Goal: Information Seeking & Learning: Compare options

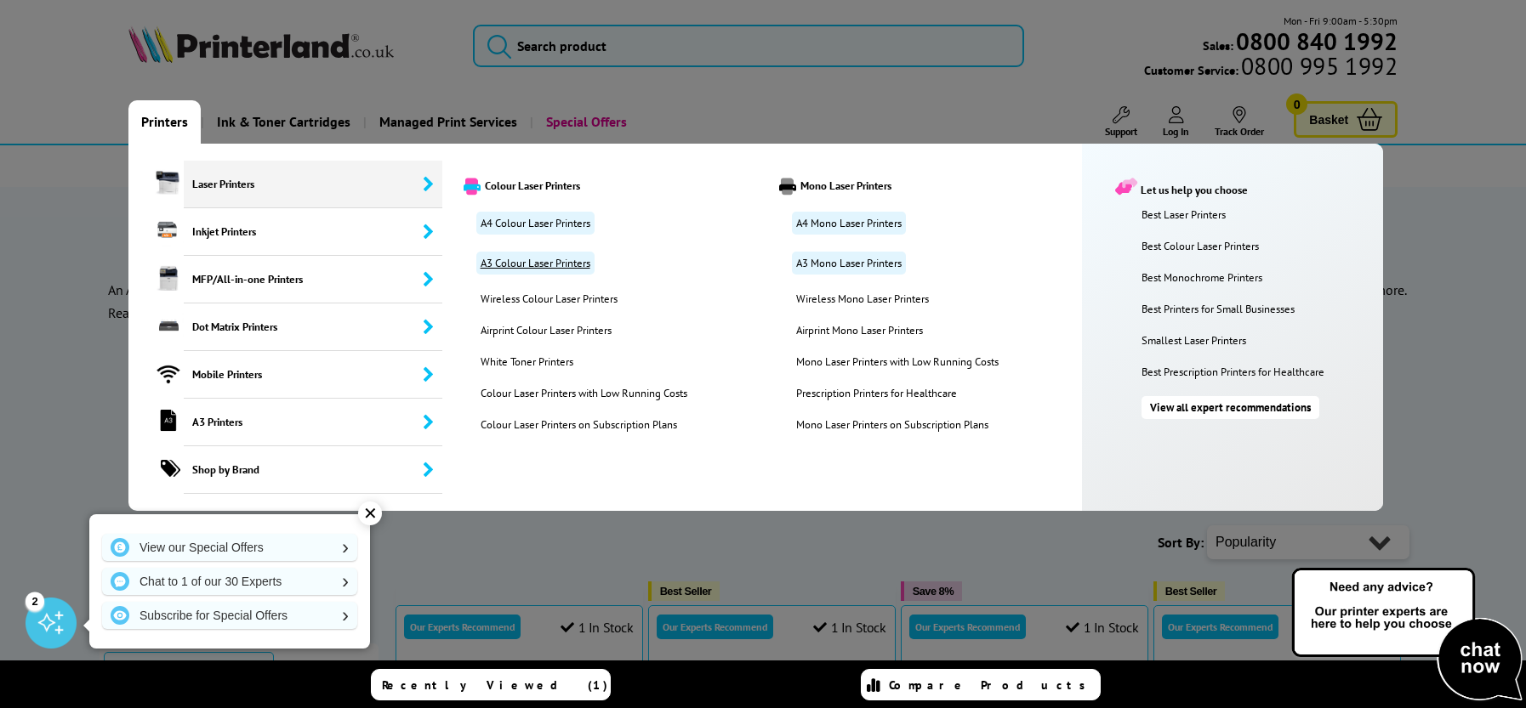
click at [528, 262] on link "A3 Colour Laser Printers" at bounding box center [535, 263] width 118 height 23
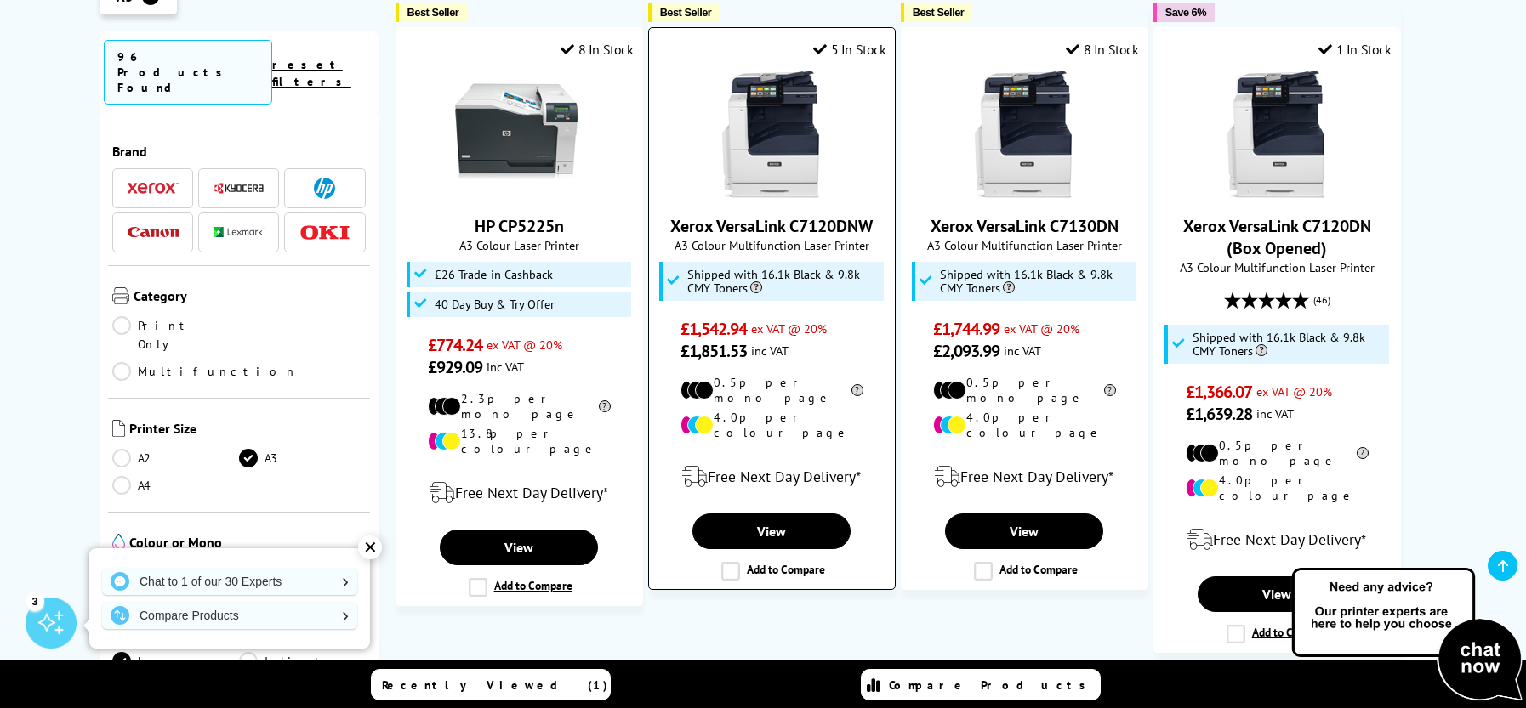
scroll to position [2211, 0]
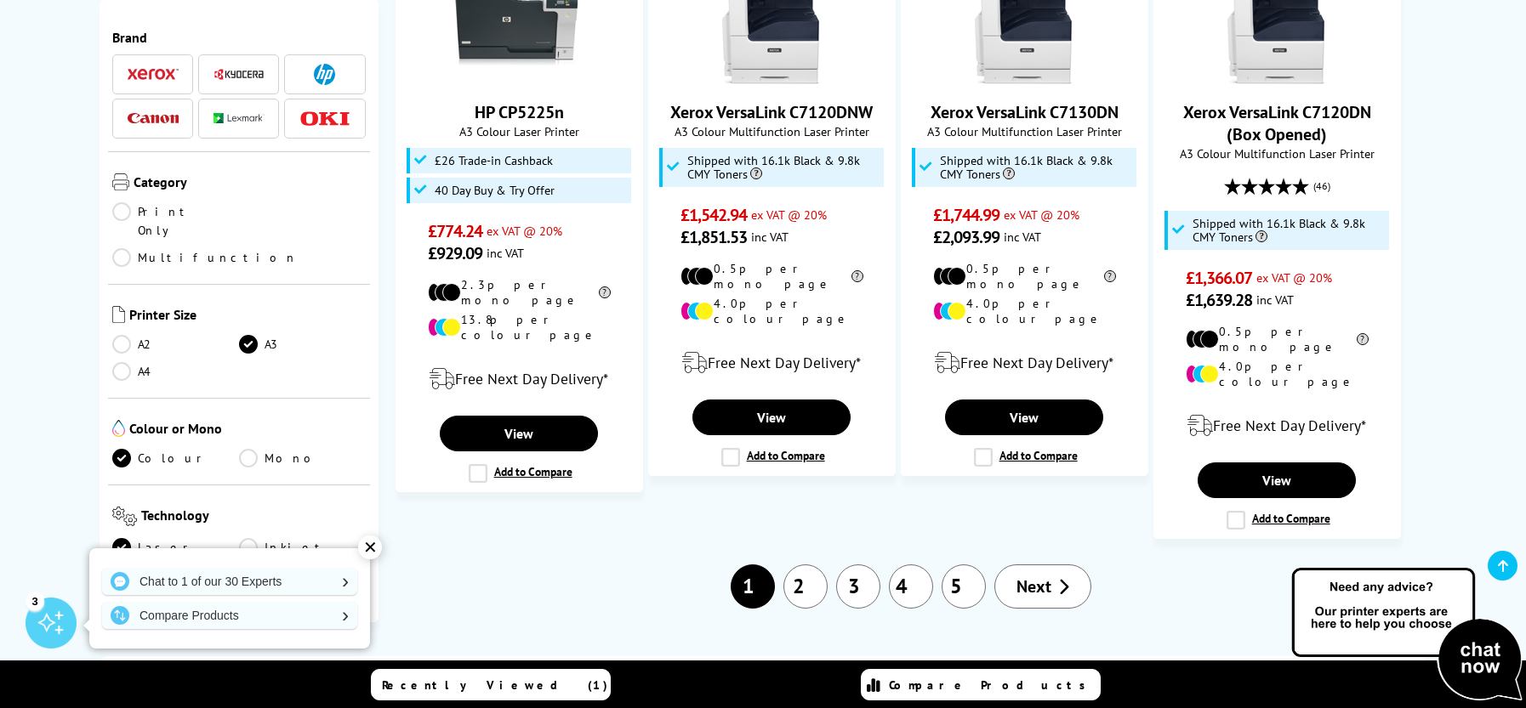
click at [794, 565] on link "2" at bounding box center [805, 587] width 44 height 44
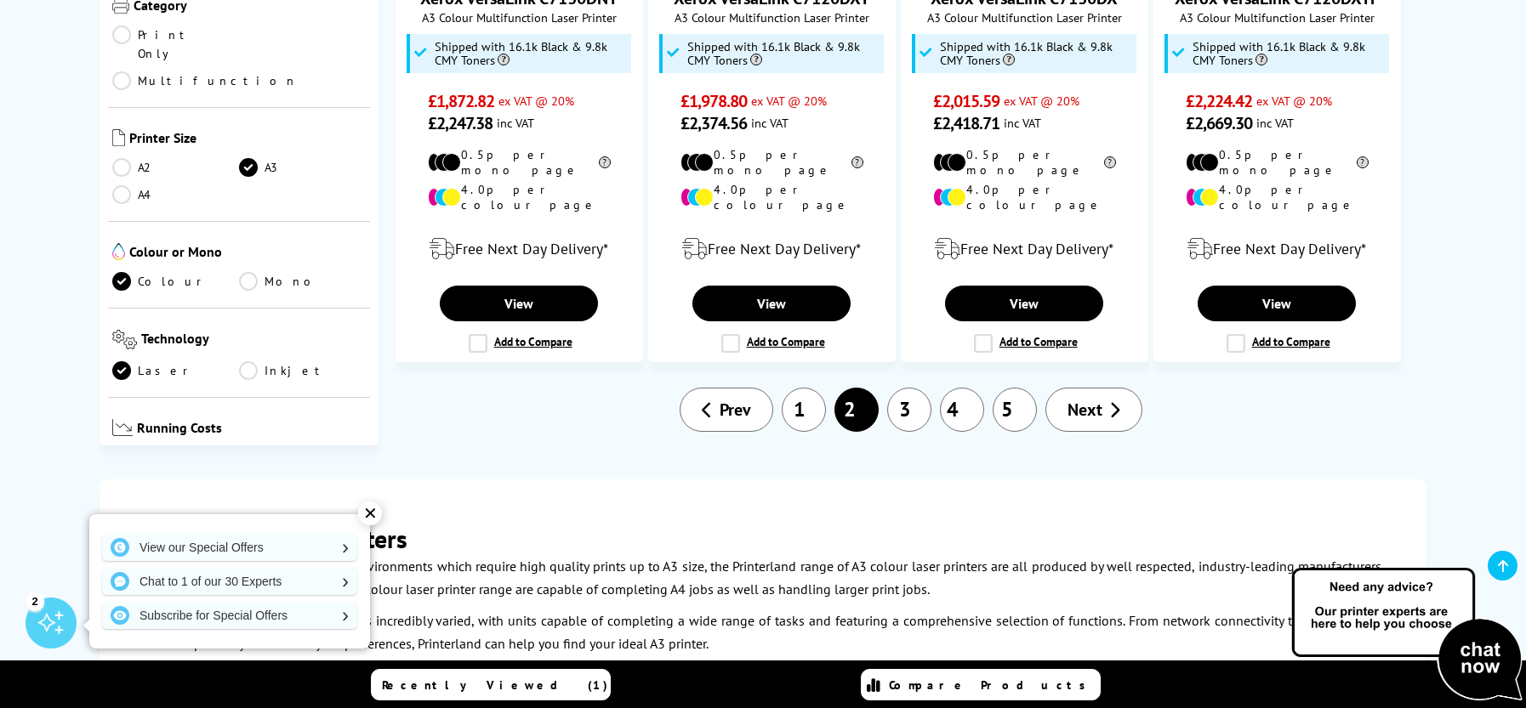
scroll to position [2296, 0]
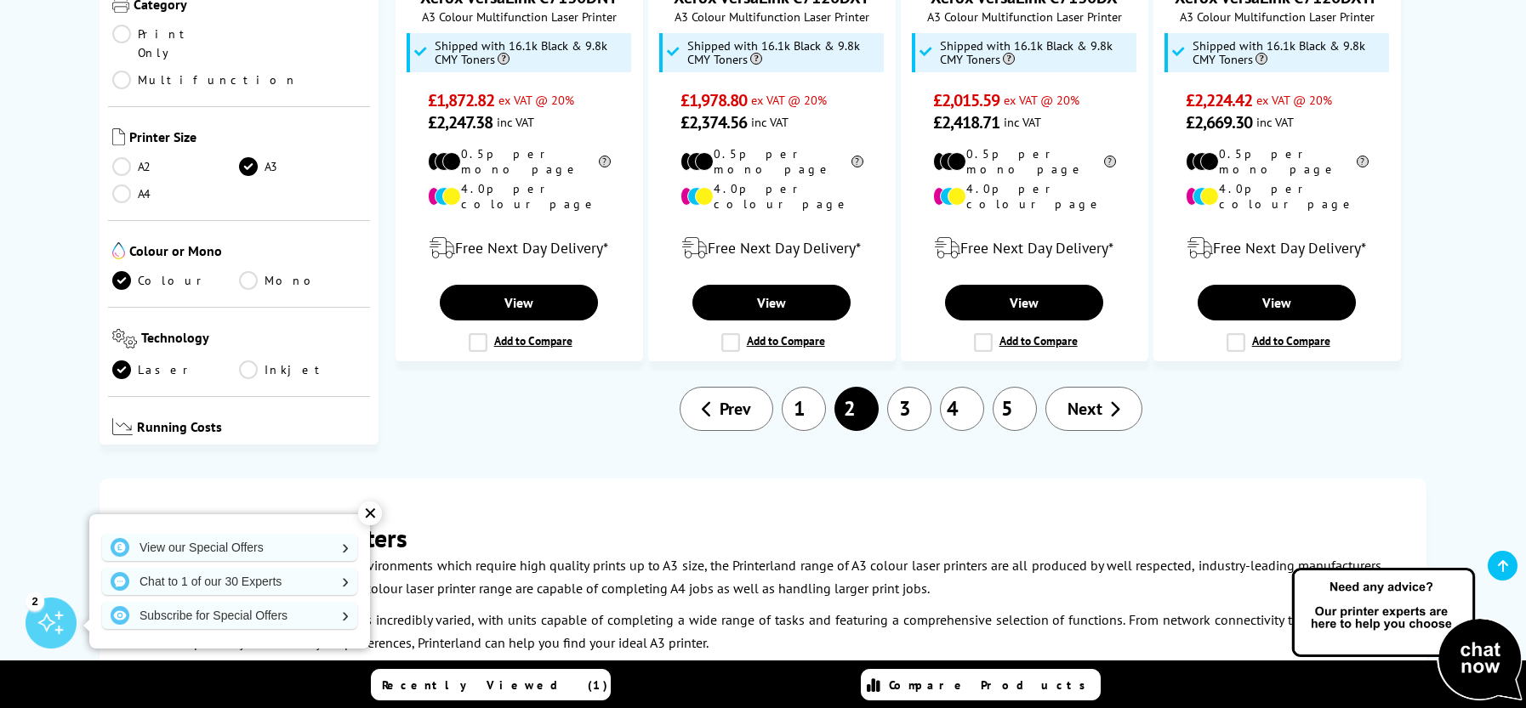
click at [921, 387] on link "3" at bounding box center [909, 409] width 44 height 44
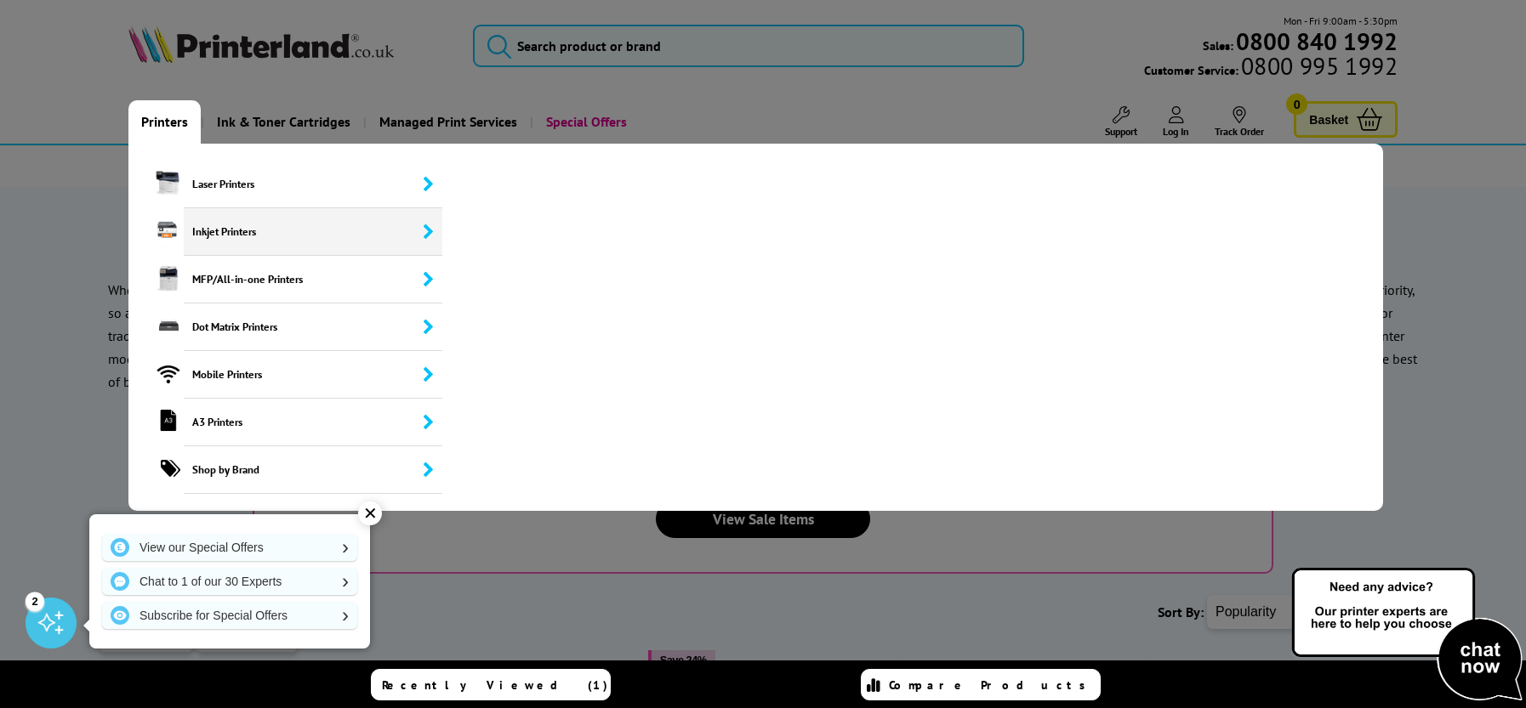
click at [227, 232] on span "Inkjet Printers" at bounding box center [313, 232] width 259 height 48
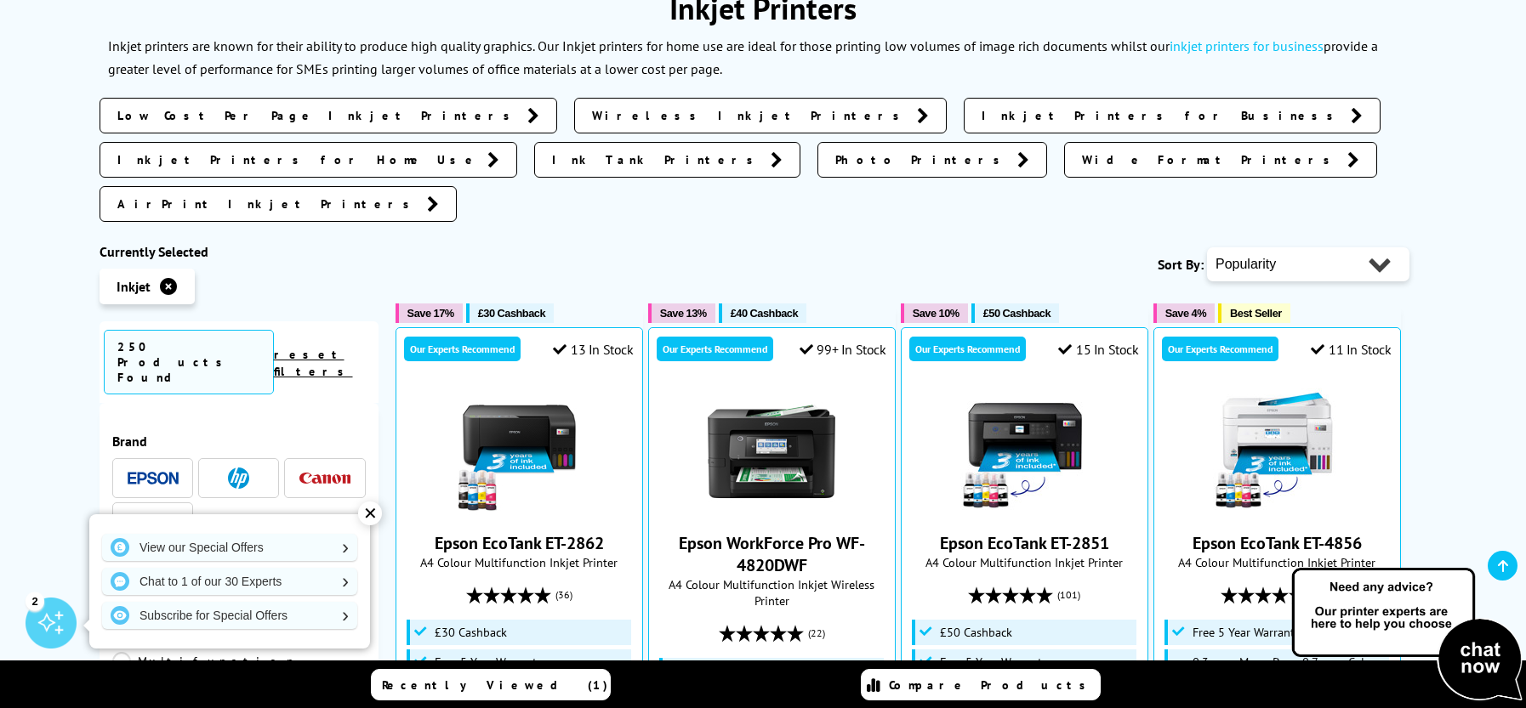
scroll to position [255, 0]
click at [372, 520] on div "✕" at bounding box center [370, 514] width 24 height 24
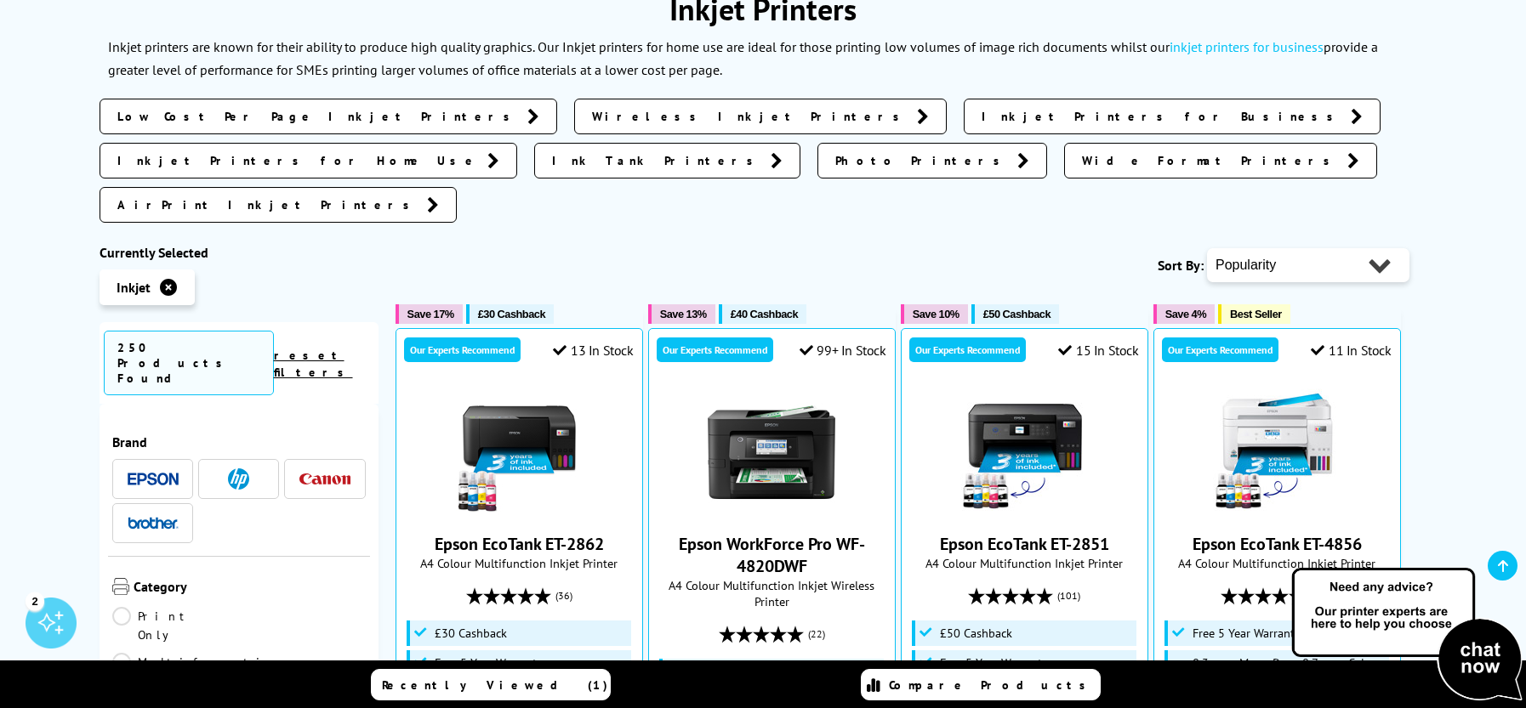
click at [170, 279] on icon at bounding box center [168, 287] width 17 height 17
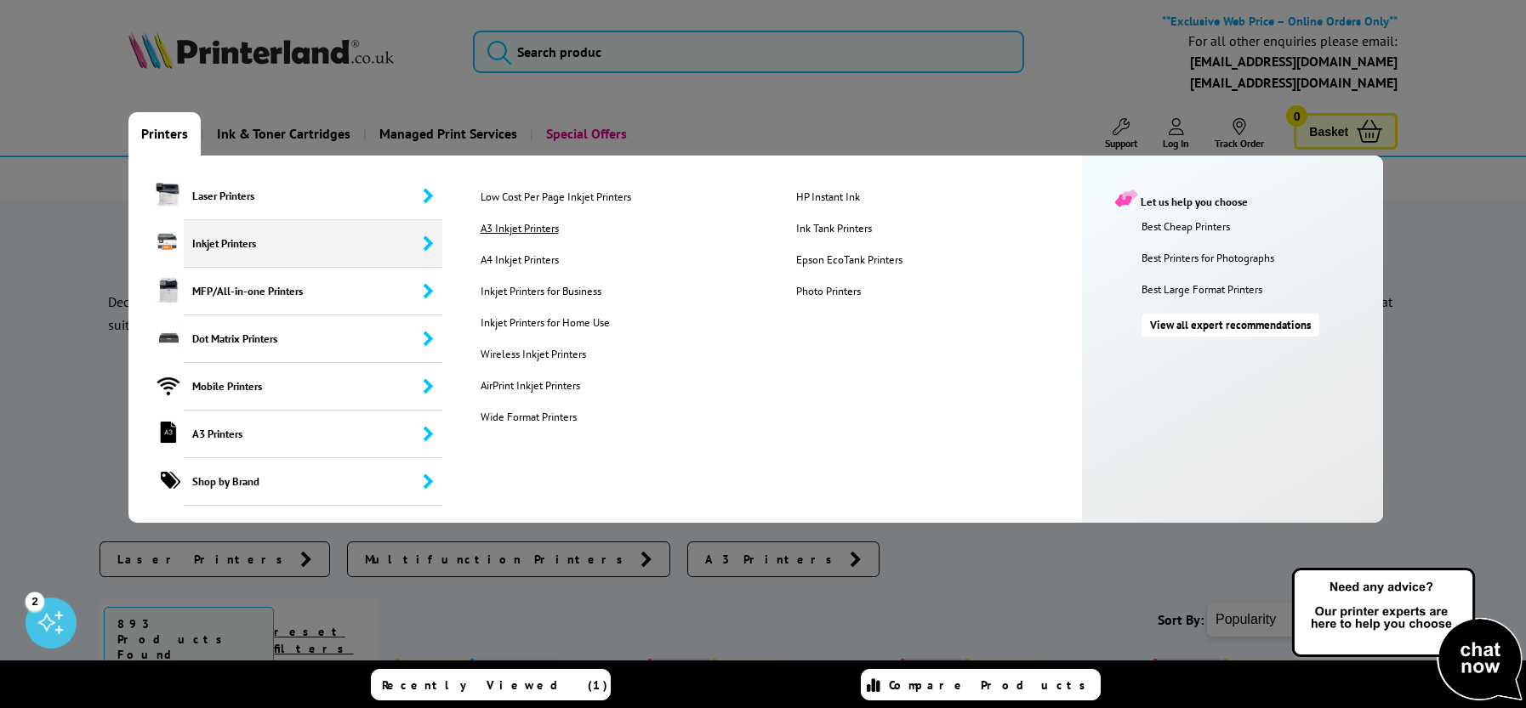
click at [524, 225] on link "A3 Inkjet Printers" at bounding box center [625, 228] width 314 height 14
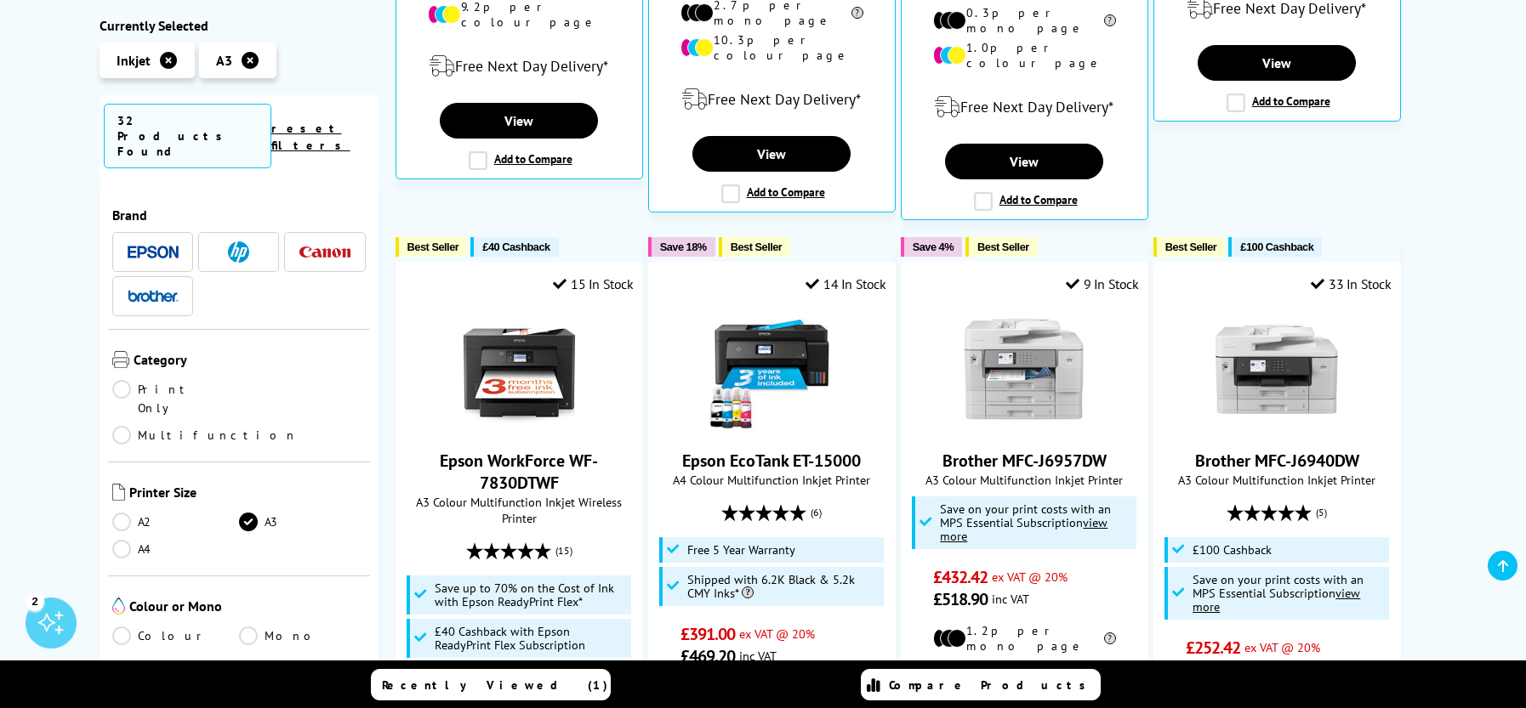
scroll to position [935, 0]
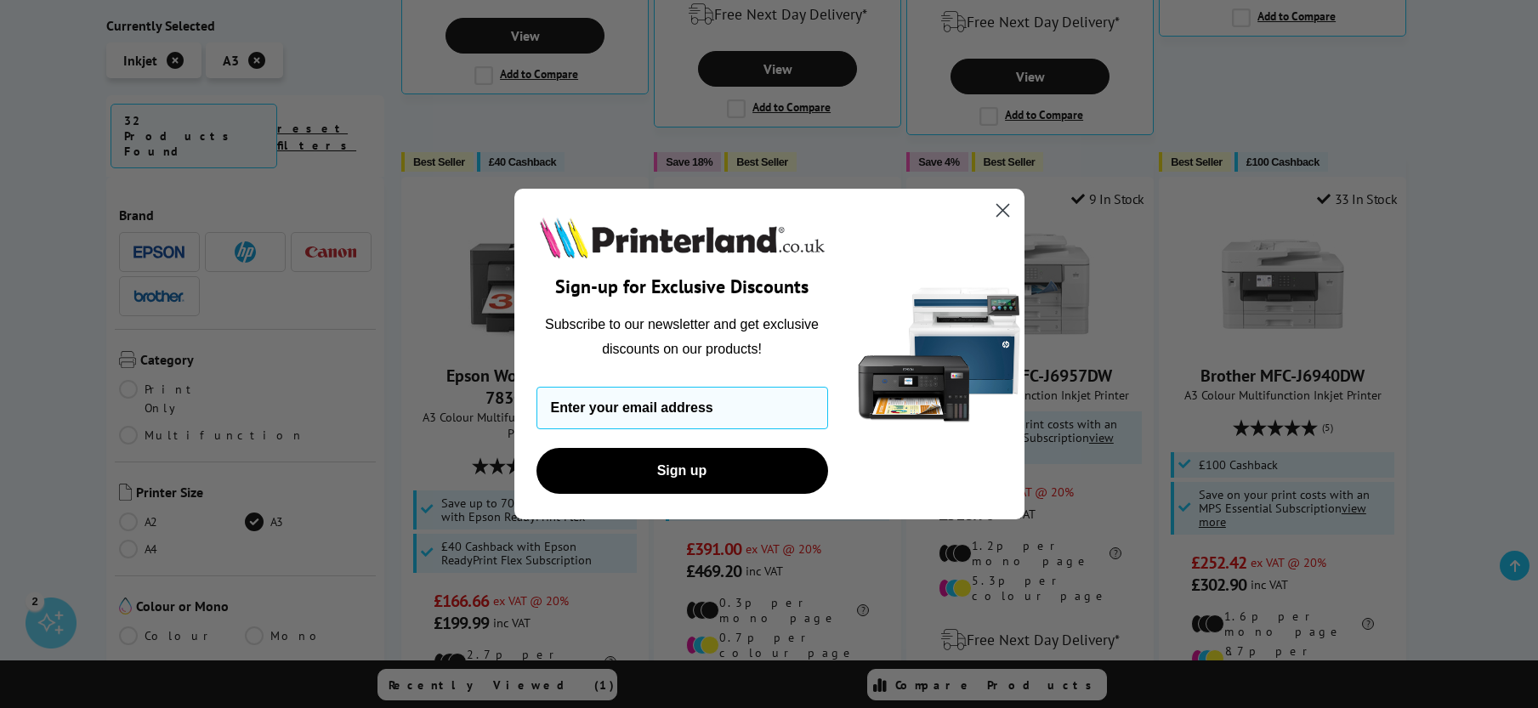
click at [1007, 211] on circle "Close dialog" at bounding box center [1002, 210] width 28 height 28
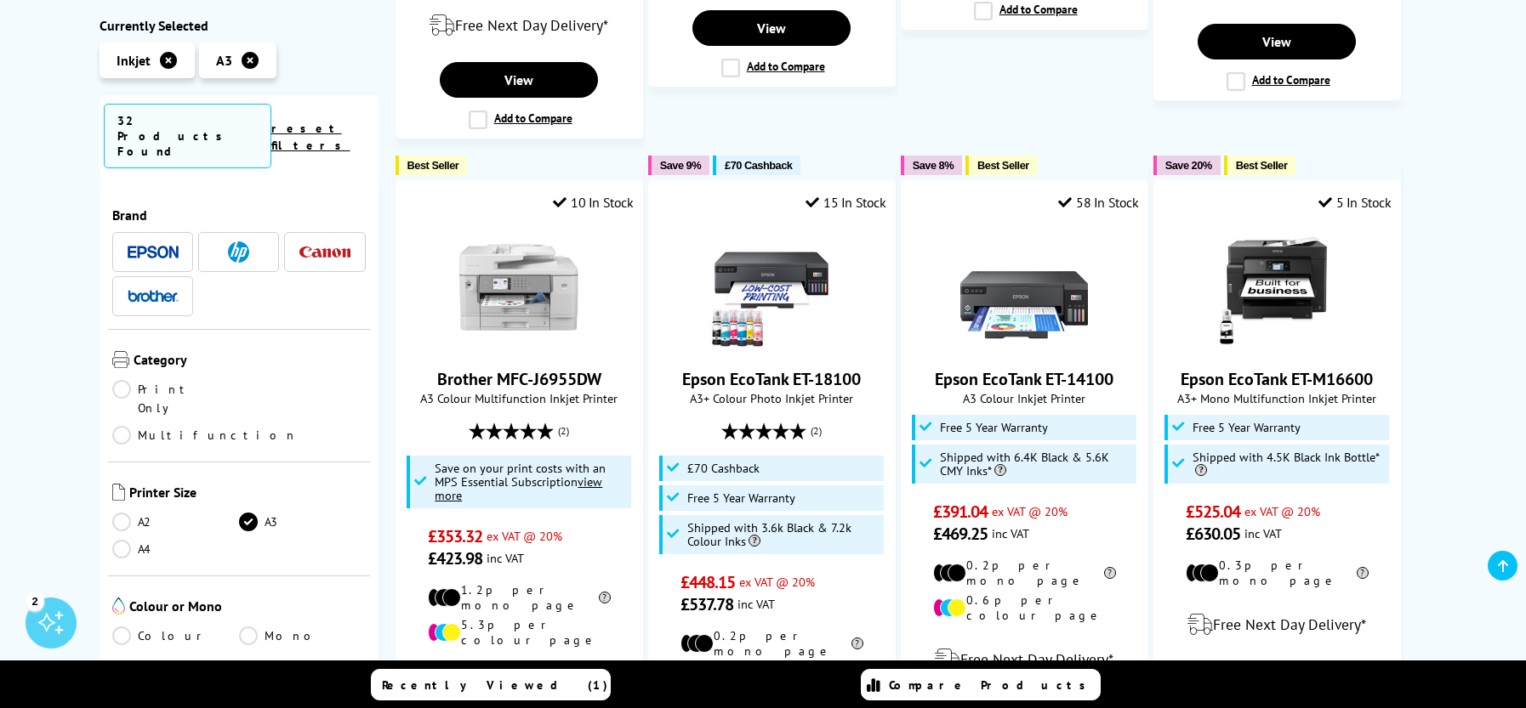
scroll to position [1701, 0]
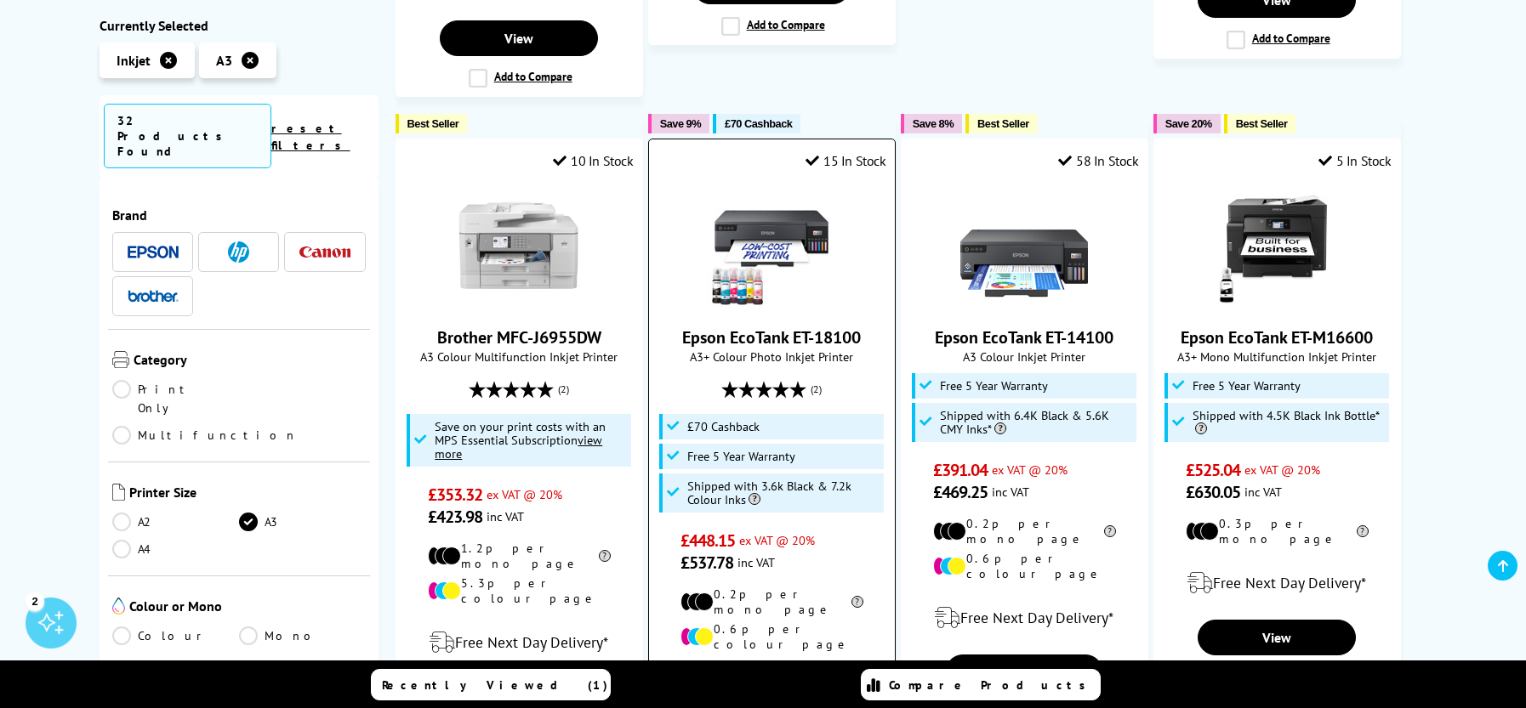
click at [772, 182] on img at bounding box center [771, 246] width 128 height 128
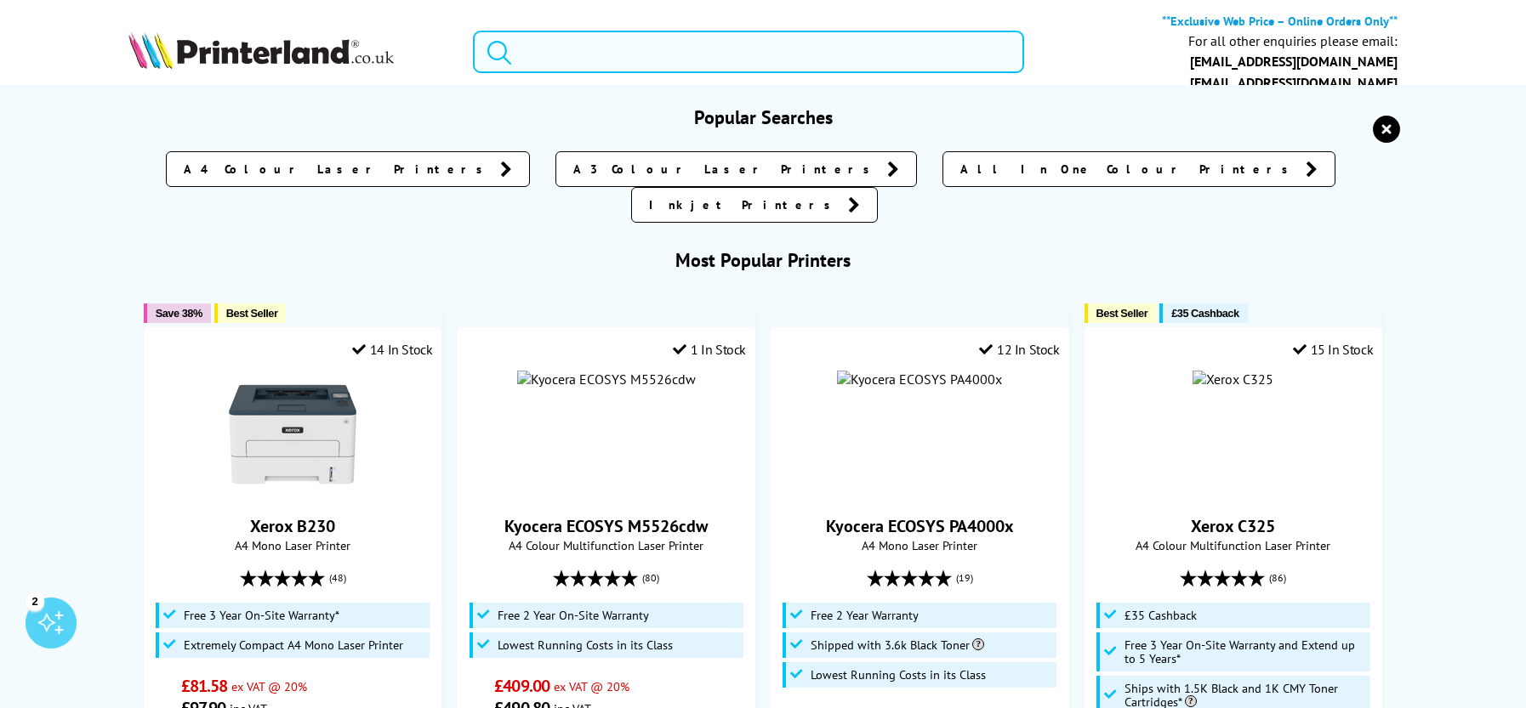
click at [747, 54] on input "search" at bounding box center [748, 52] width 551 height 43
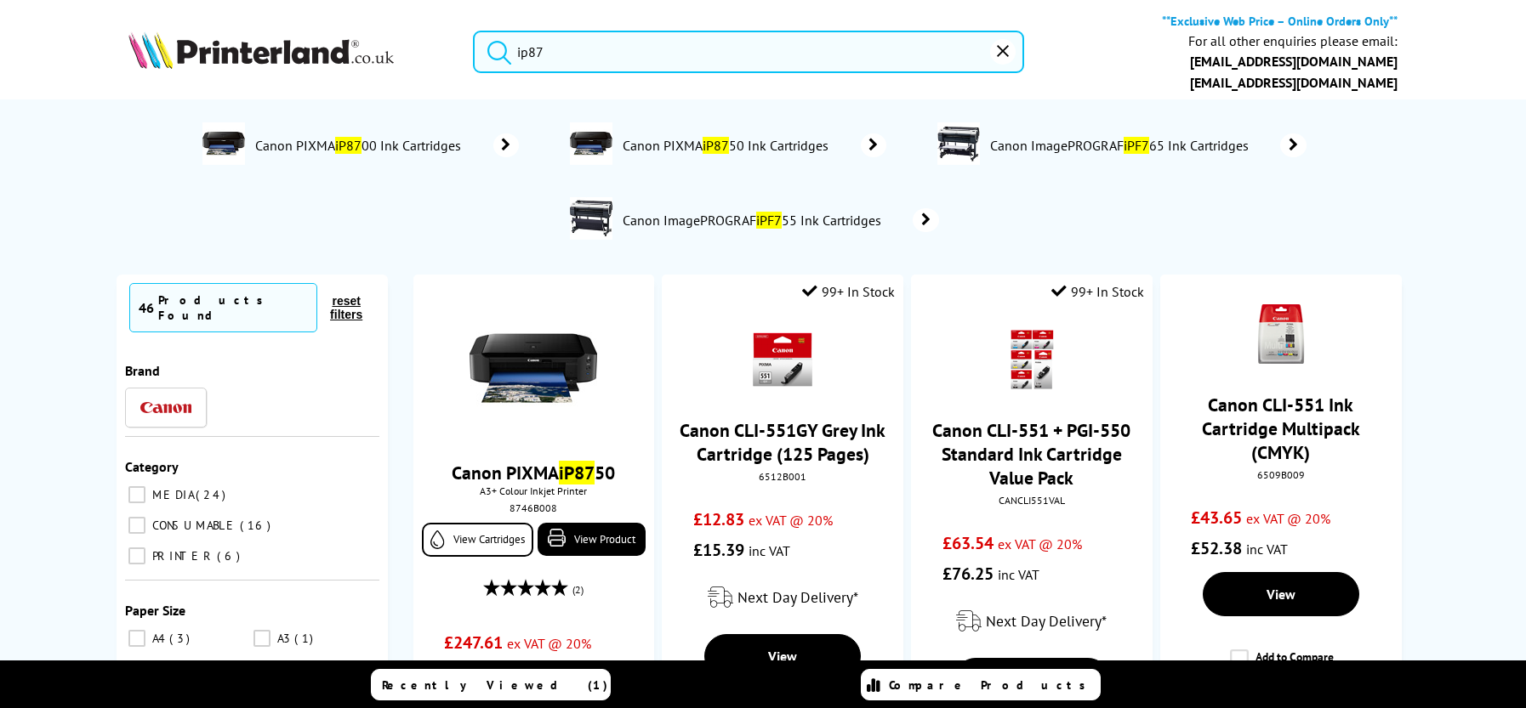
click at [642, 56] on input "ip87" at bounding box center [748, 52] width 551 height 43
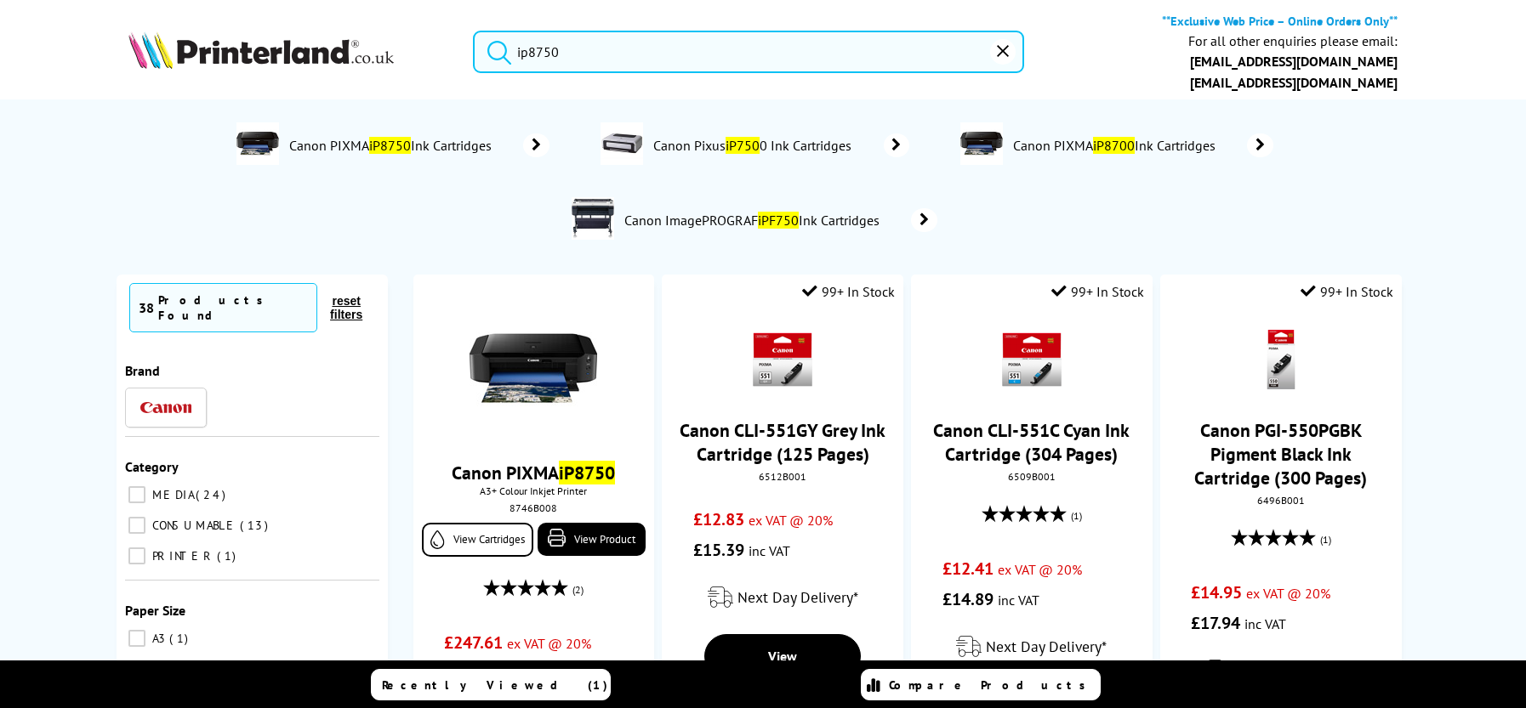
type input "ip8750"
click at [474, 31] on button "submit" at bounding box center [495, 49] width 43 height 37
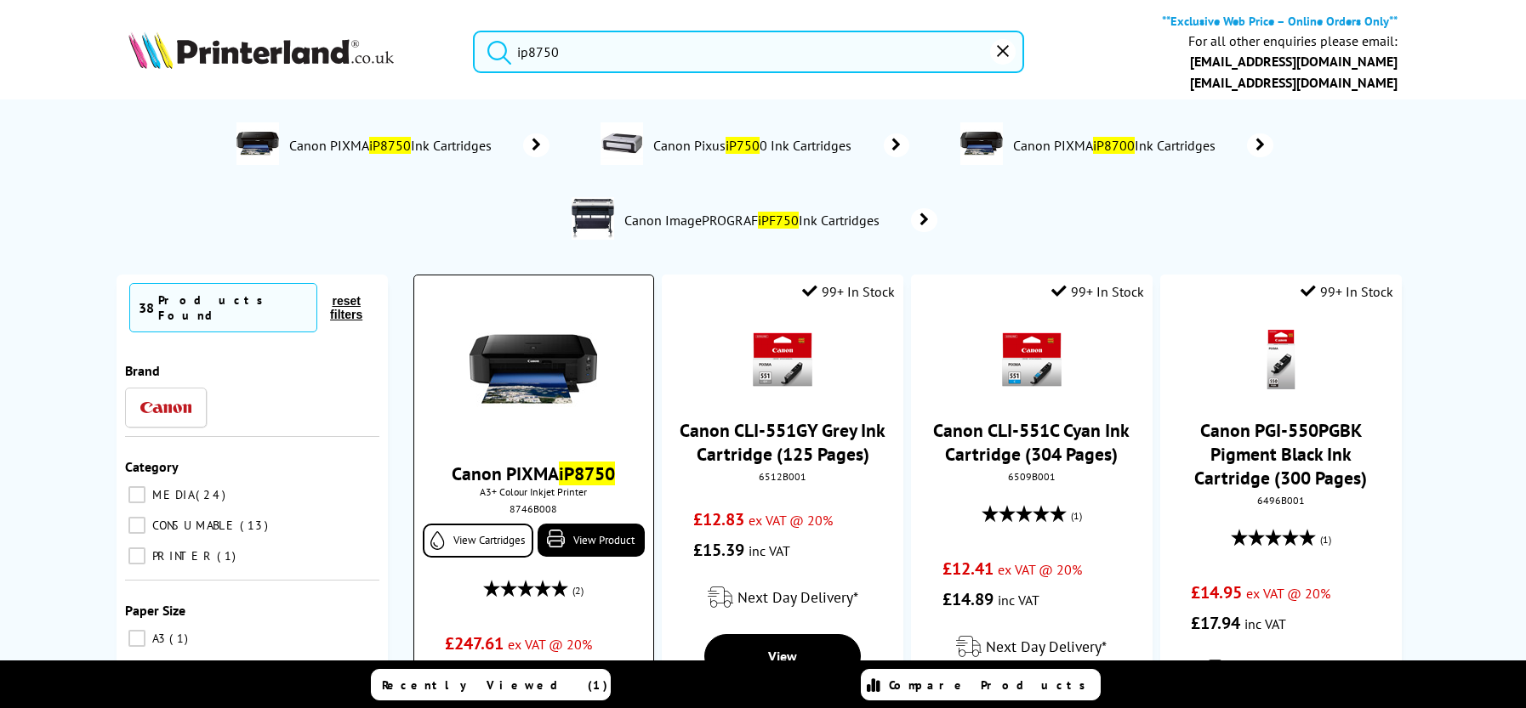
click at [539, 363] on img at bounding box center [533, 369] width 128 height 128
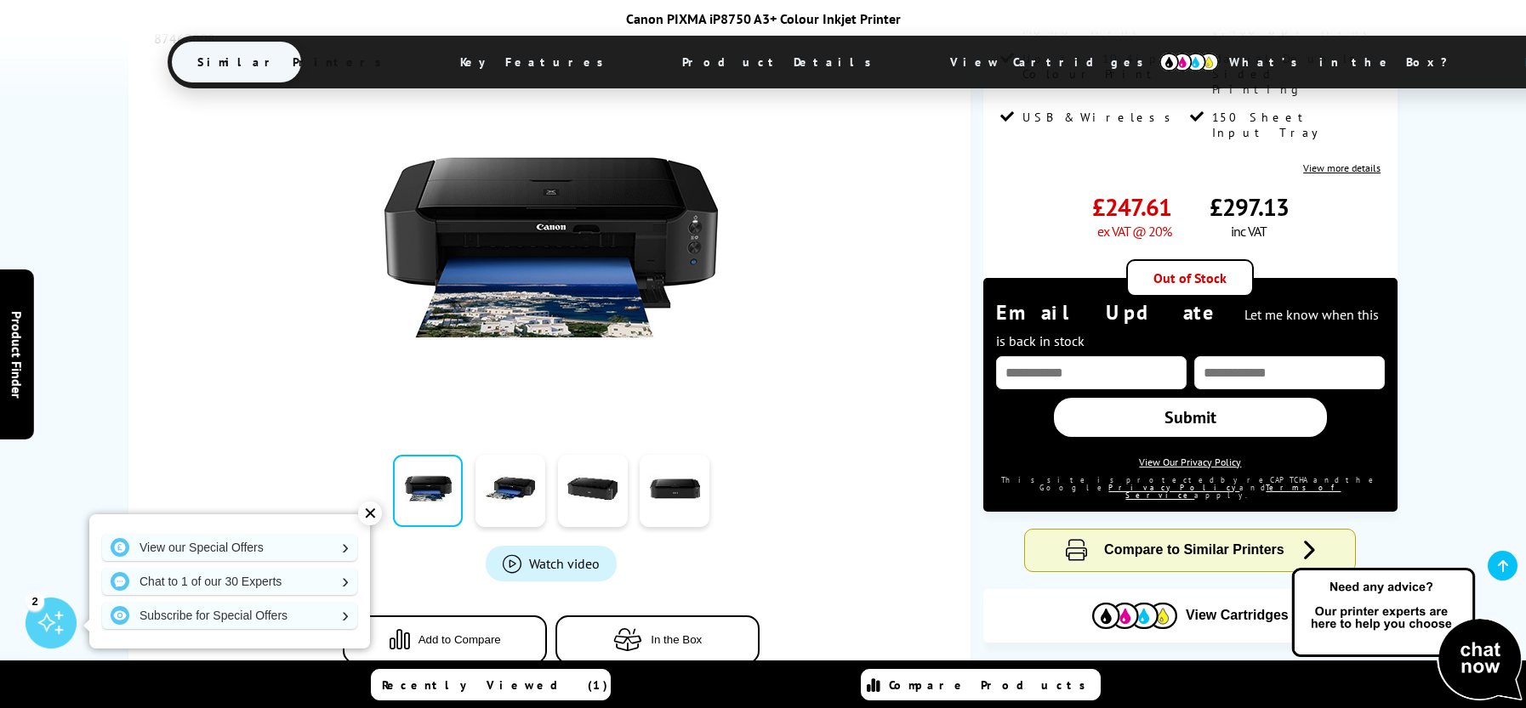
scroll to position [510, 0]
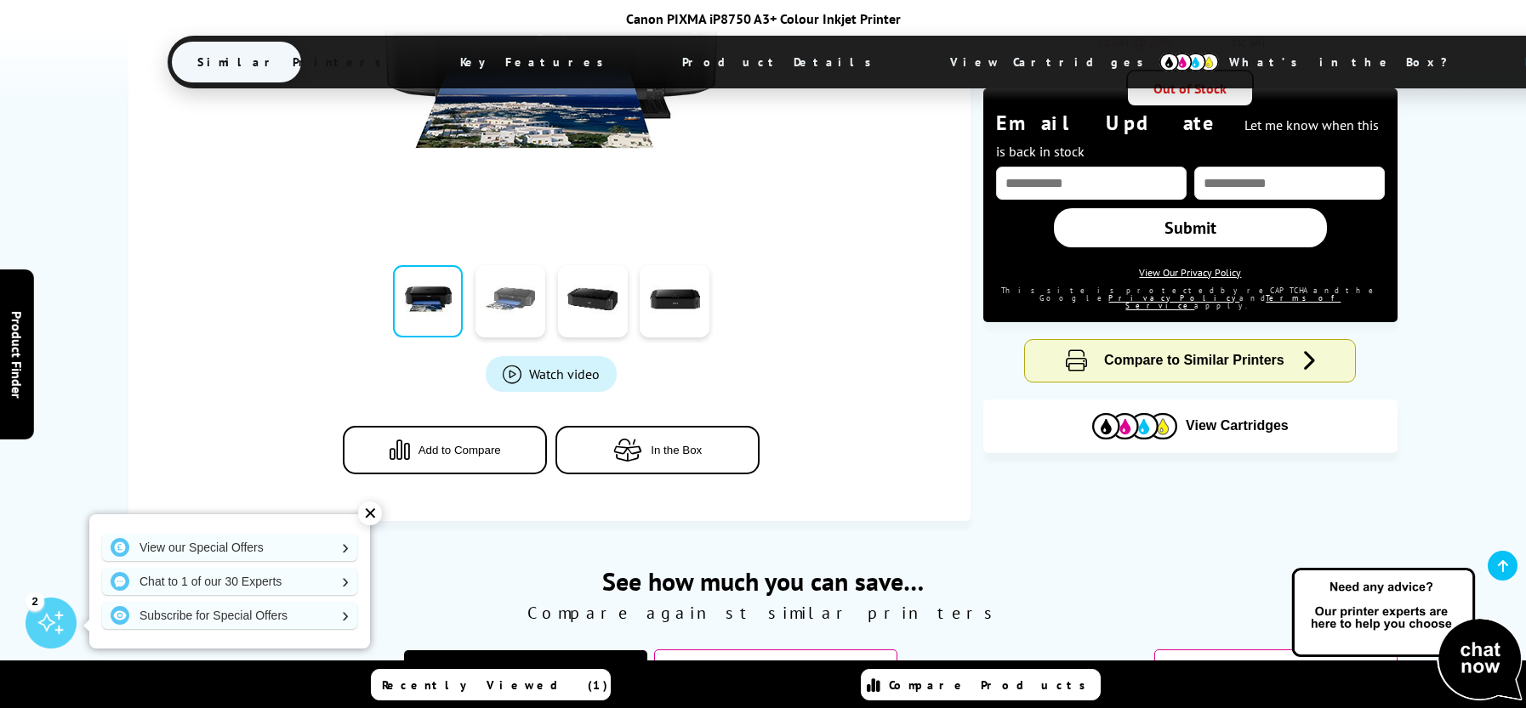
click at [531, 304] on link at bounding box center [510, 301] width 70 height 72
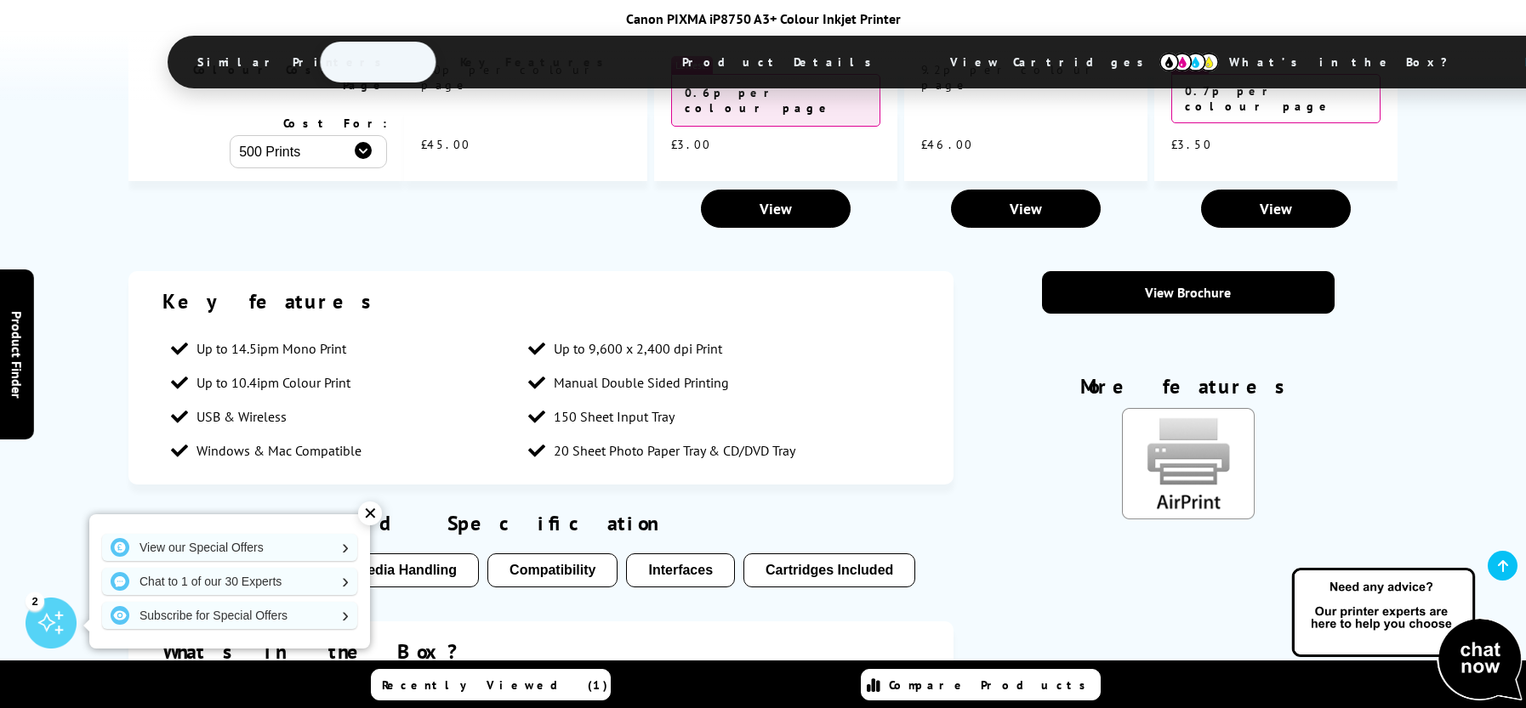
scroll to position [1531, 0]
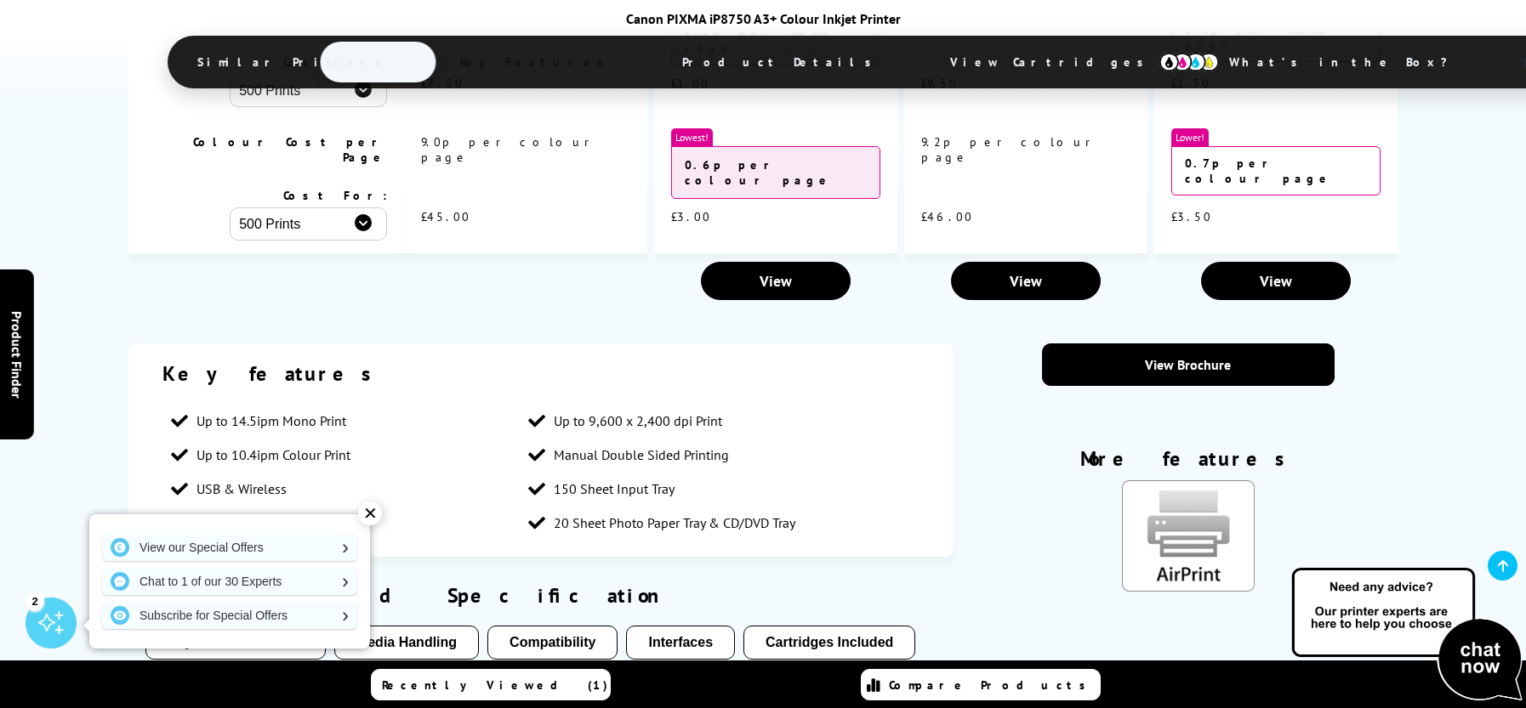
click at [374, 515] on div "✕" at bounding box center [370, 514] width 24 height 24
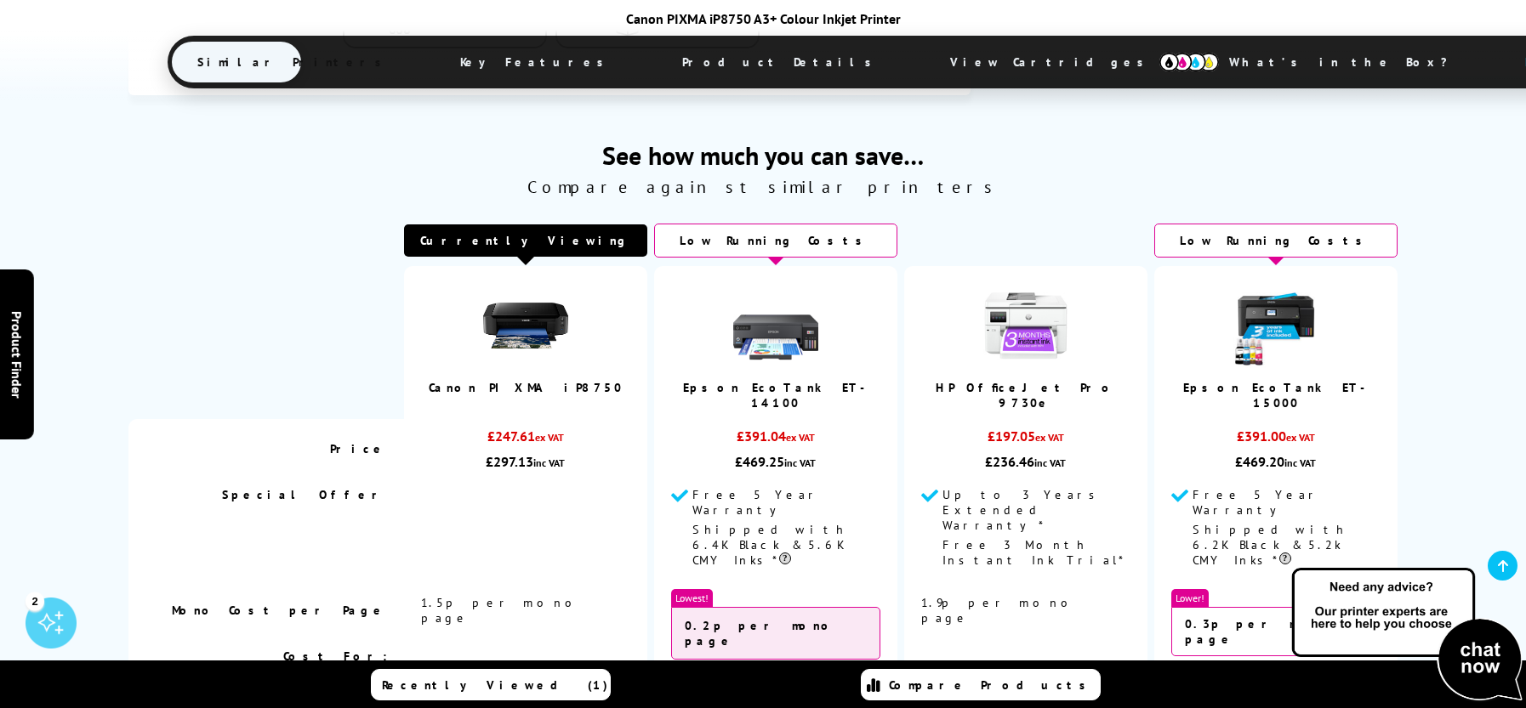
scroll to position [935, 0]
click at [764, 335] on img at bounding box center [775, 326] width 85 height 85
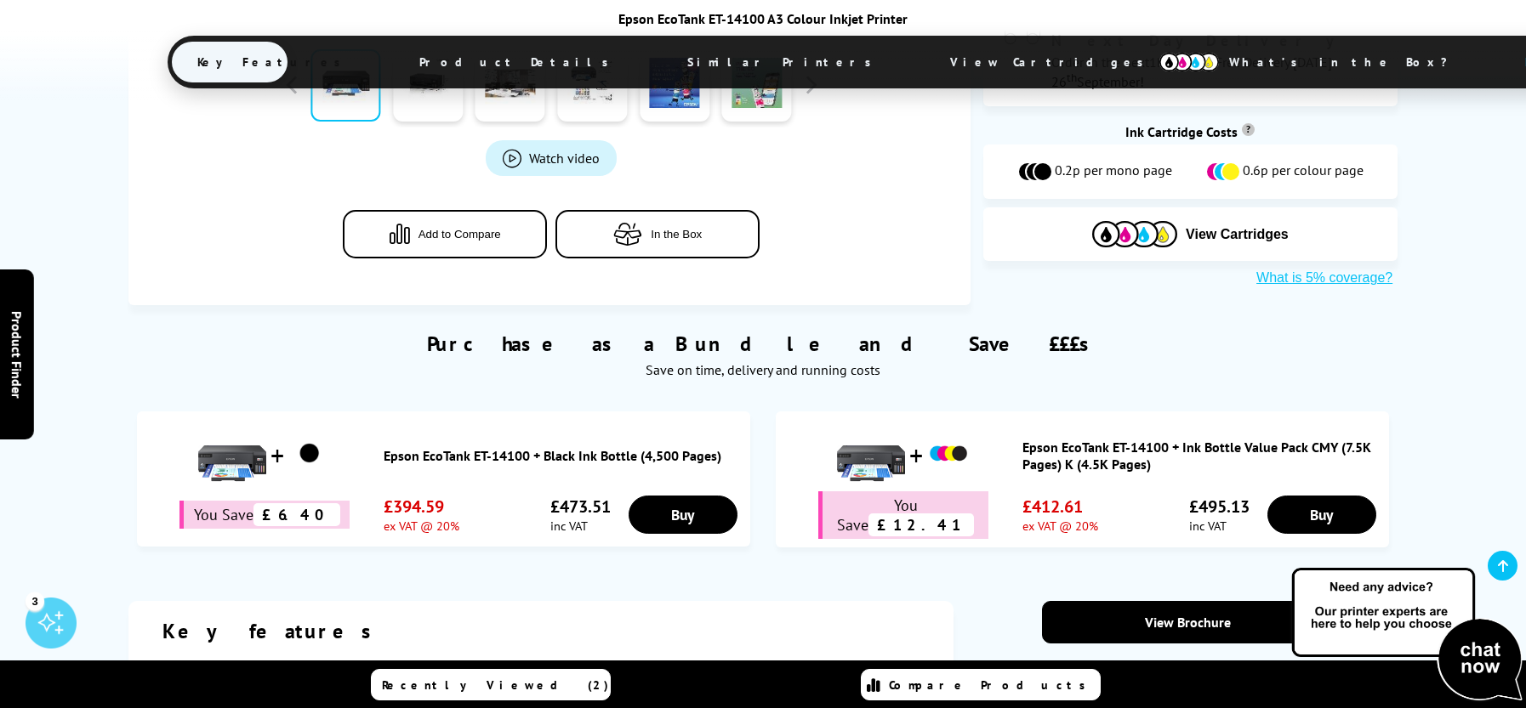
scroll to position [850, 0]
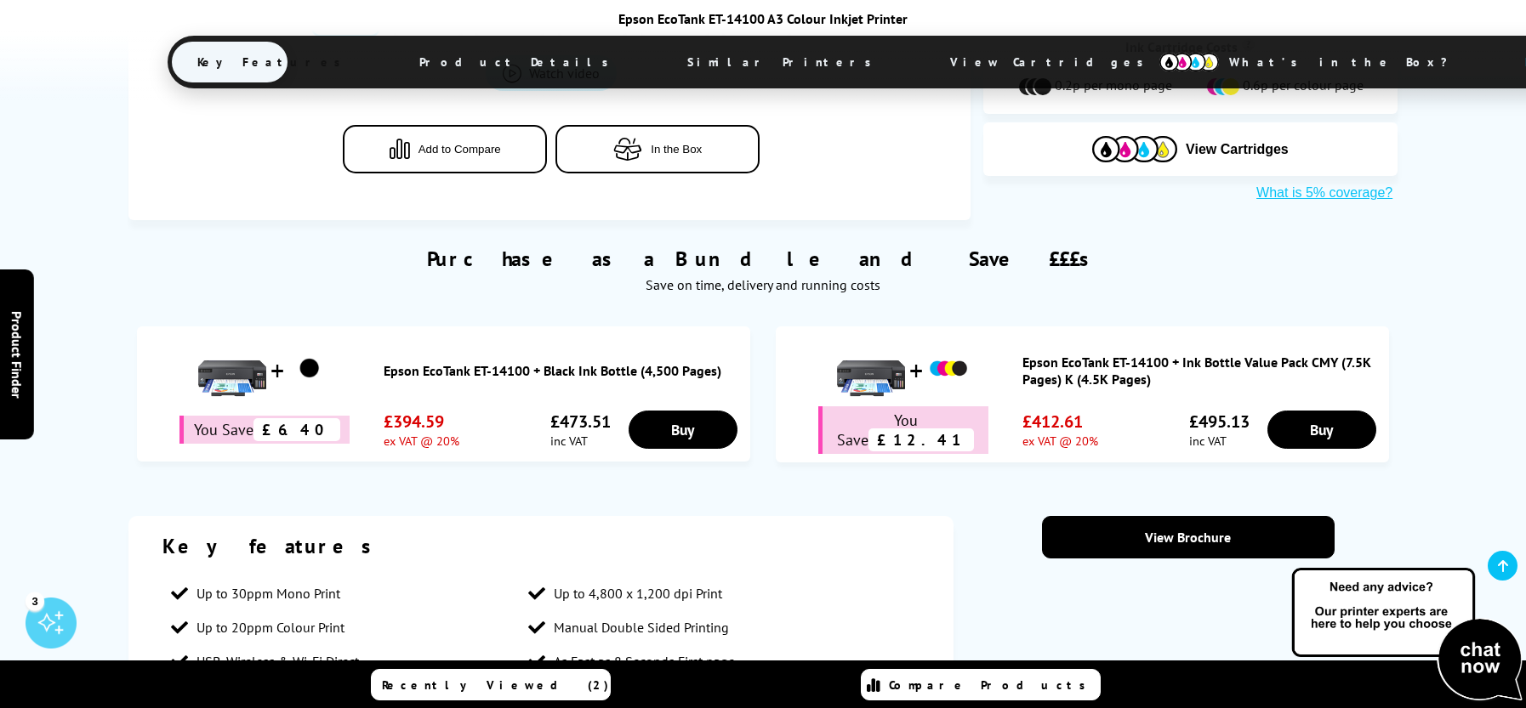
click at [1061, 361] on link "Epson EcoTank ET-14100 + Ink Bottle Value Pack CMY (7.5K Pages) K (4.5K Pages)" at bounding box center [1201, 371] width 358 height 34
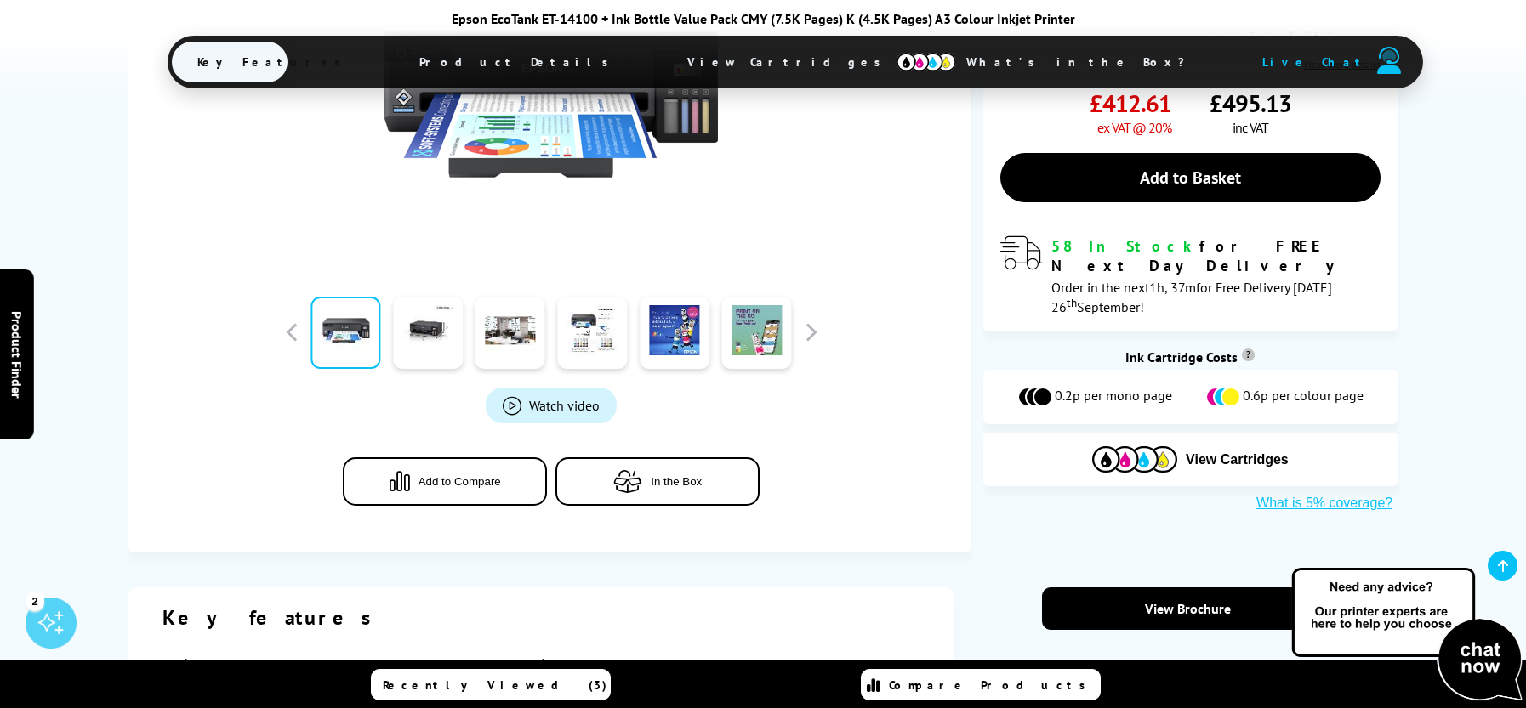
scroll to position [510, 0]
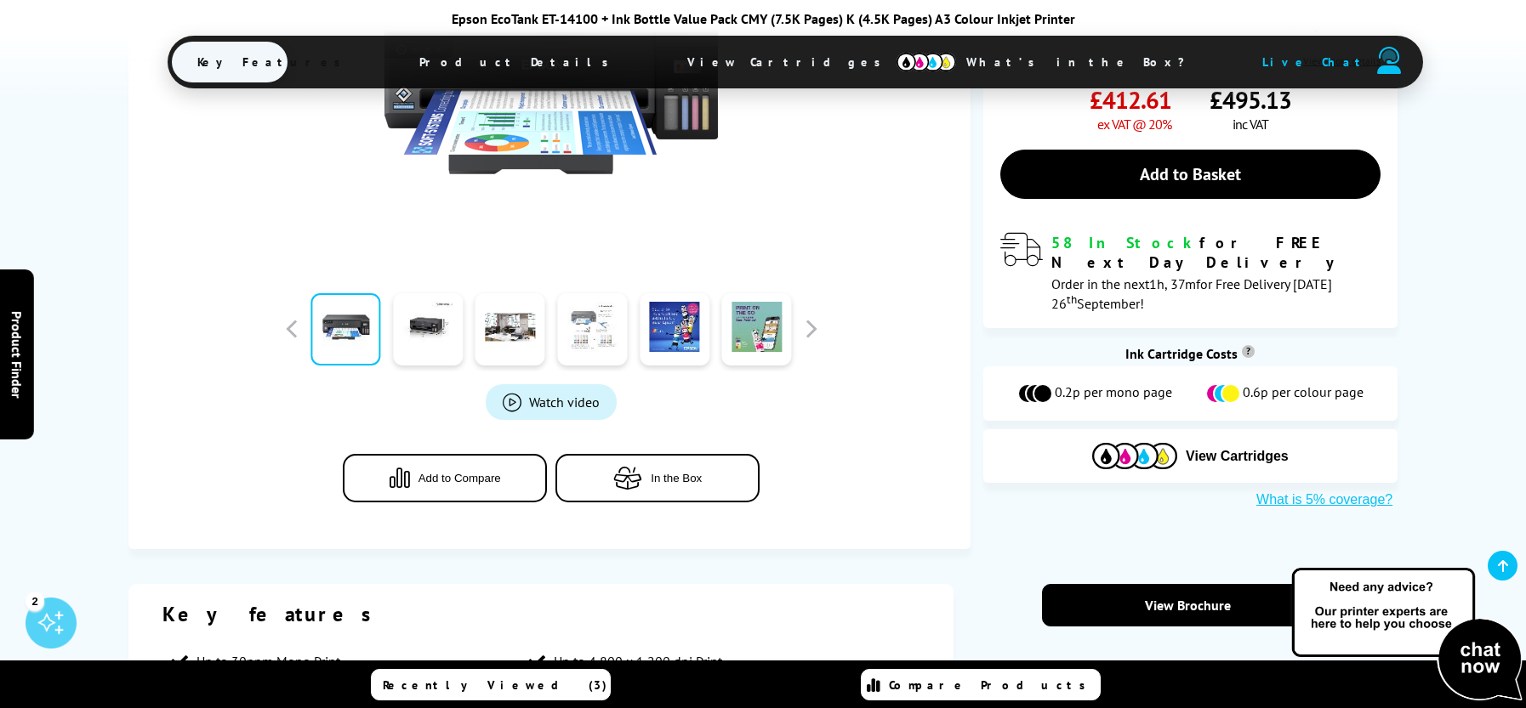
click at [604, 332] on link at bounding box center [593, 329] width 70 height 72
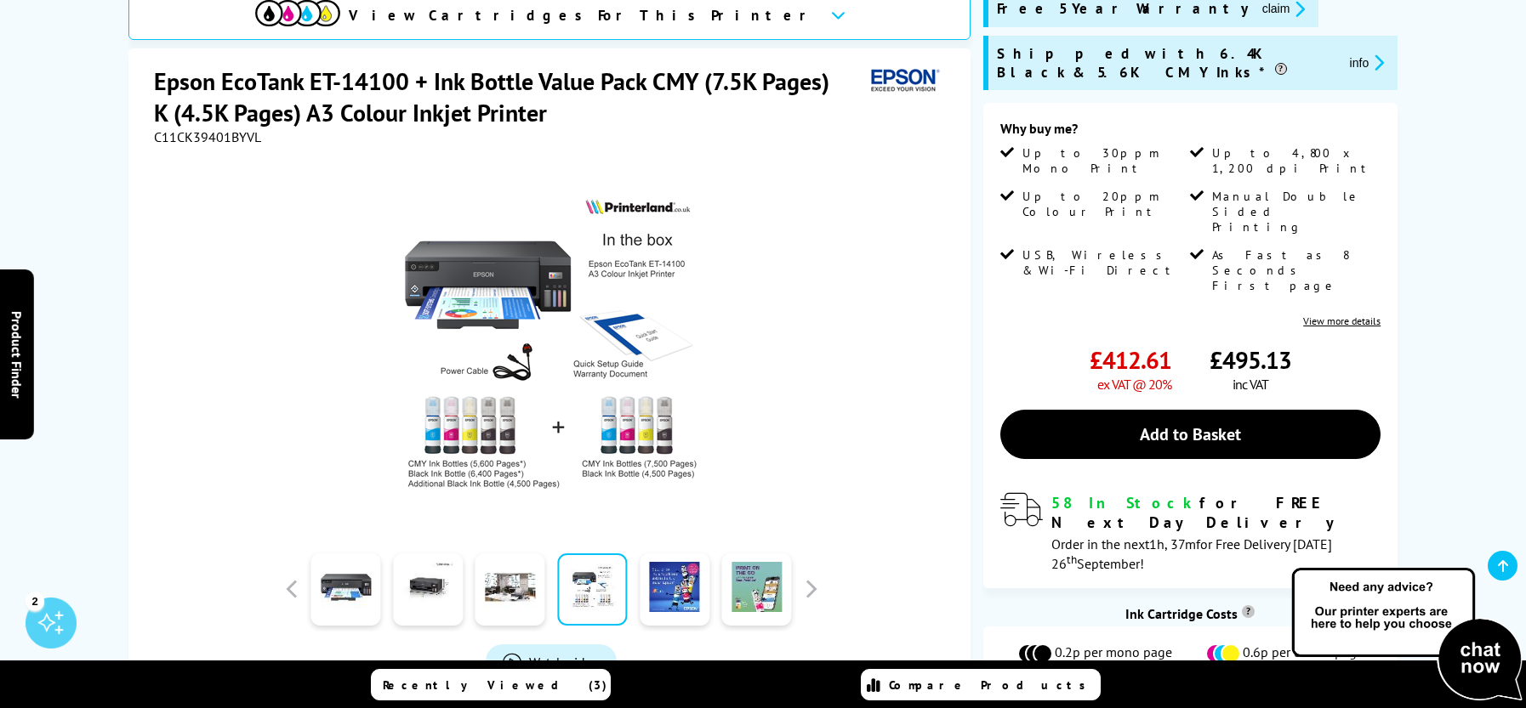
scroll to position [255, 0]
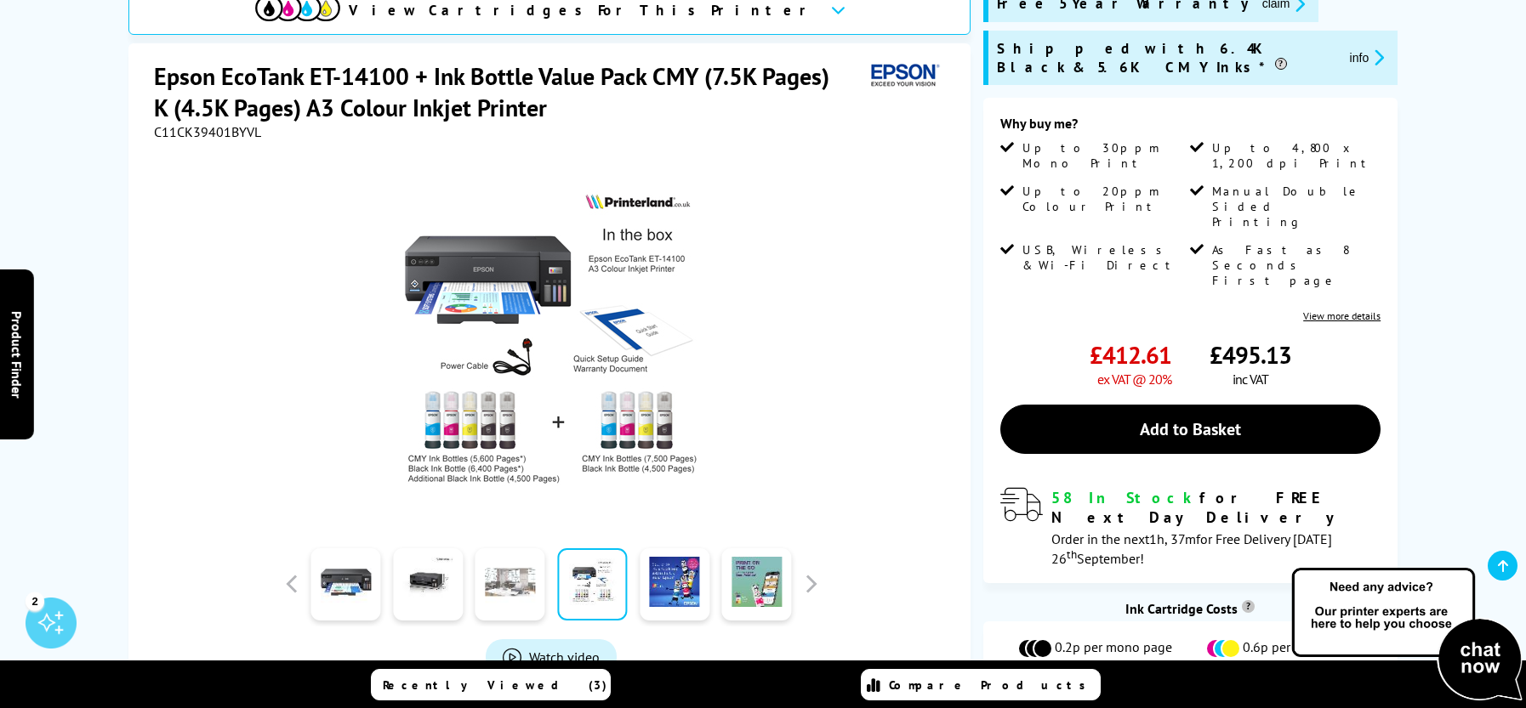
click at [514, 574] on link at bounding box center [510, 584] width 70 height 72
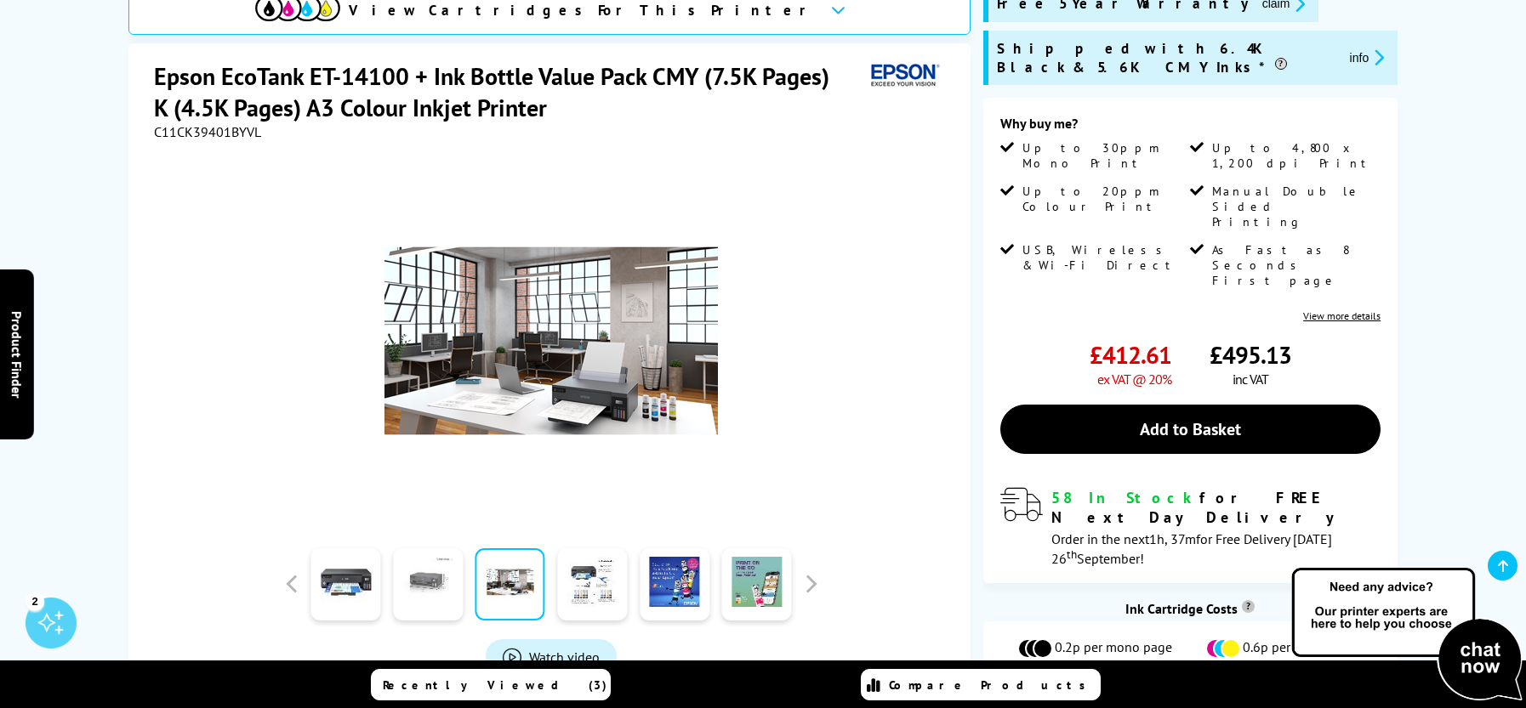
click at [449, 572] on link at bounding box center [428, 584] width 70 height 72
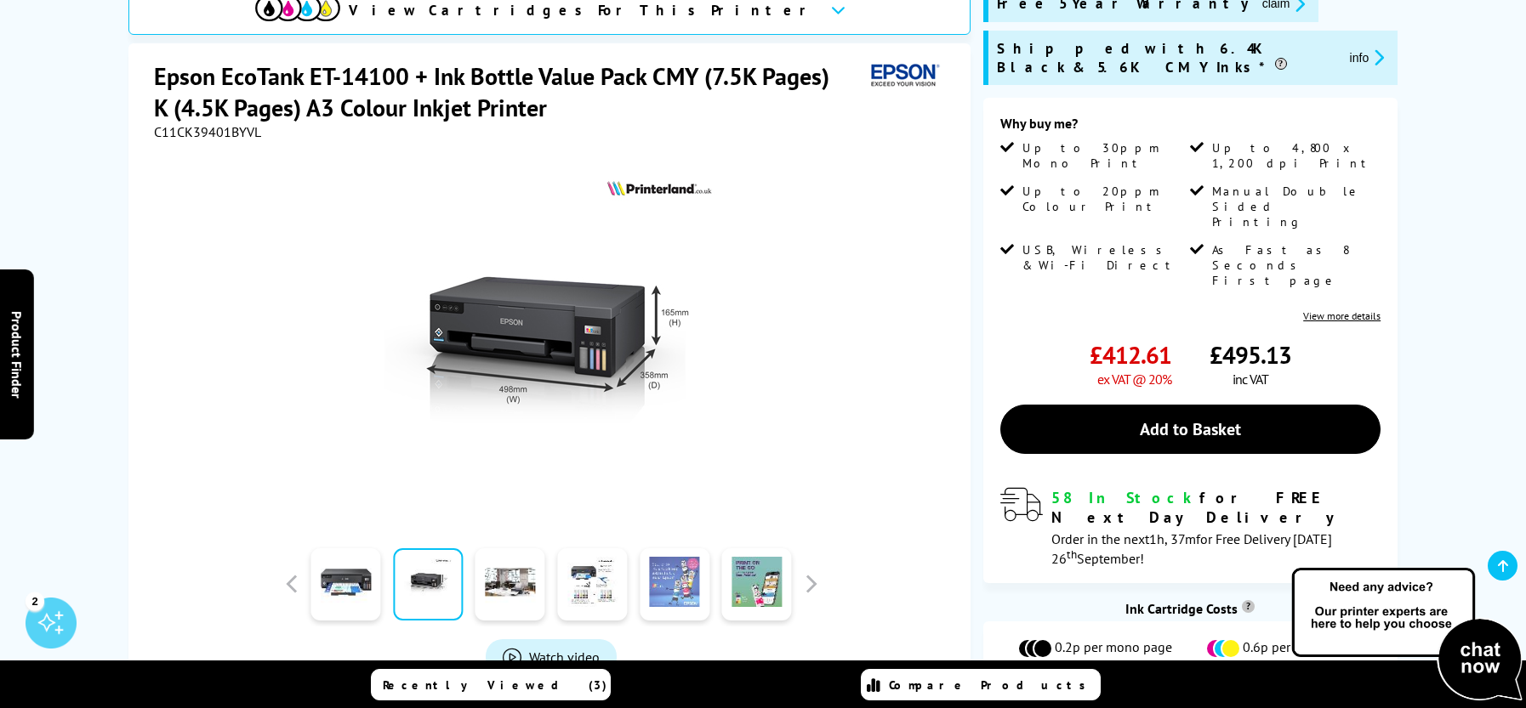
click at [669, 582] on link at bounding box center [674, 584] width 70 height 72
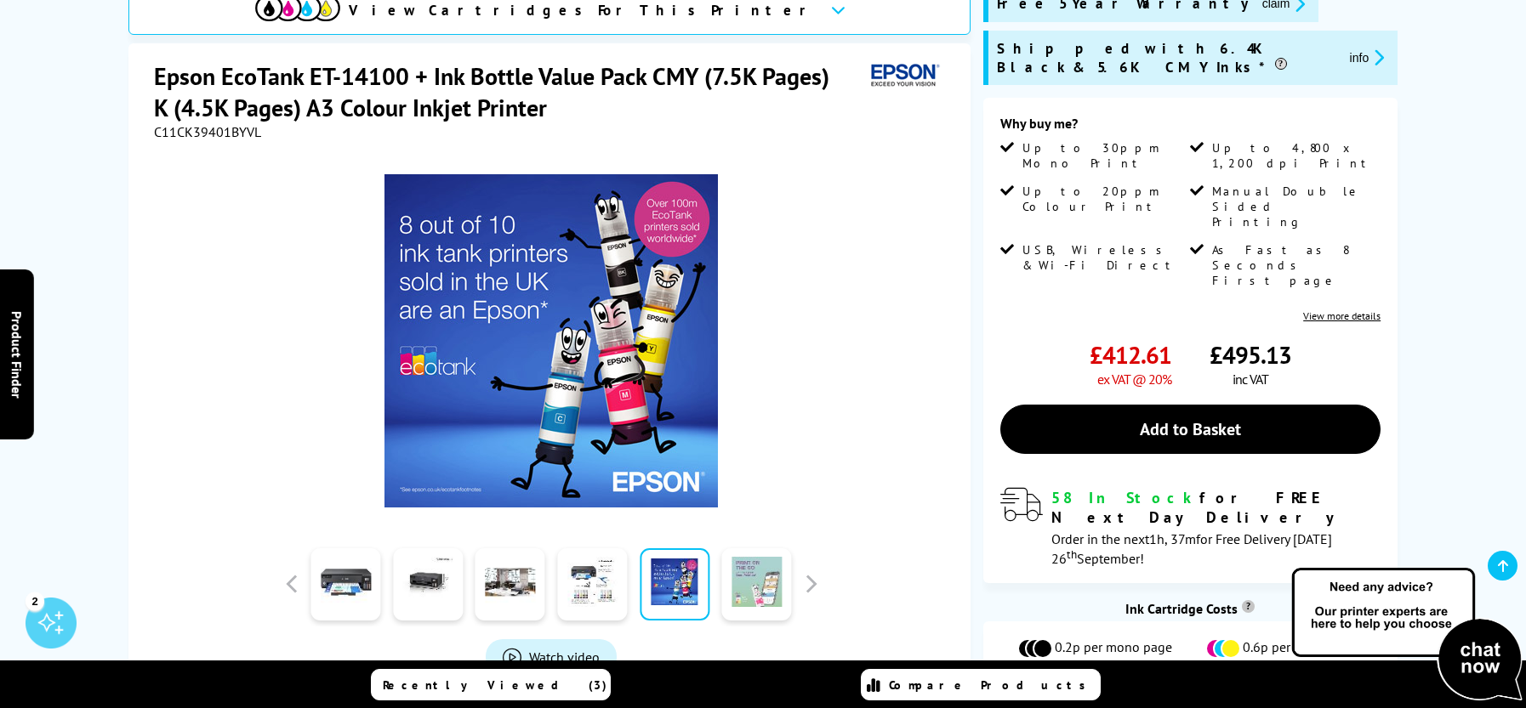
click at [746, 577] on link at bounding box center [757, 584] width 70 height 72
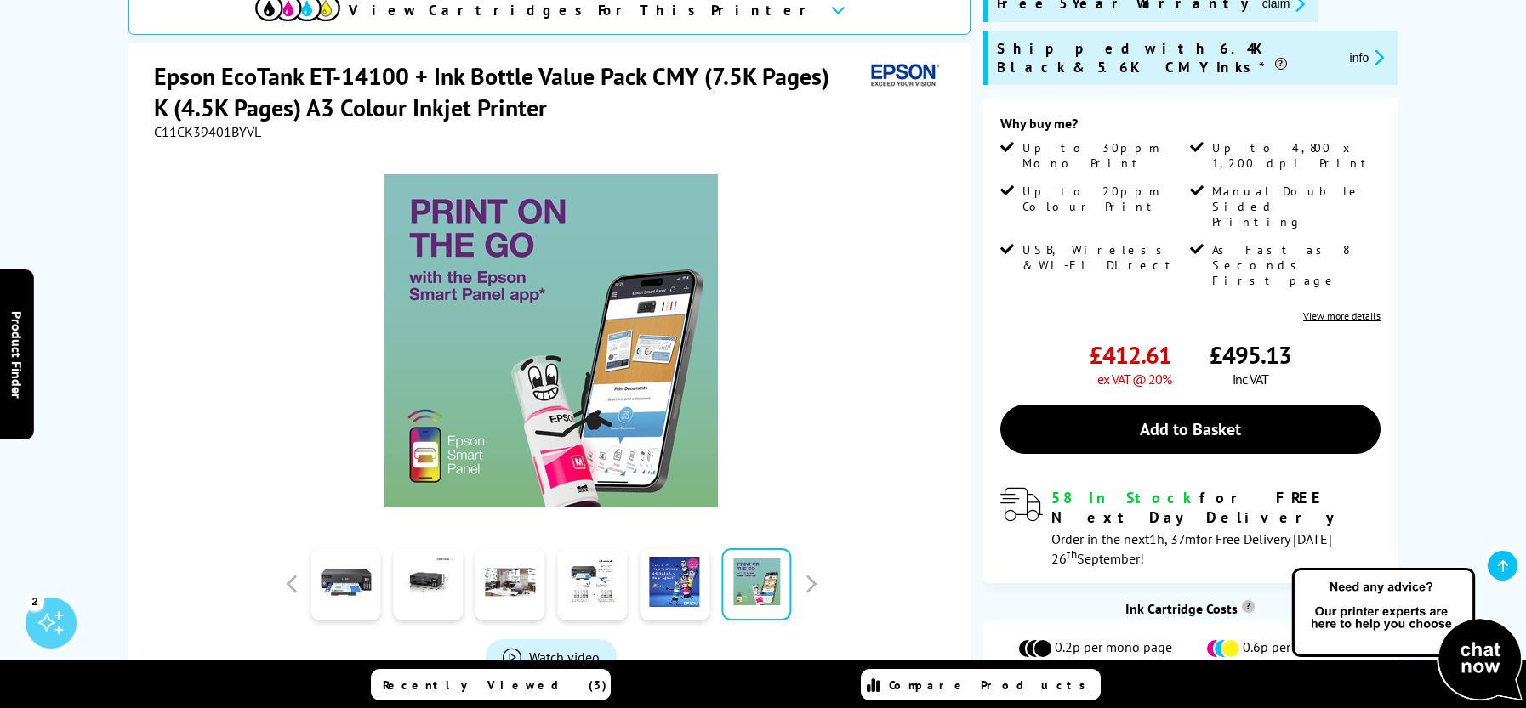
click at [471, 576] on div at bounding box center [510, 584] width 82 height 85
click at [508, 575] on link at bounding box center [510, 584] width 70 height 72
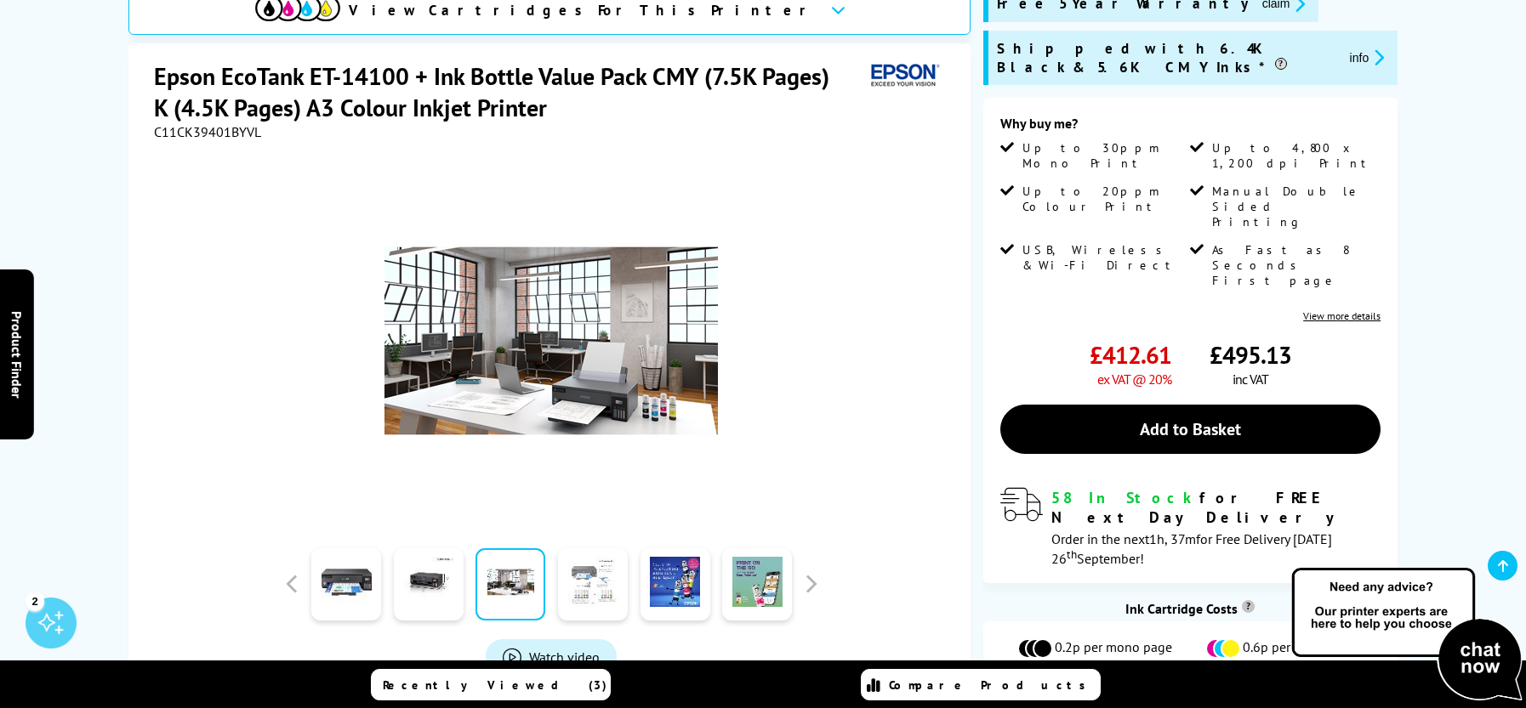
click at [594, 578] on link at bounding box center [593, 584] width 70 height 72
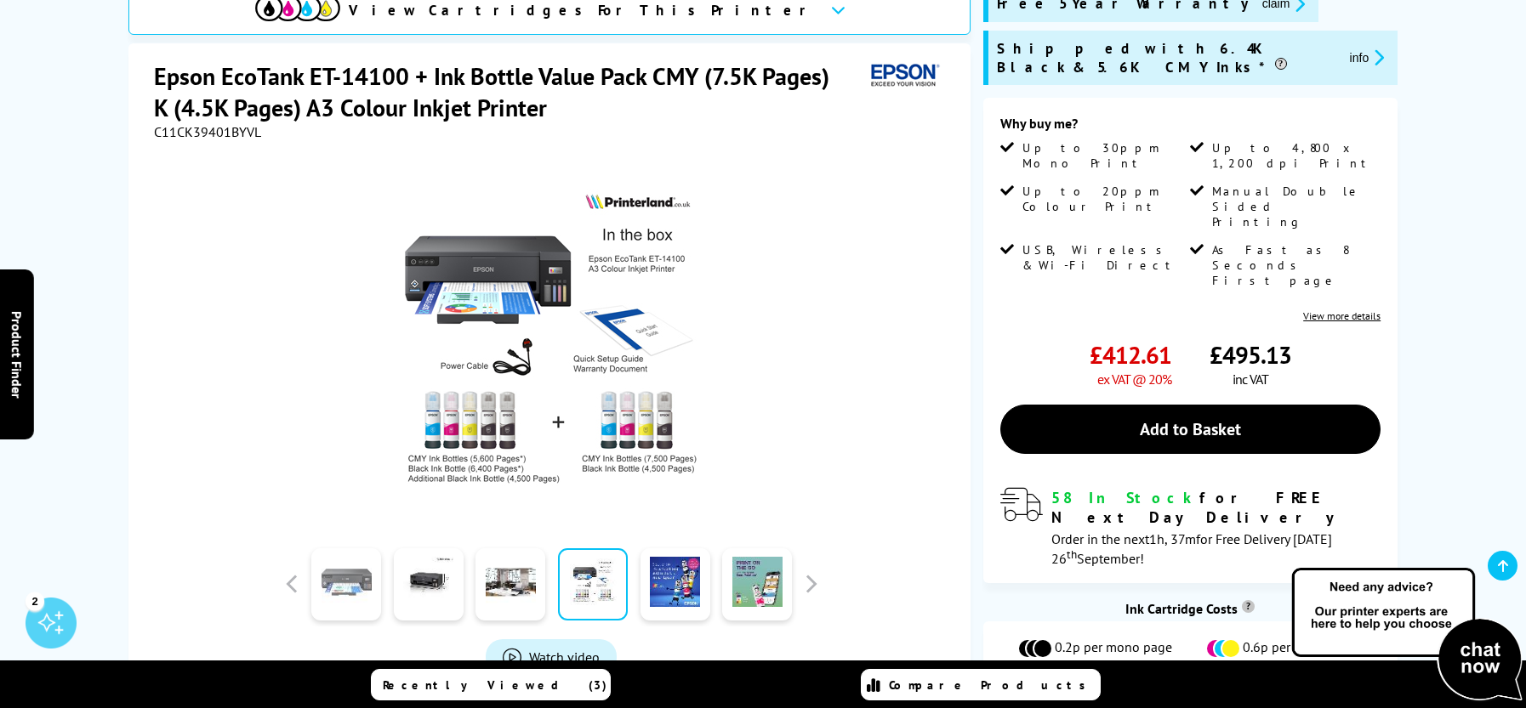
click at [338, 587] on link at bounding box center [346, 584] width 70 height 72
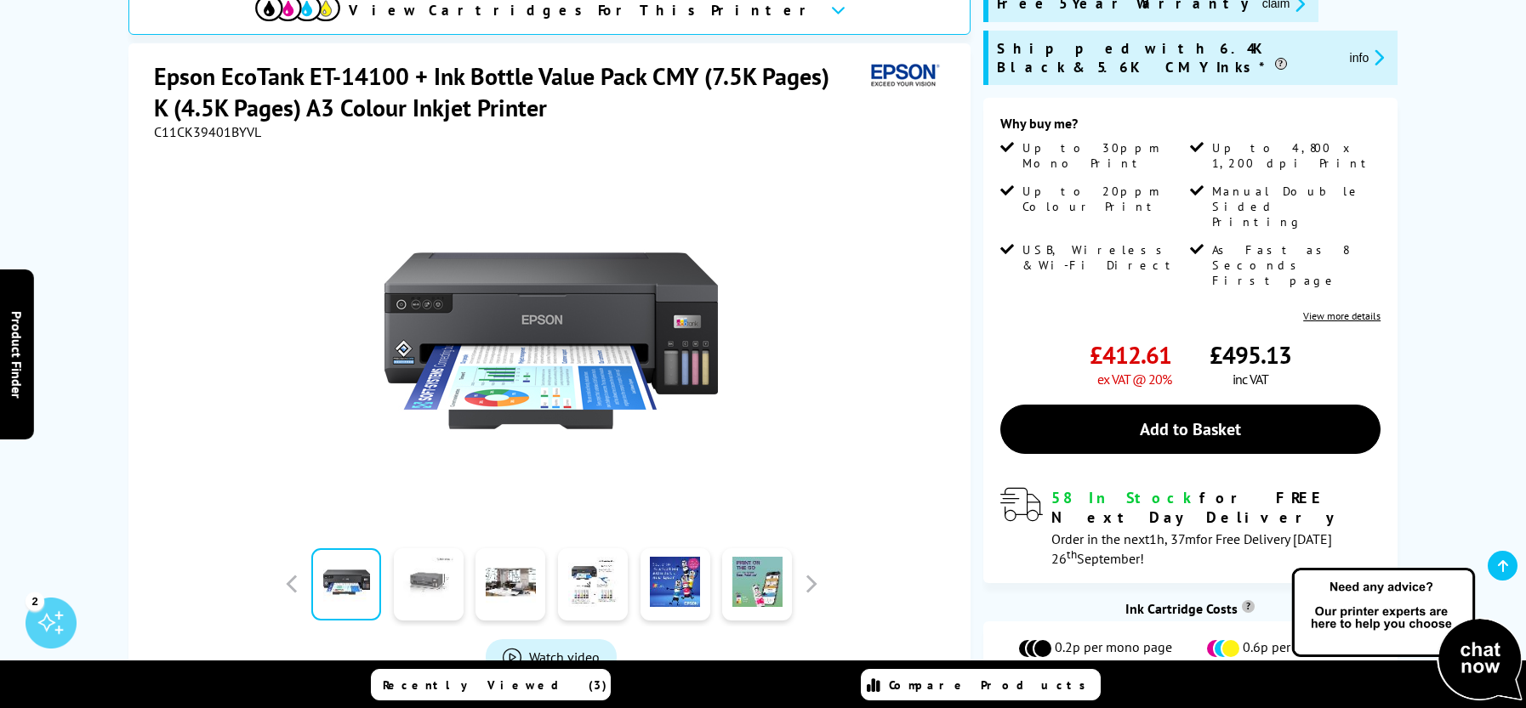
click at [412, 587] on link at bounding box center [429, 584] width 70 height 72
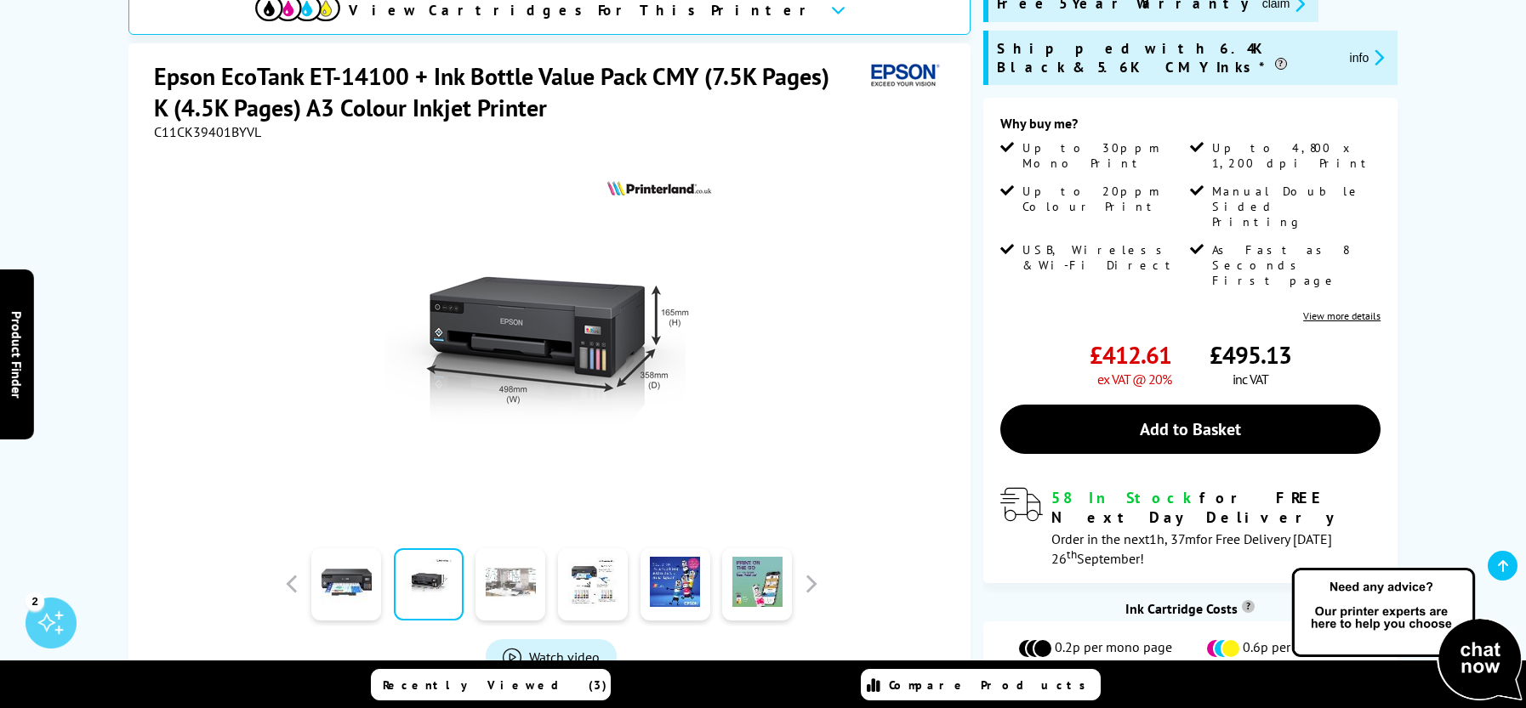
click at [484, 593] on link at bounding box center [510, 584] width 70 height 72
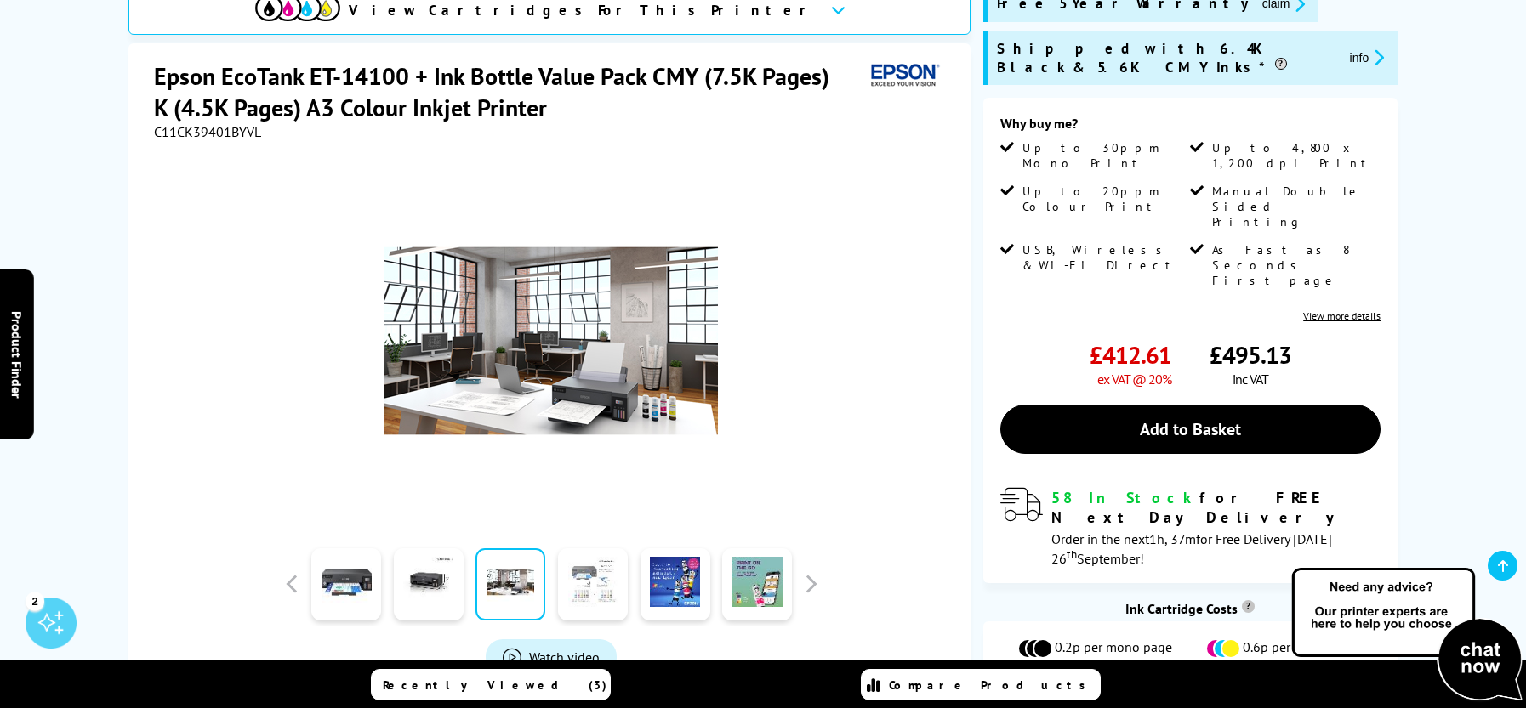
click at [589, 590] on link at bounding box center [593, 584] width 70 height 72
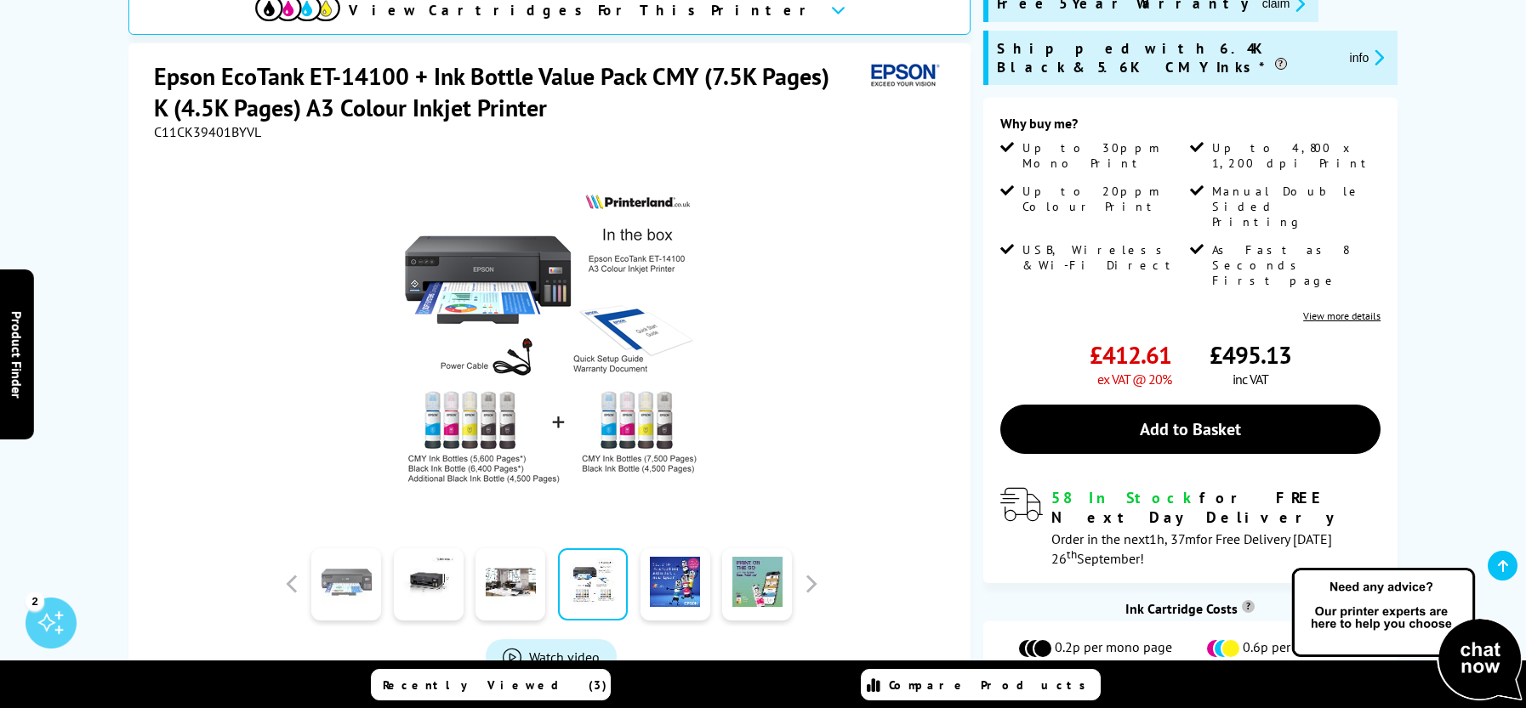
click at [360, 577] on link at bounding box center [346, 584] width 70 height 72
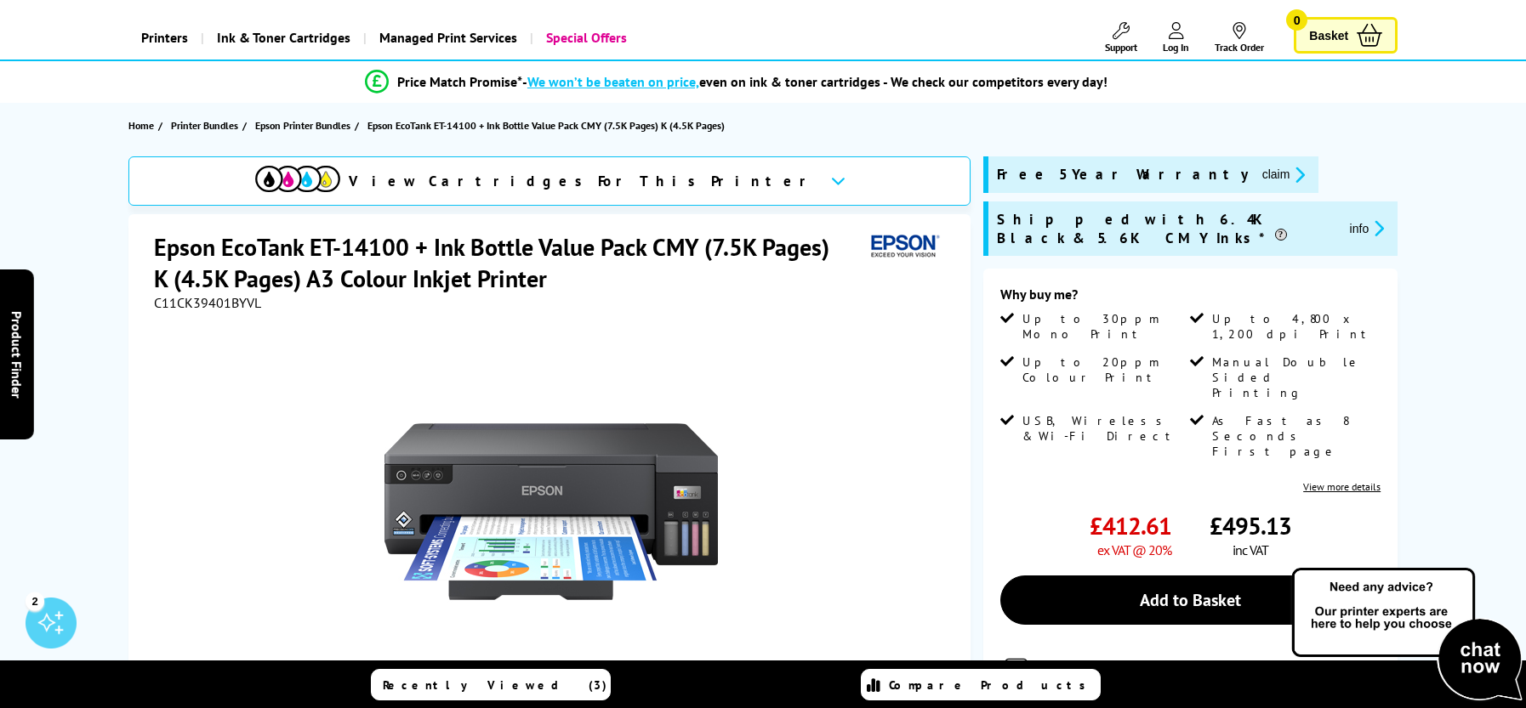
scroll to position [0, 0]
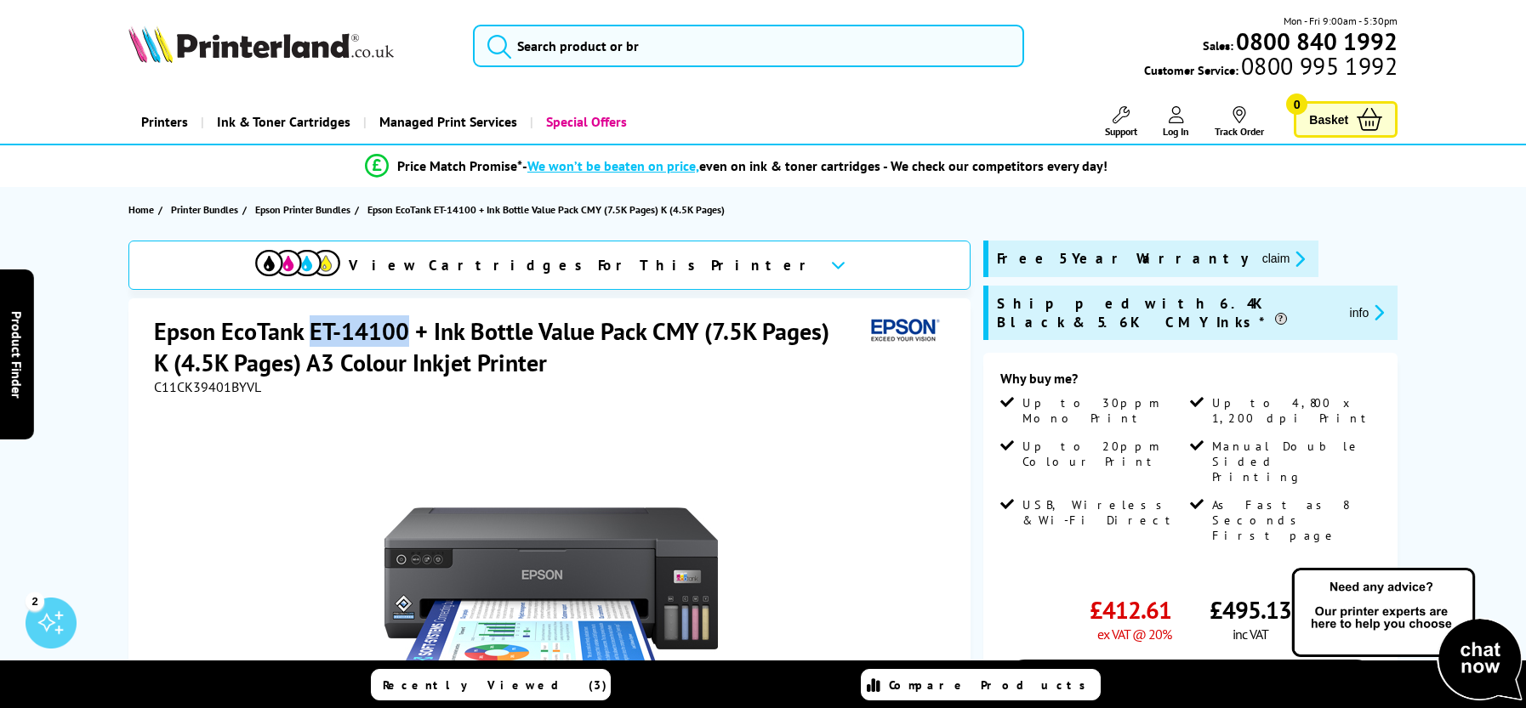
drag, startPoint x: 315, startPoint y: 332, endPoint x: 401, endPoint y: 332, distance: 86.7
click at [401, 332] on h1 "Epson EcoTank ET-14100 + Ink Bottle Value Pack CMY (7.5K Pages) K (4.5K Pages) …" at bounding box center [509, 346] width 710 height 63
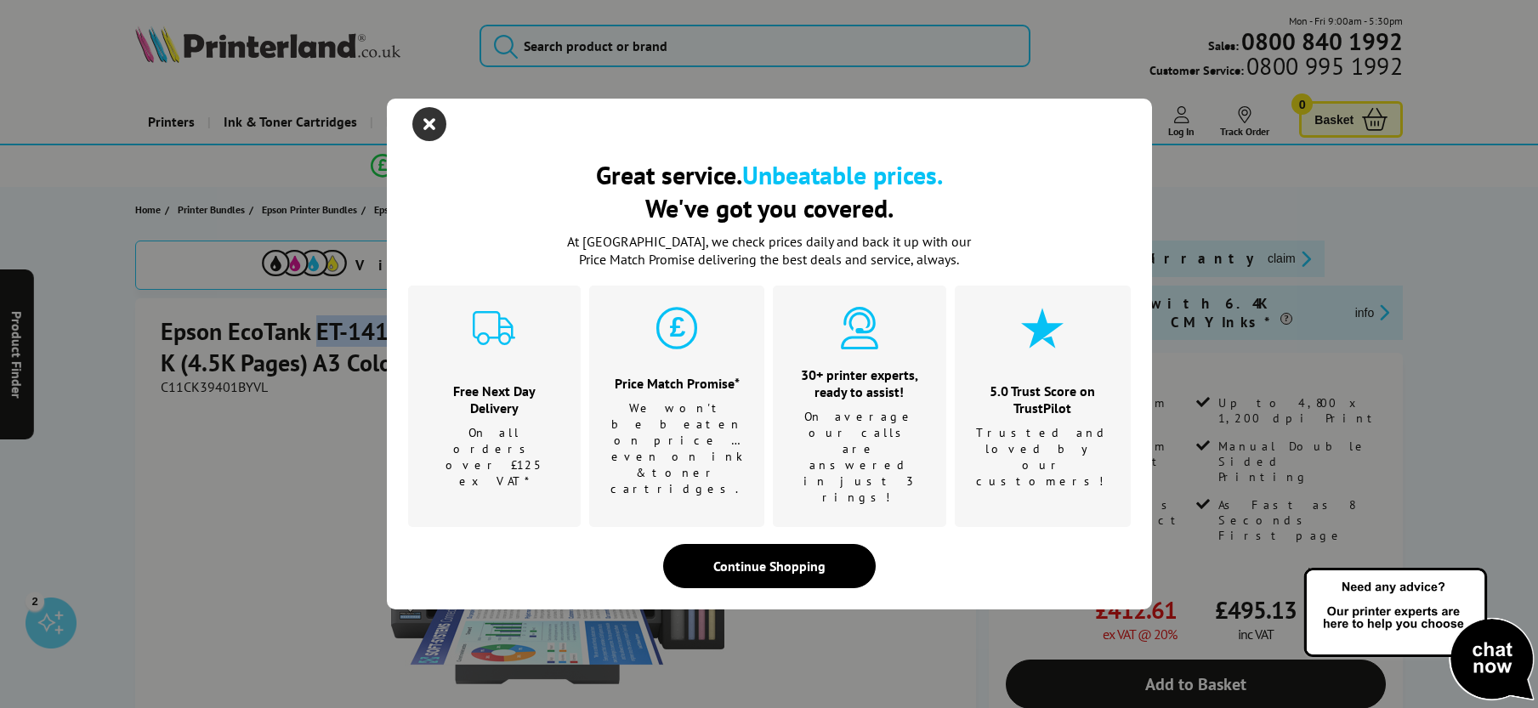
click at [433, 141] on icon "close modal" at bounding box center [429, 124] width 34 height 34
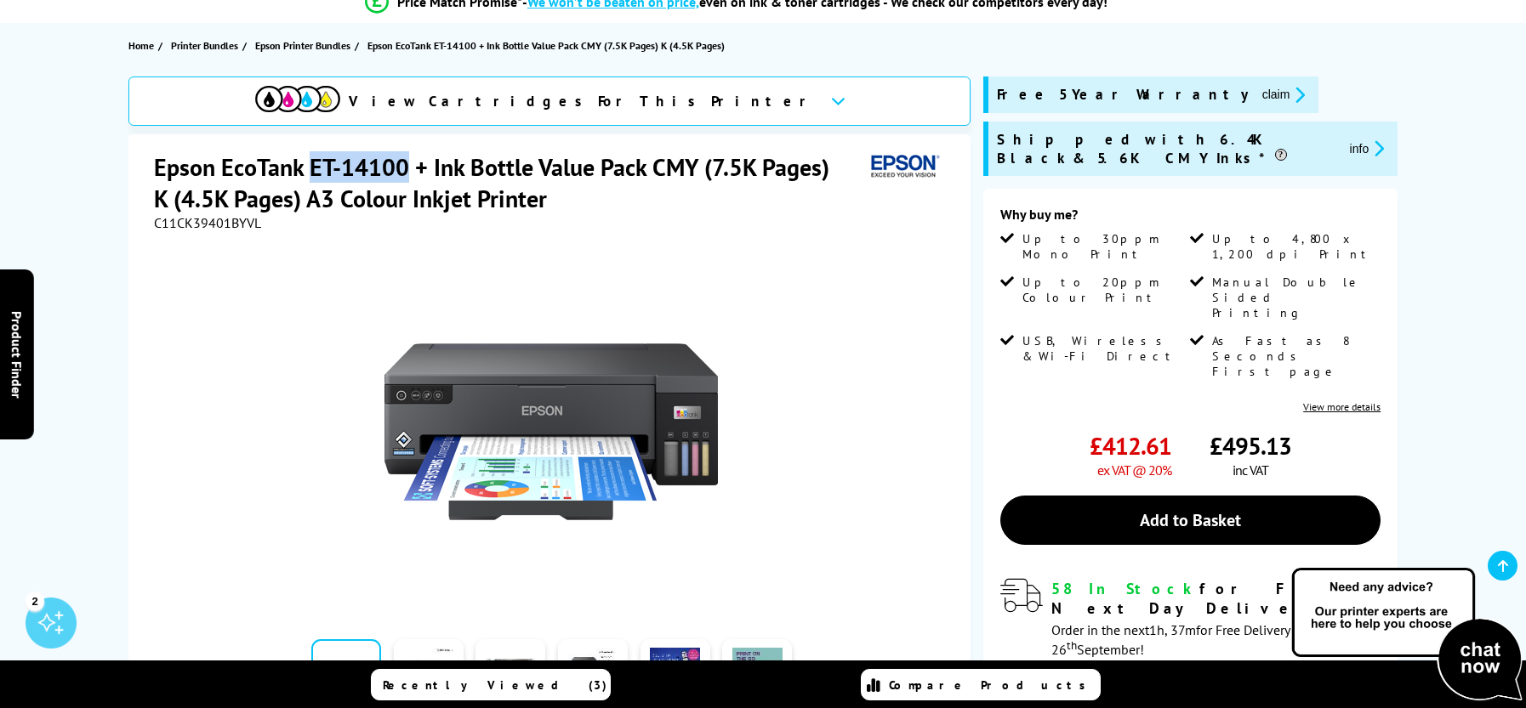
scroll to position [170, 0]
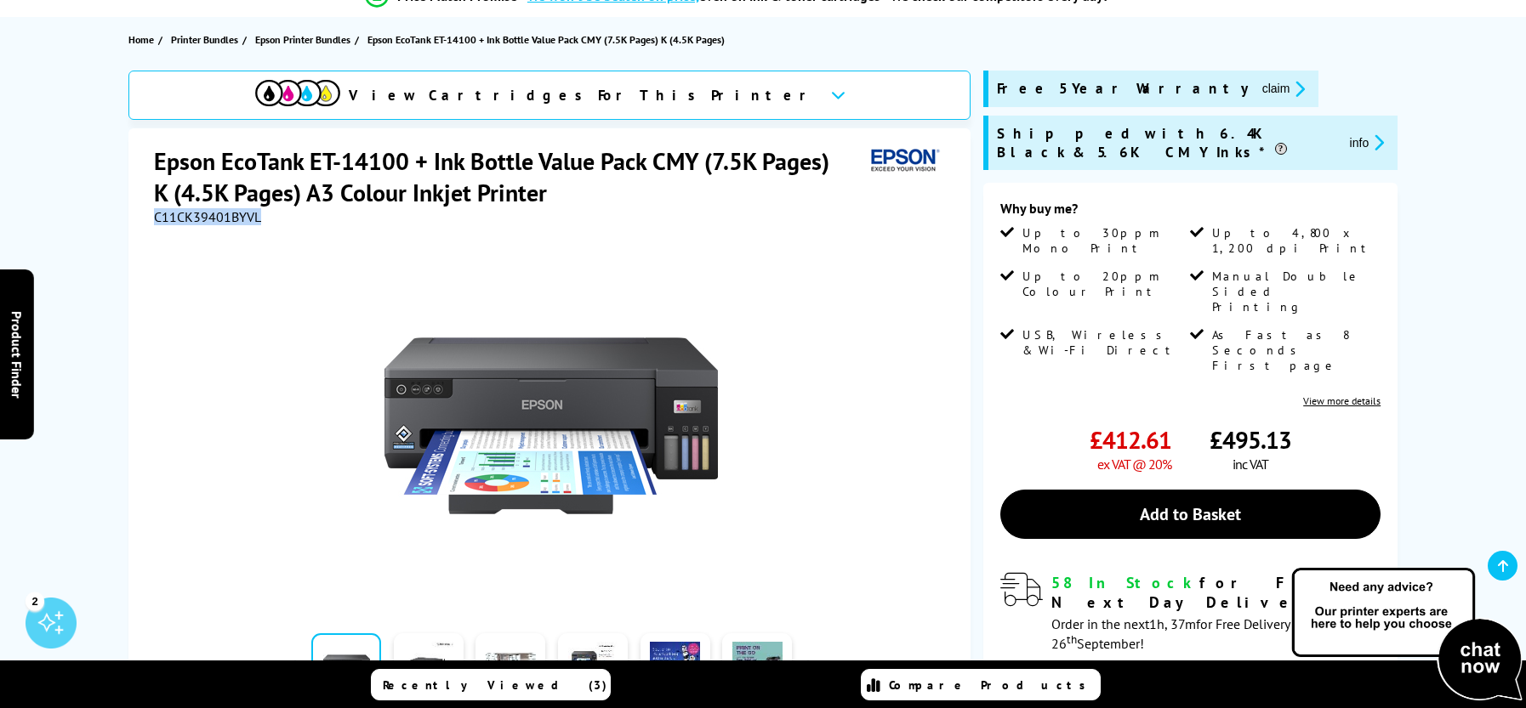
drag, startPoint x: 263, startPoint y: 211, endPoint x: 155, endPoint y: 215, distance: 108.1
click at [155, 215] on div "C11CK39401BYVL" at bounding box center [551, 216] width 795 height 17
copy span "C11CK39401BYVL"
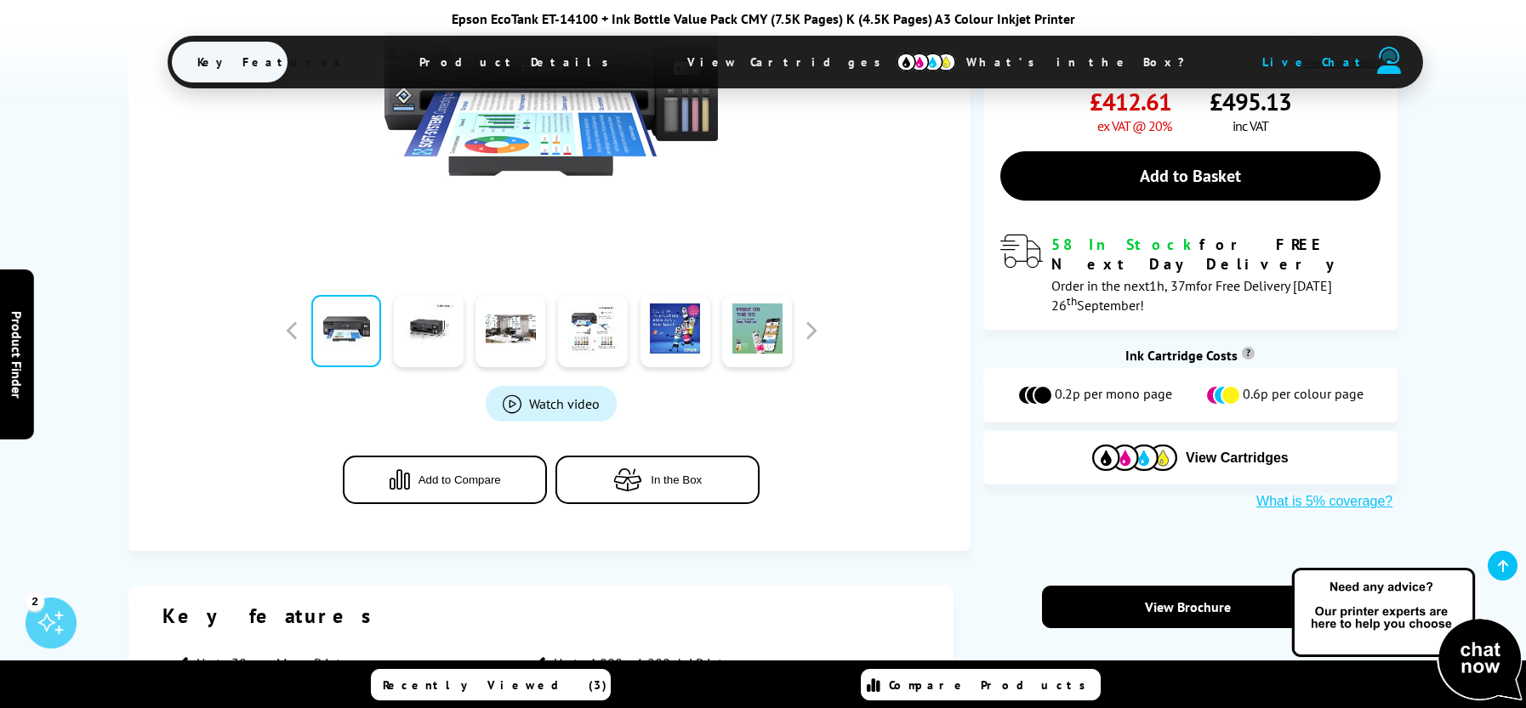
scroll to position [510, 0]
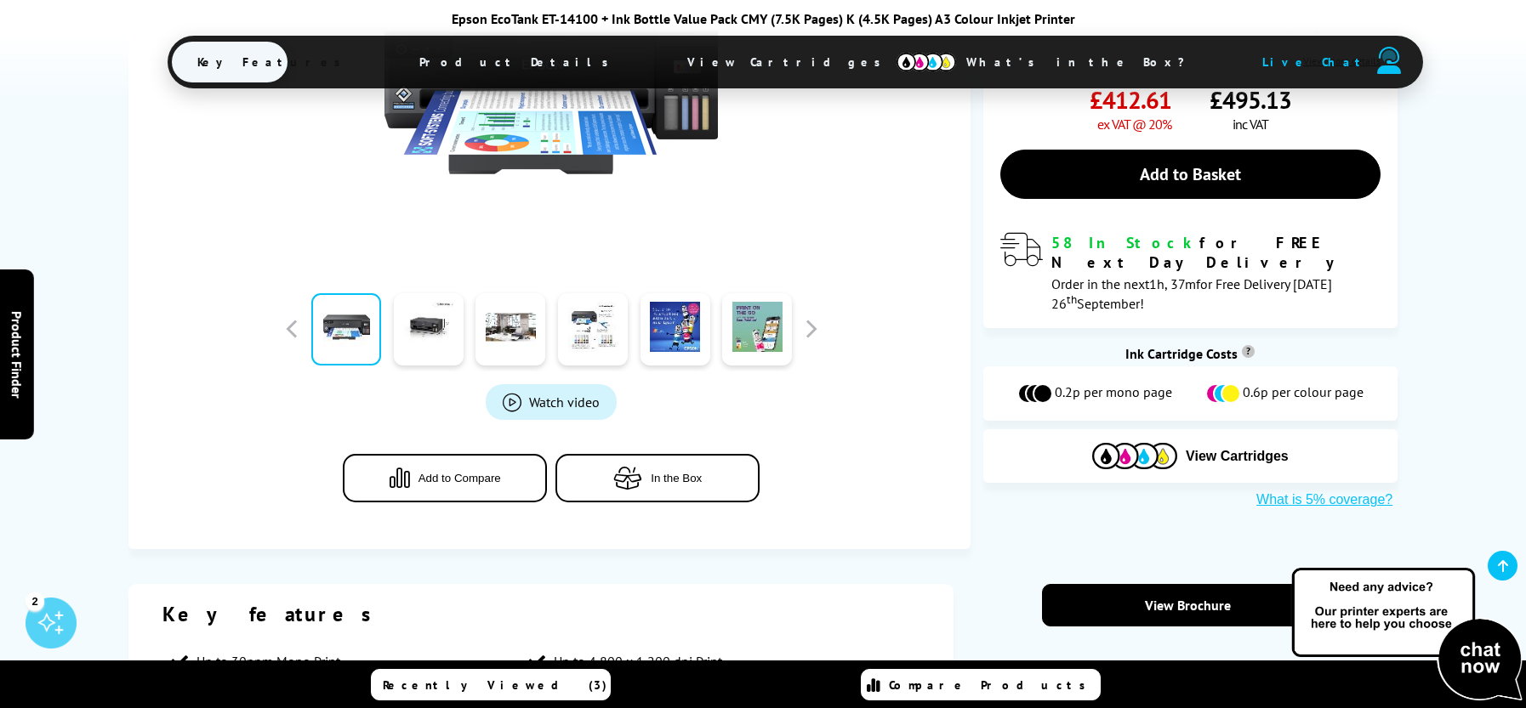
click at [480, 486] on button "Add to Compare" at bounding box center [445, 478] width 204 height 48
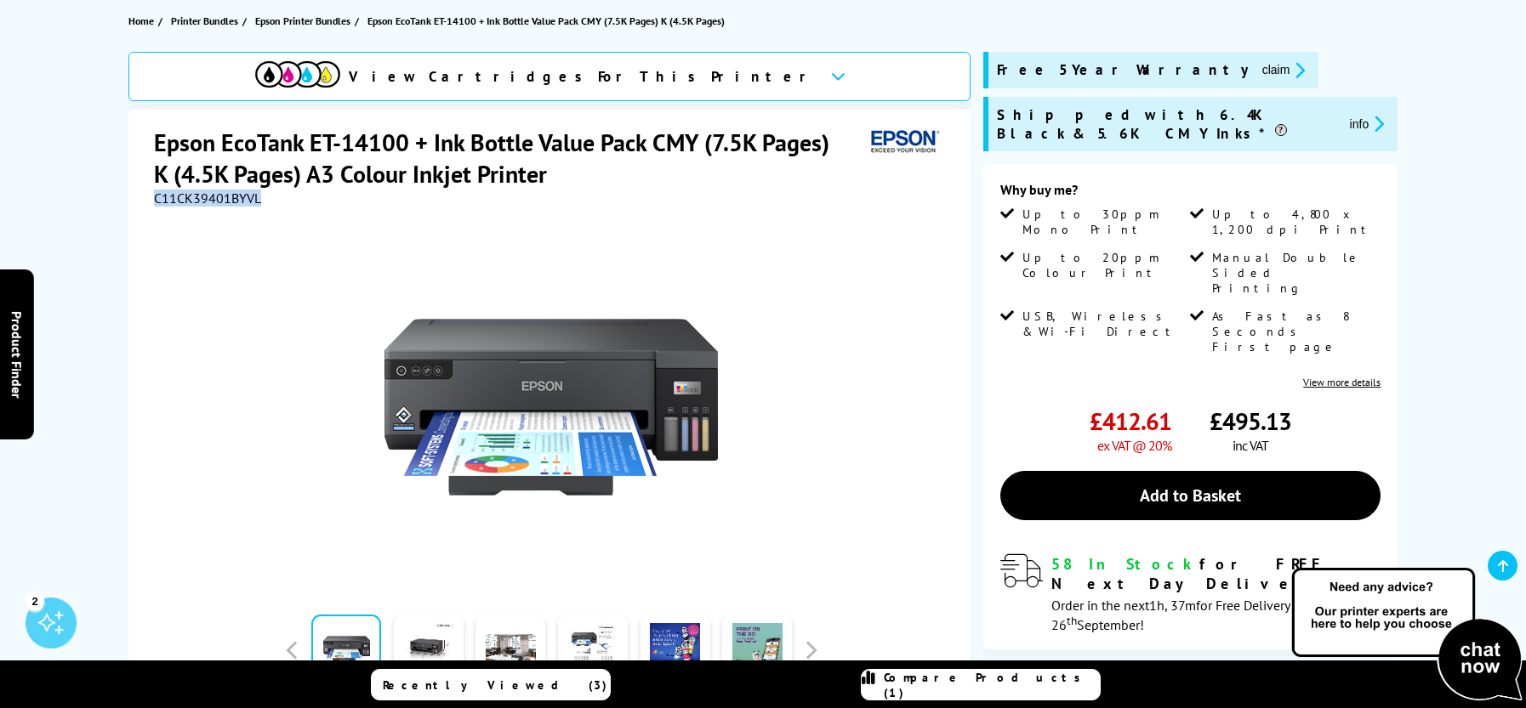
scroll to position [0, 0]
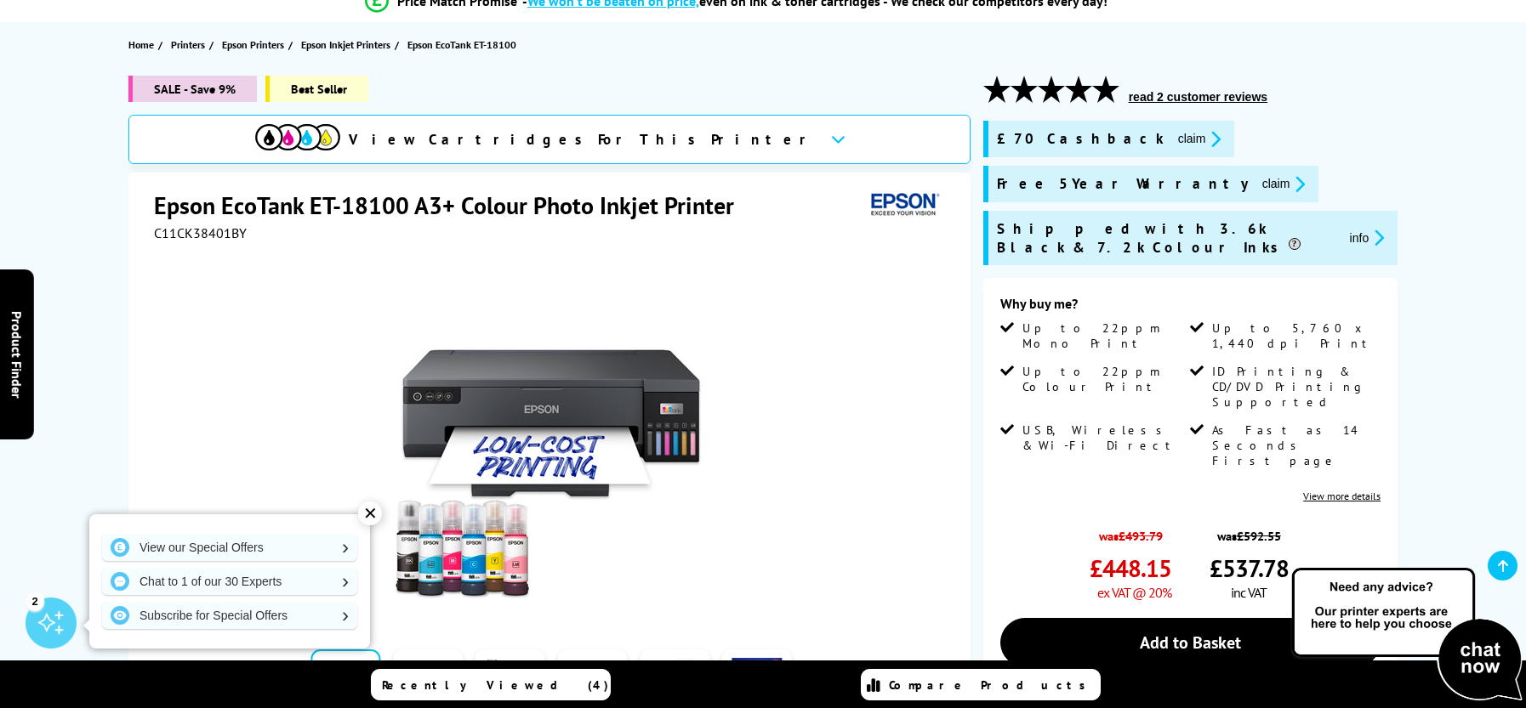
scroll to position [85, 0]
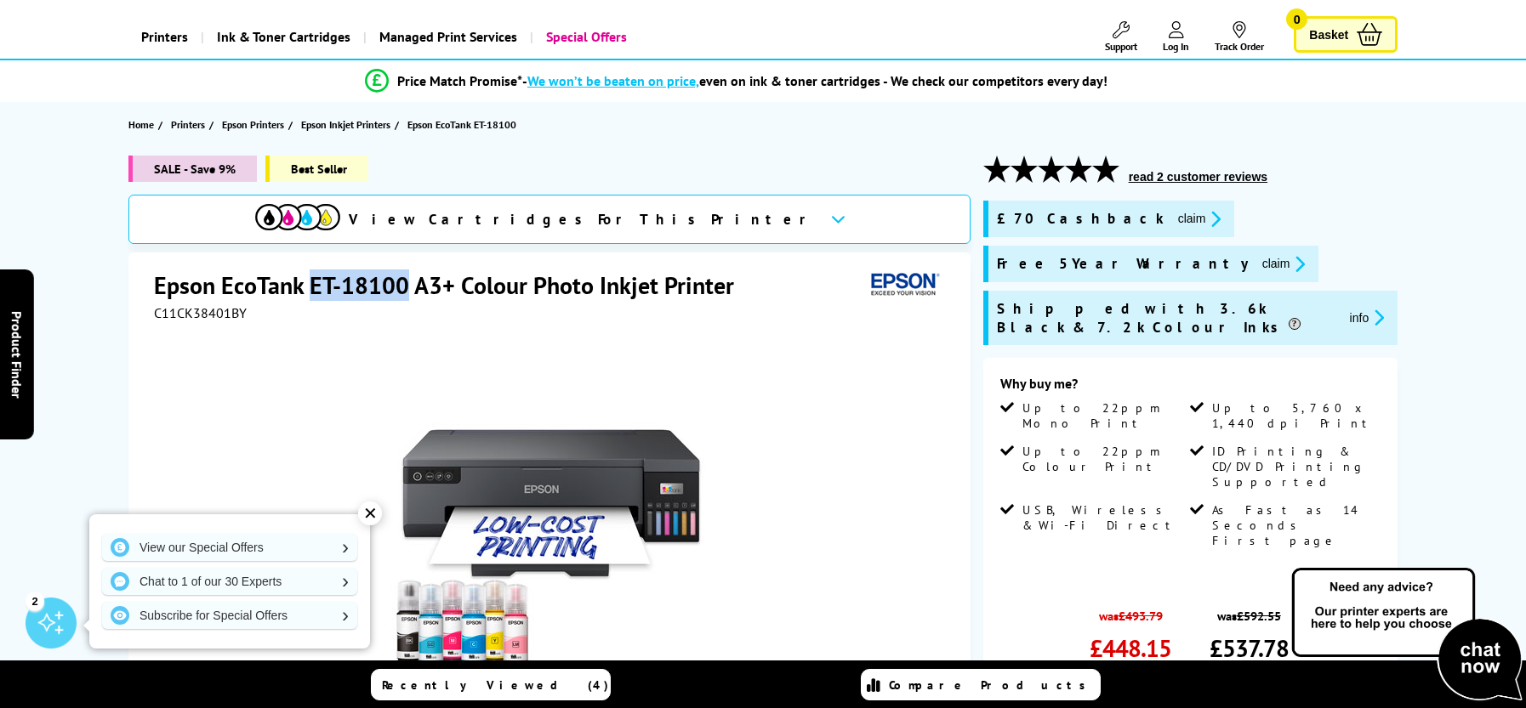
drag, startPoint x: 318, startPoint y: 280, endPoint x: 403, endPoint y: 281, distance: 85.1
click at [403, 281] on h1 "Epson EcoTank ET-18100 A3+ Colour Photo Inkjet Printer" at bounding box center [452, 285] width 597 height 31
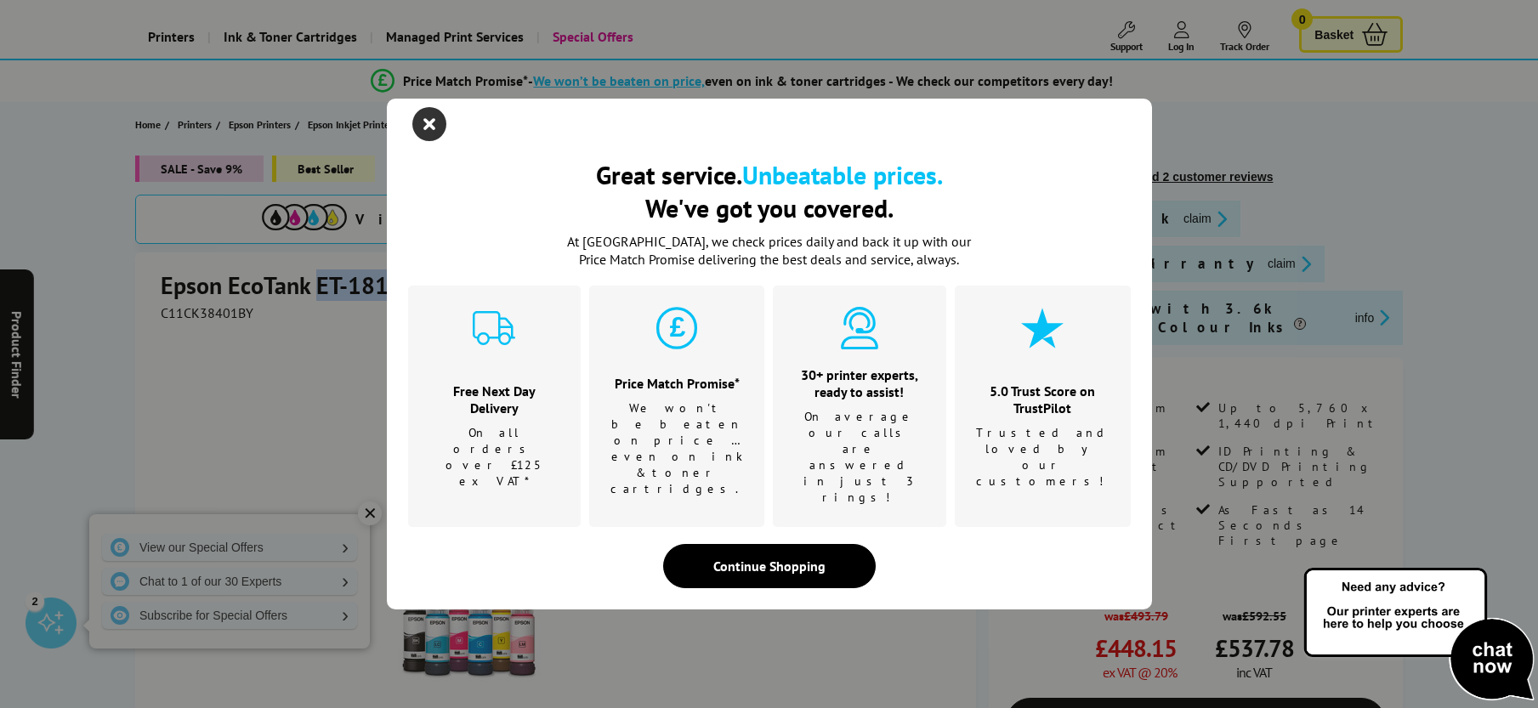
click at [432, 141] on icon "close modal" at bounding box center [429, 124] width 34 height 34
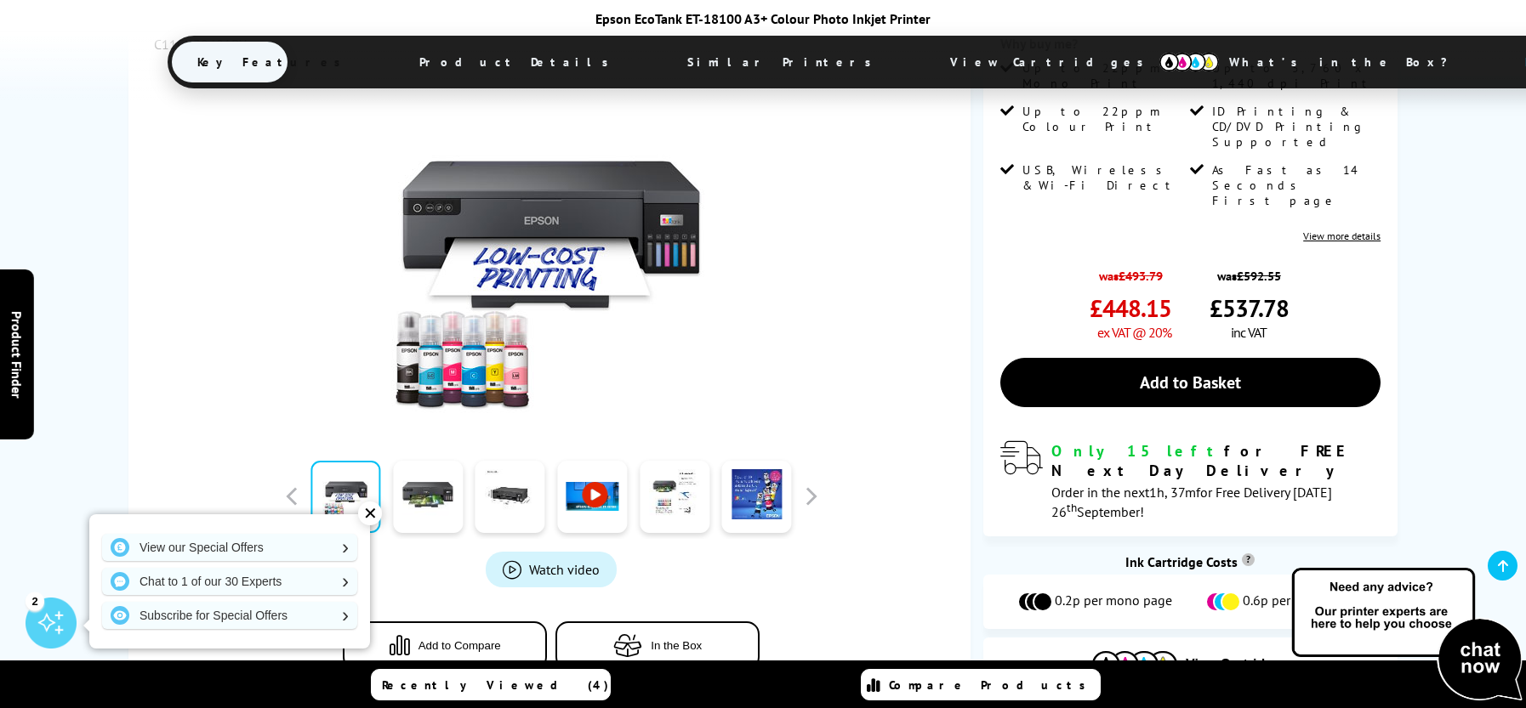
scroll to position [0, 0]
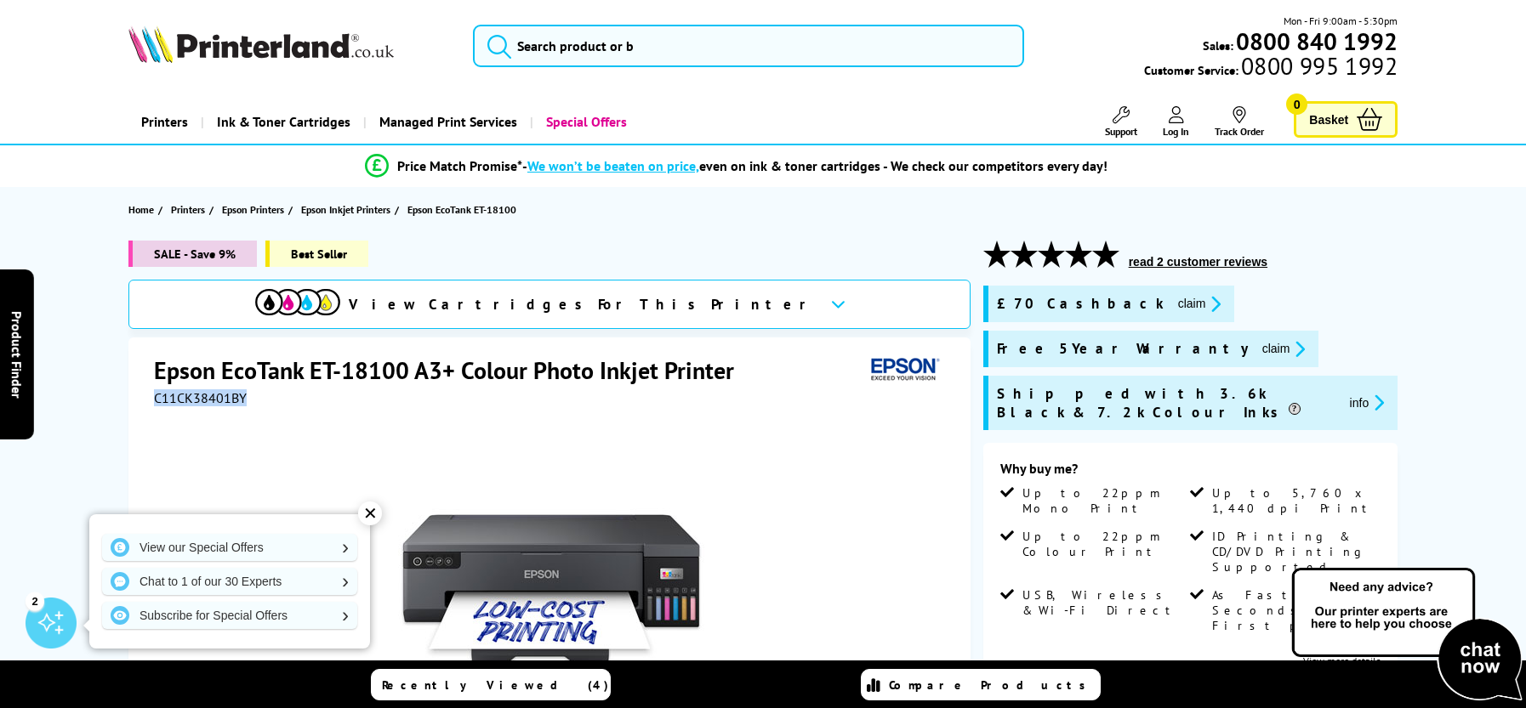
drag, startPoint x: 243, startPoint y: 403, endPoint x: 154, endPoint y: 404, distance: 89.3
click at [155, 403] on div "C11CK38401BY" at bounding box center [551, 397] width 795 height 17
copy span "C11CK38401BY"
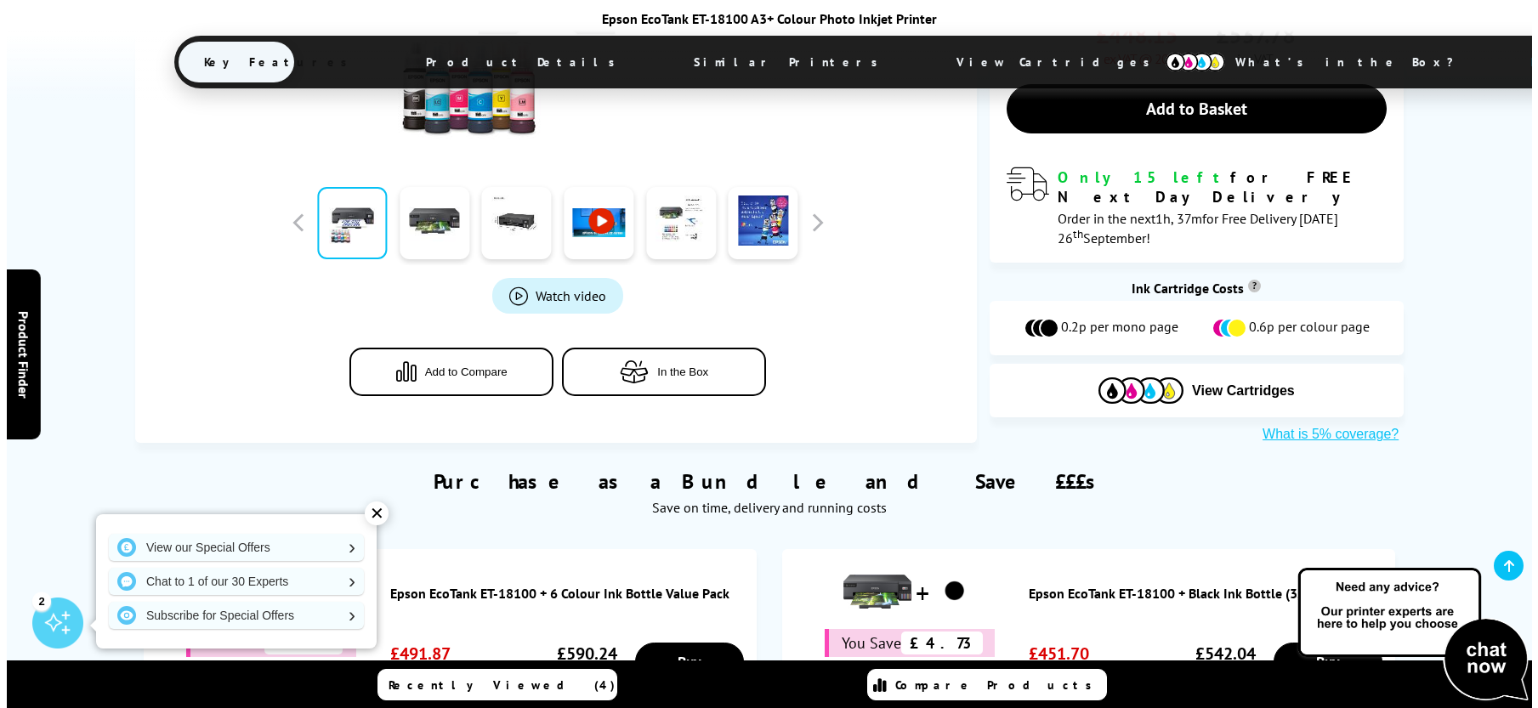
scroll to position [765, 0]
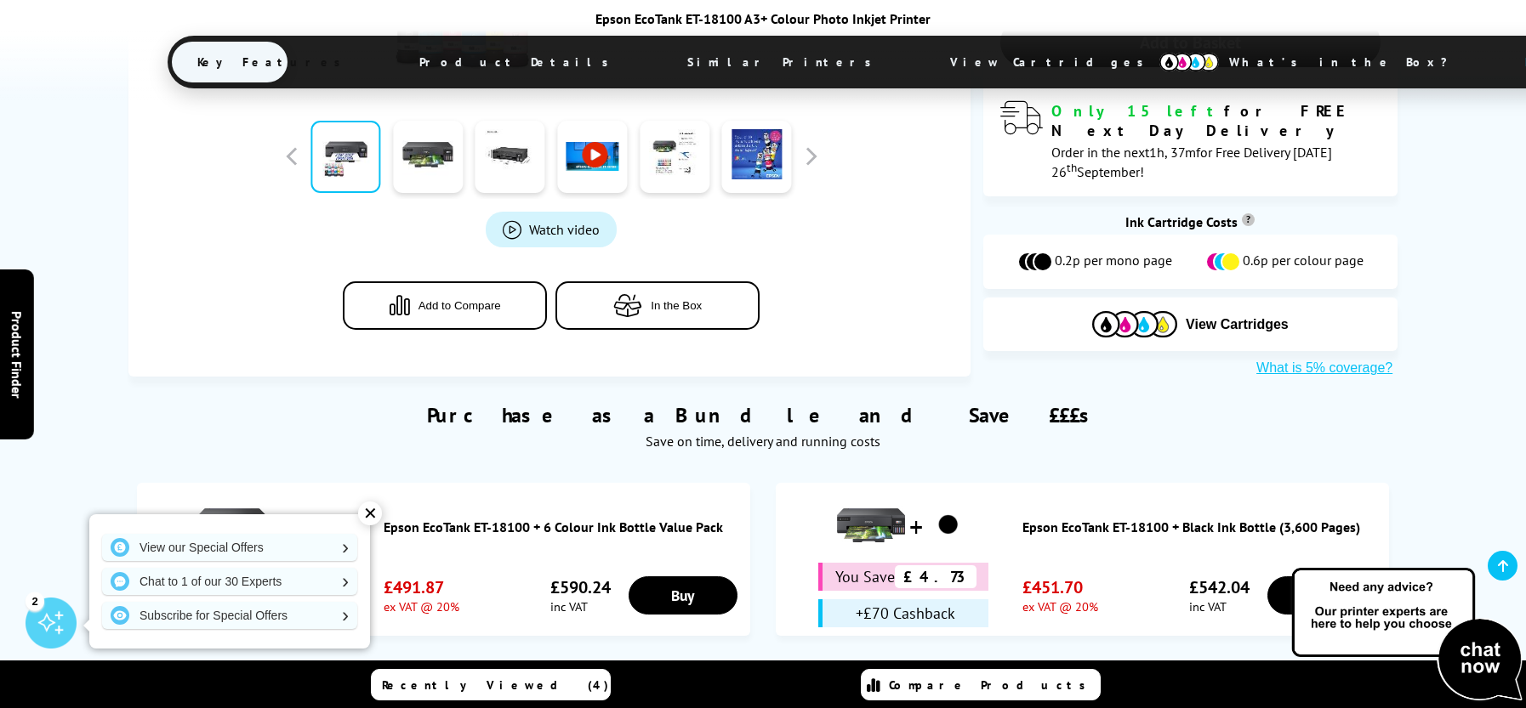
click at [480, 299] on span "Add to Compare" at bounding box center [459, 305] width 82 height 13
click at [991, 680] on span "Compare Products (2)" at bounding box center [992, 685] width 216 height 31
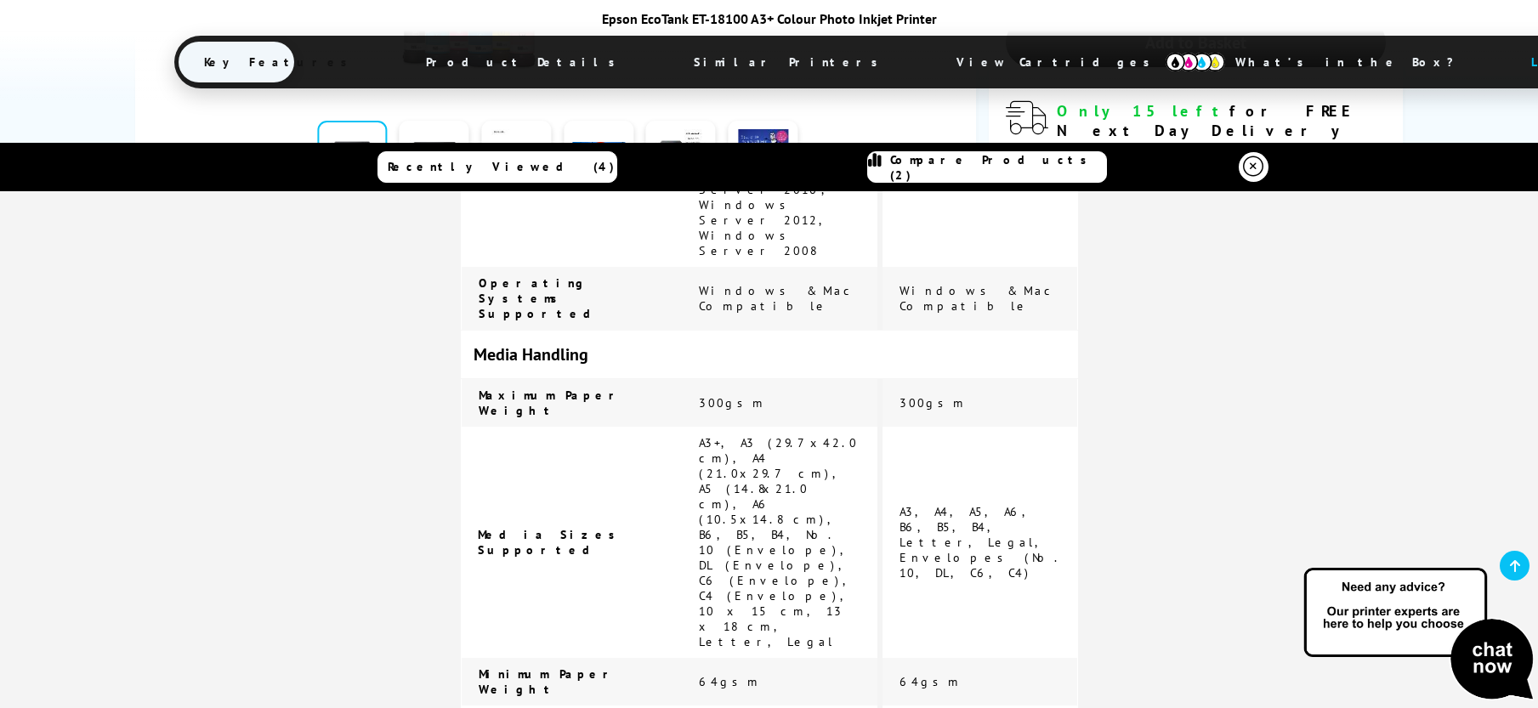
scroll to position [1871, 0]
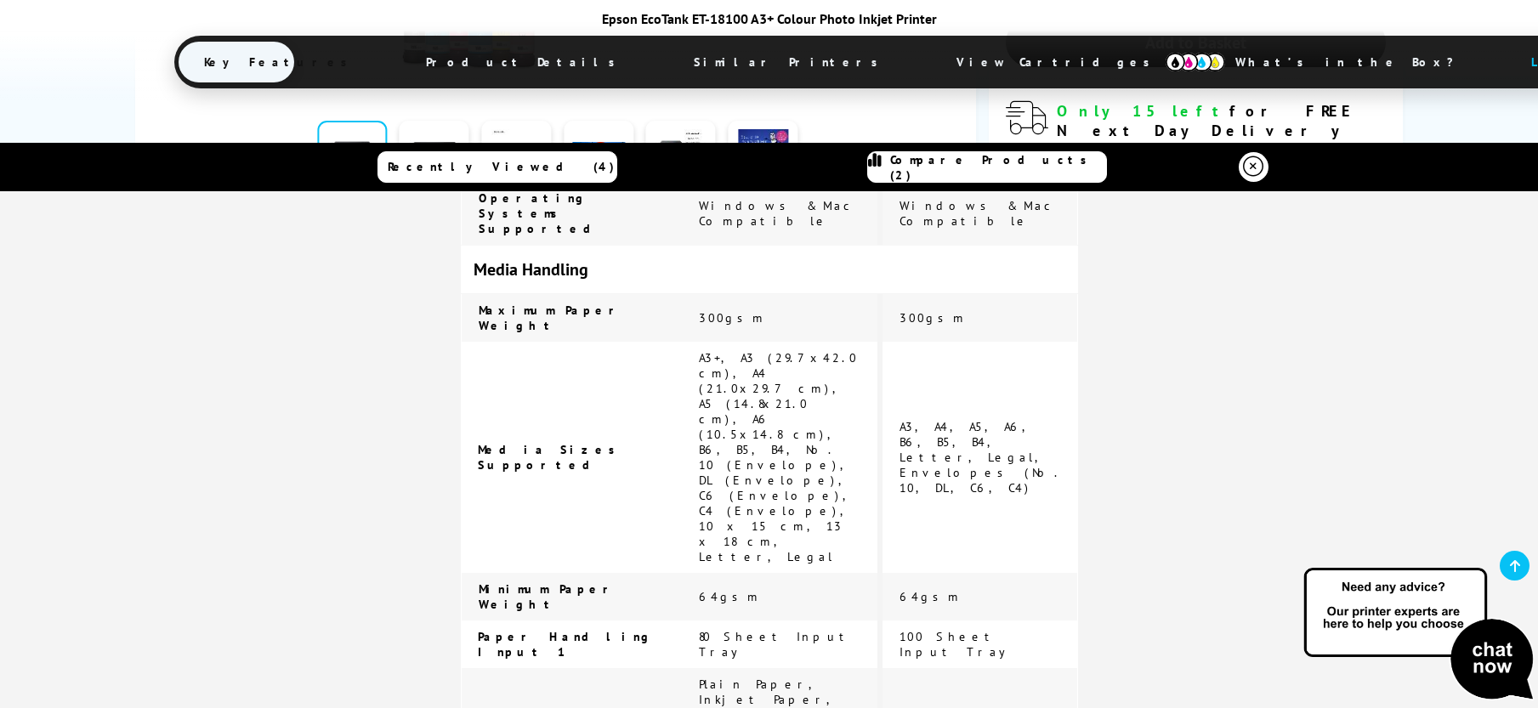
drag, startPoint x: 1019, startPoint y: 516, endPoint x: 895, endPoint y: 520, distance: 124.2
copy span "Epson EcoTank ET-14100"
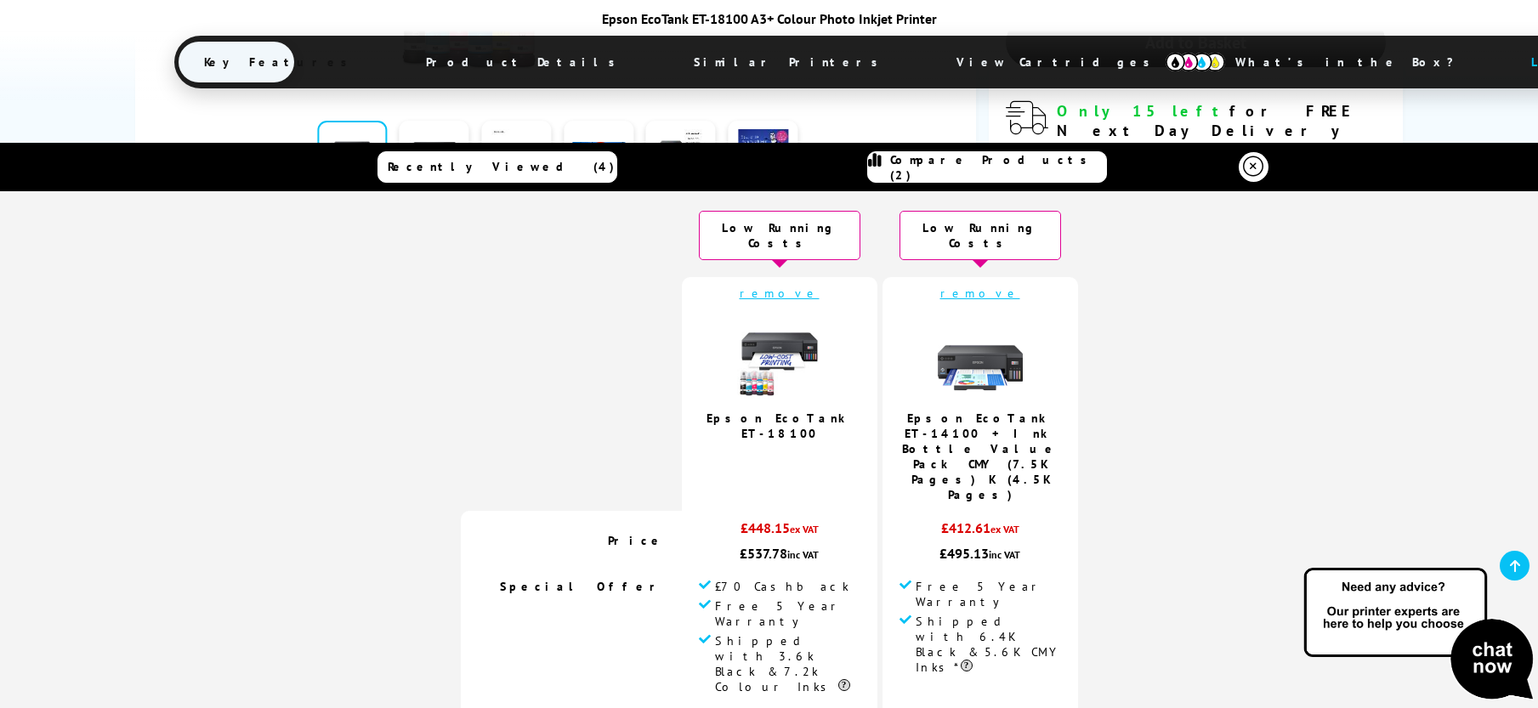
scroll to position [0, 0]
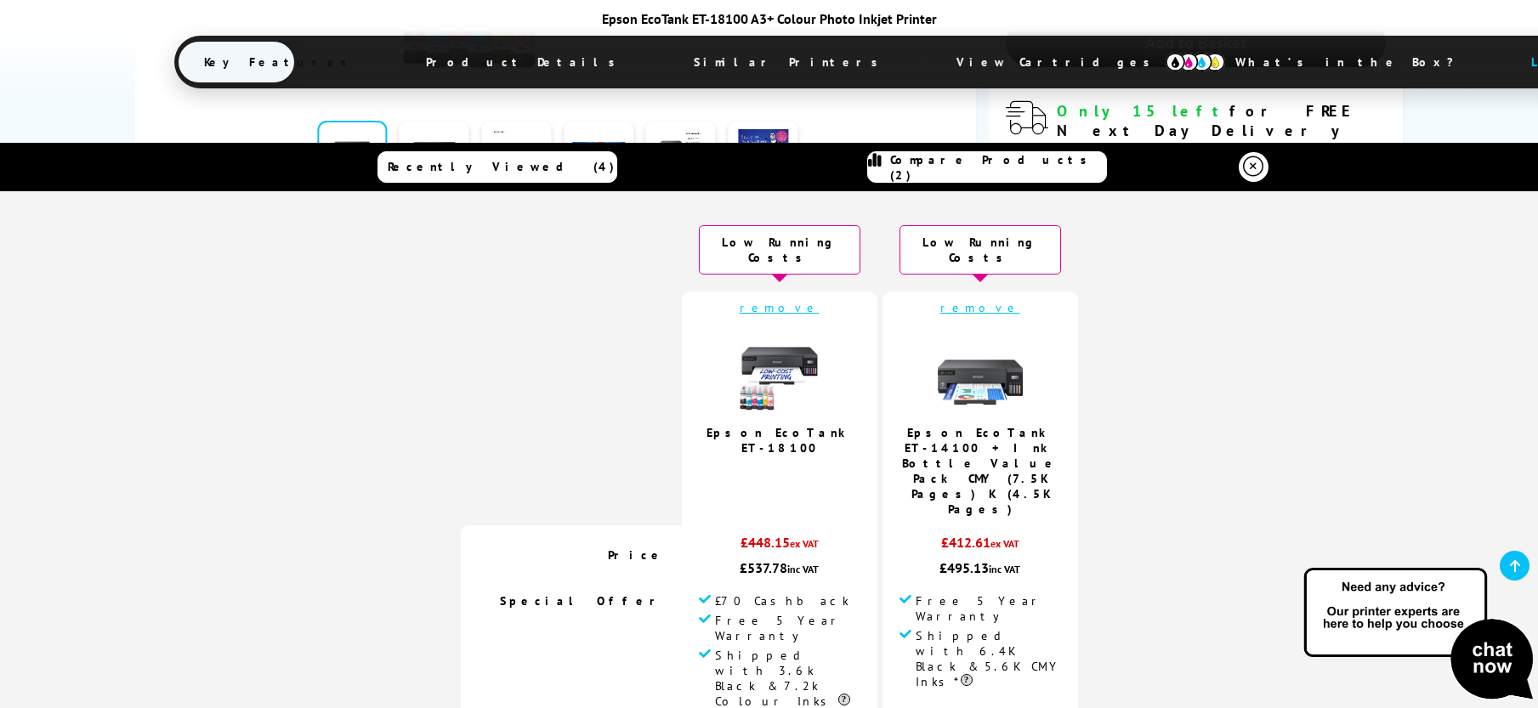
click at [509, 164] on span "Recently Viewed (4)" at bounding box center [501, 166] width 227 height 15
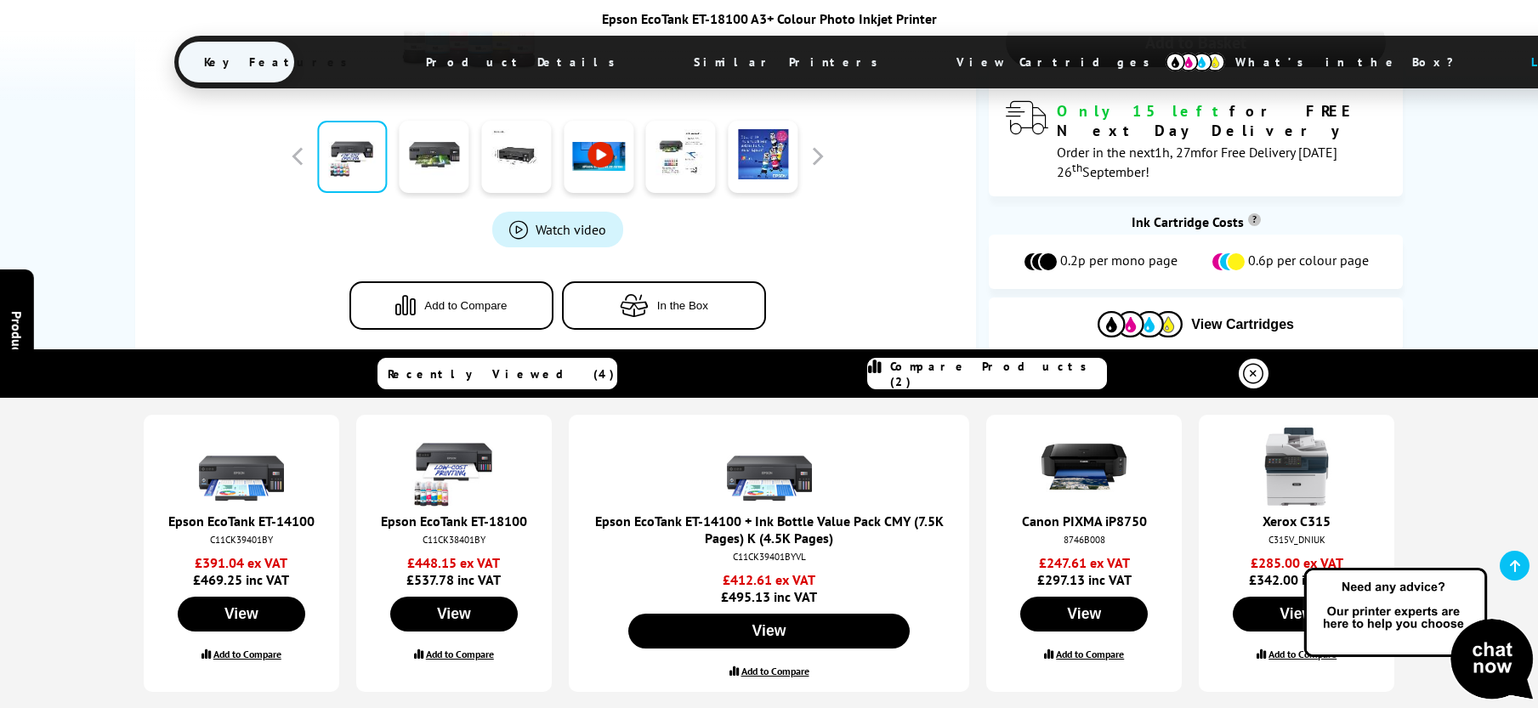
click at [1065, 469] on img at bounding box center [1084, 466] width 85 height 85
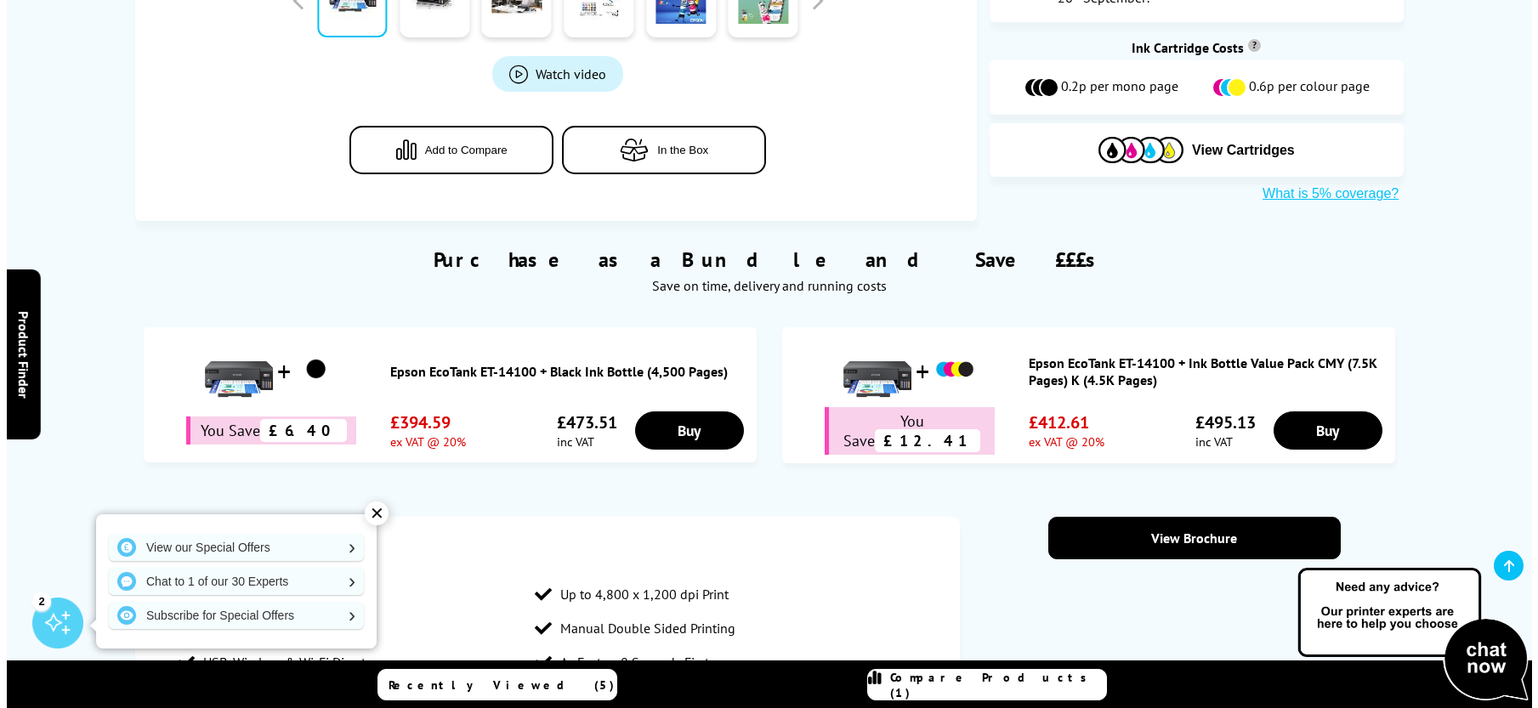
scroll to position [850, 0]
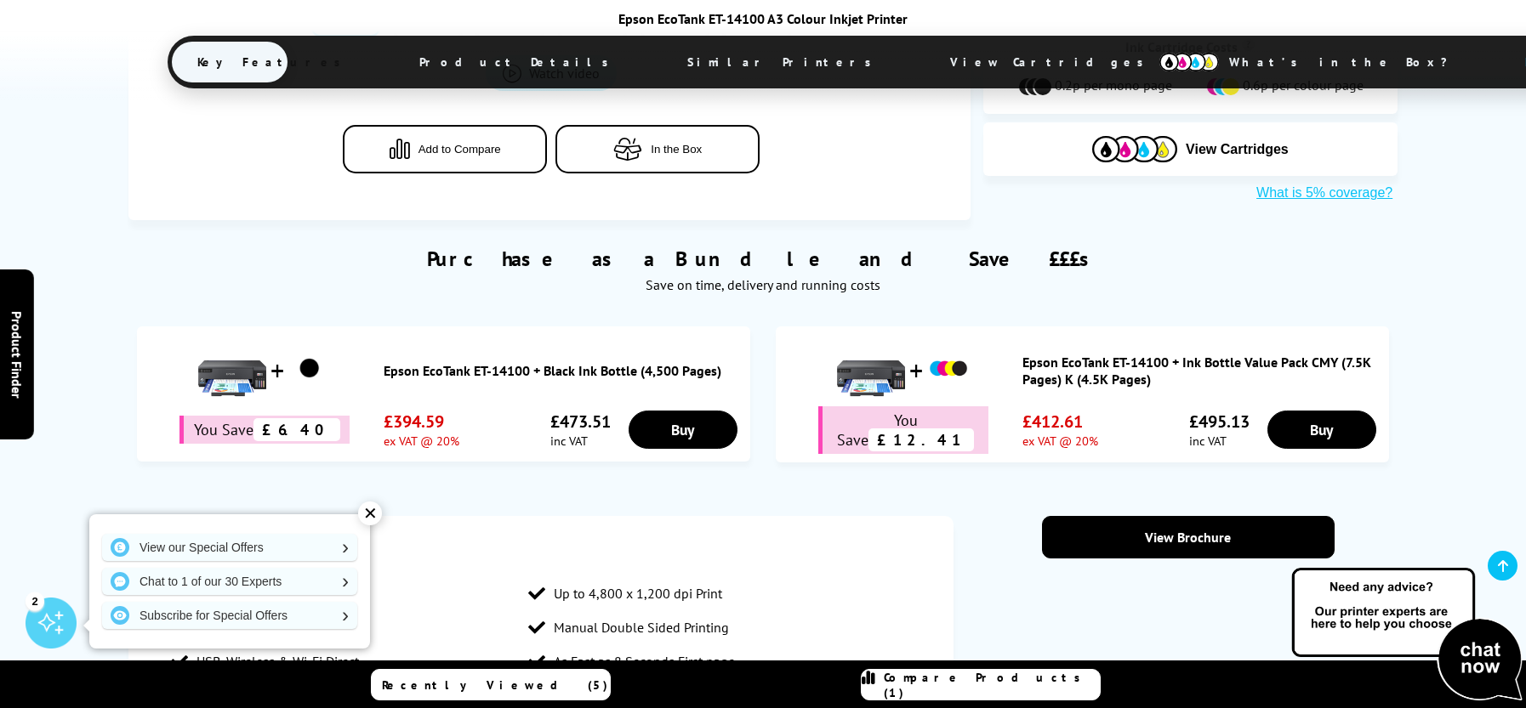
click at [484, 154] on button "Add to Compare" at bounding box center [445, 149] width 204 height 48
click at [1009, 676] on link "Compare Products (2)" at bounding box center [981, 684] width 240 height 31
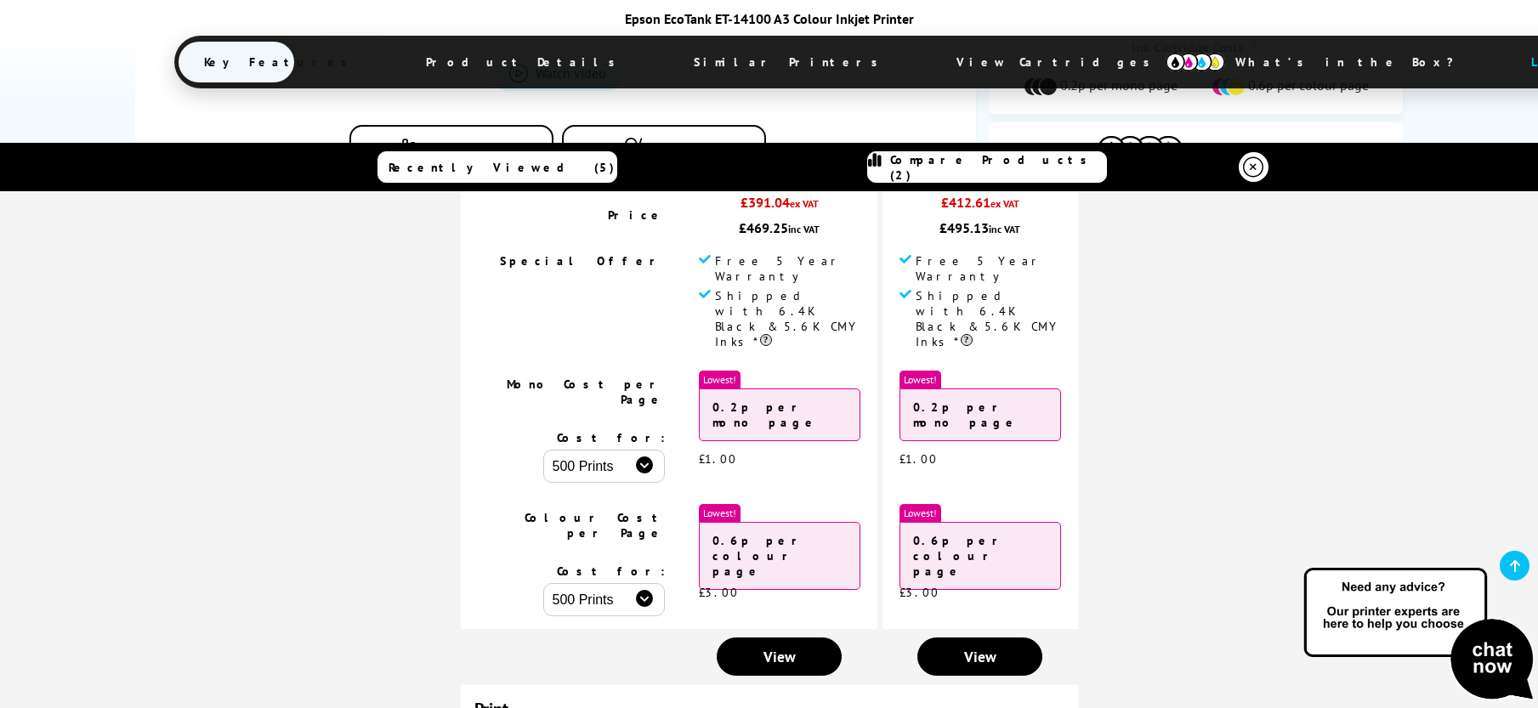
scroll to position [0, 0]
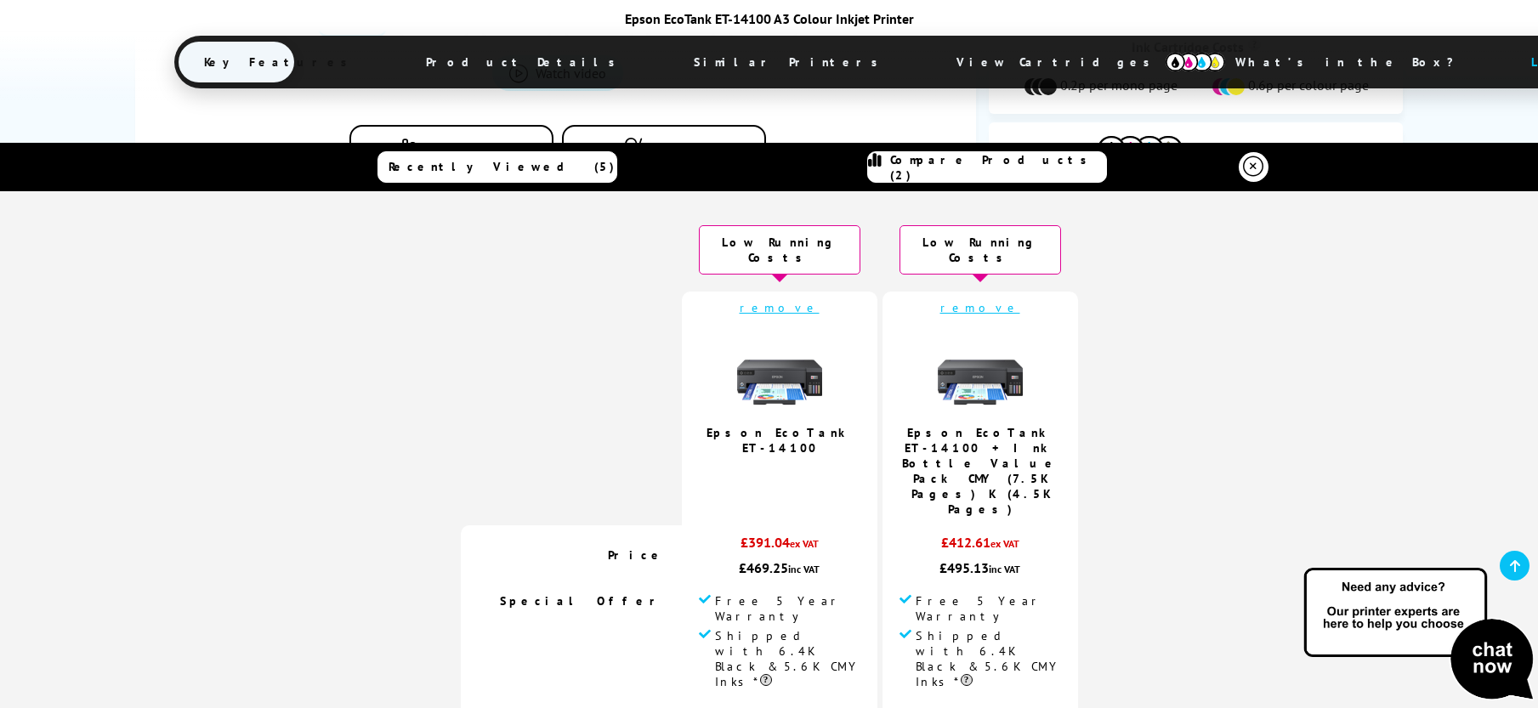
click at [777, 300] on link "remove" at bounding box center [780, 307] width 80 height 15
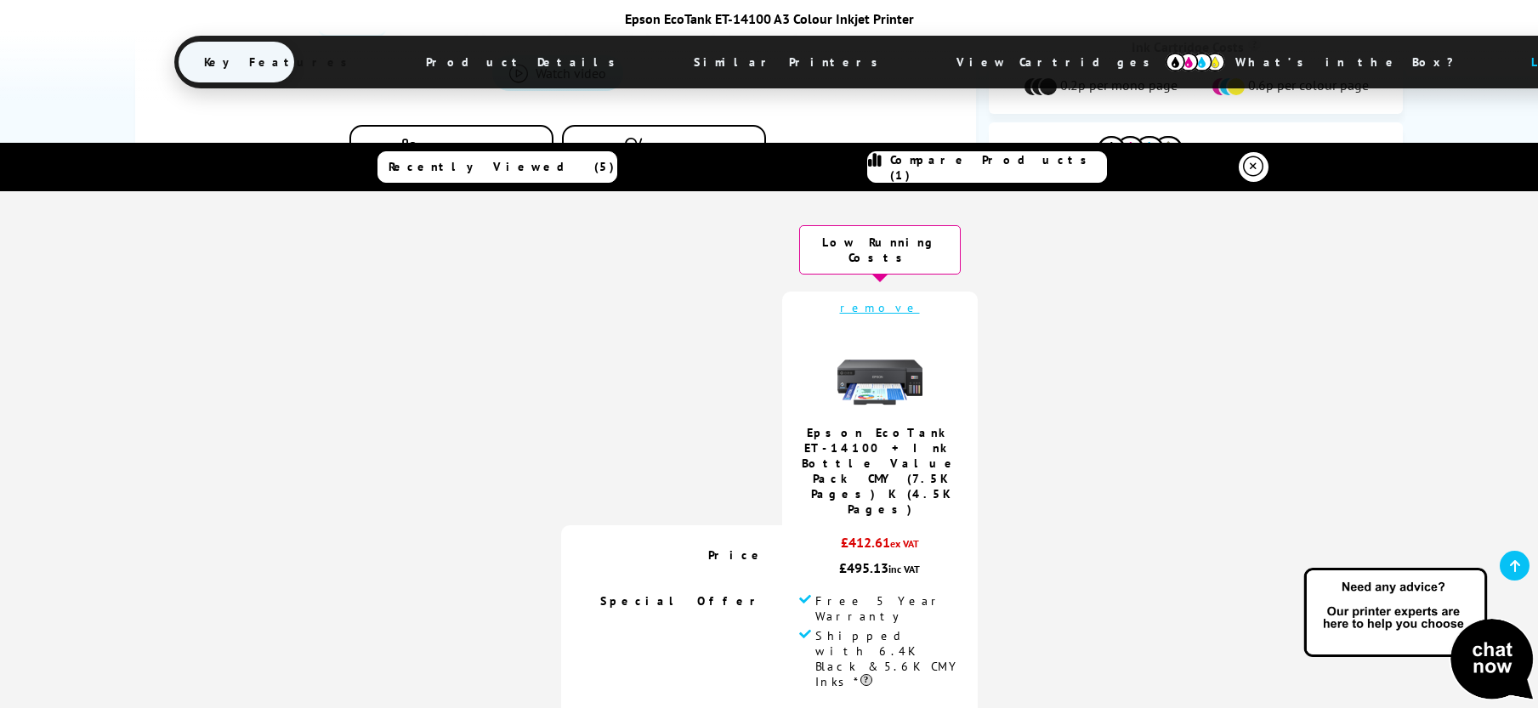
scroll to position [85, 0]
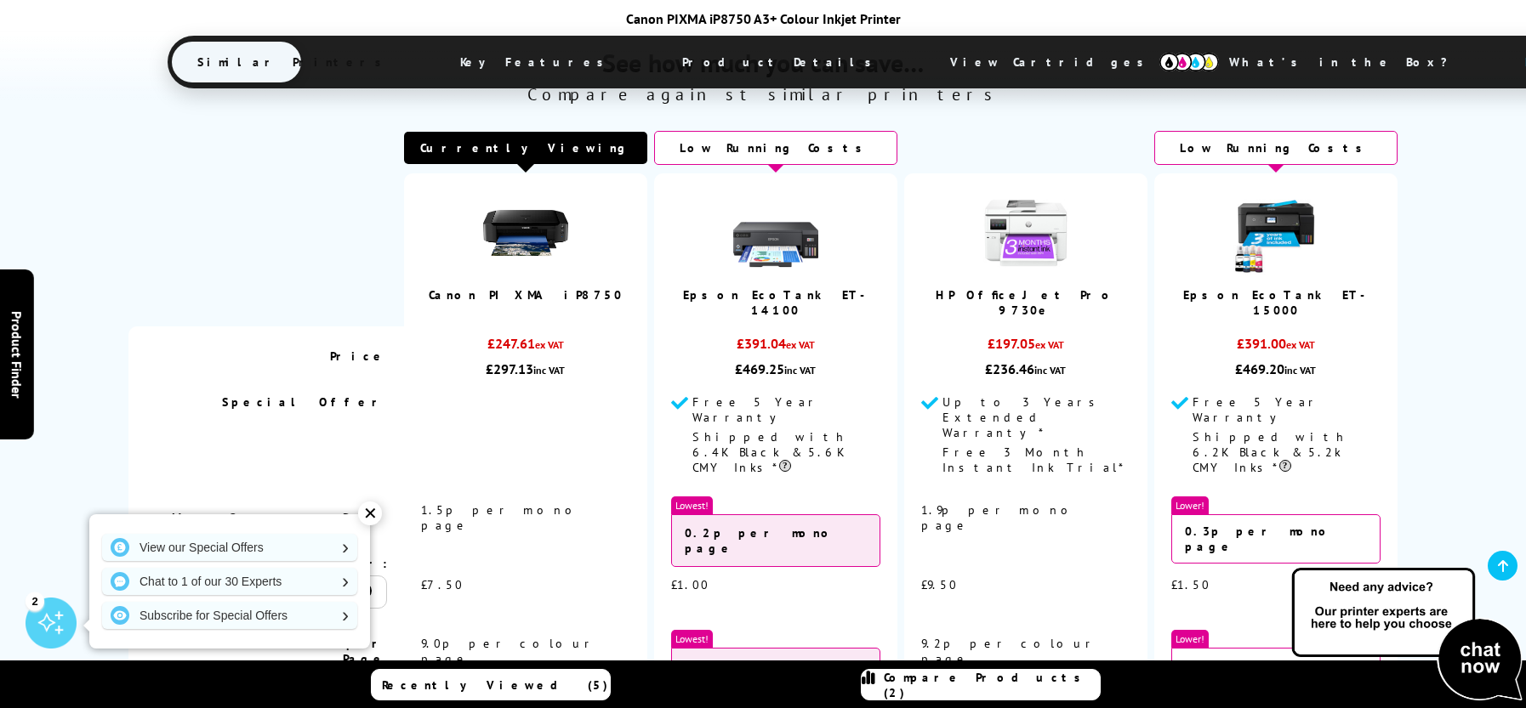
scroll to position [1020, 0]
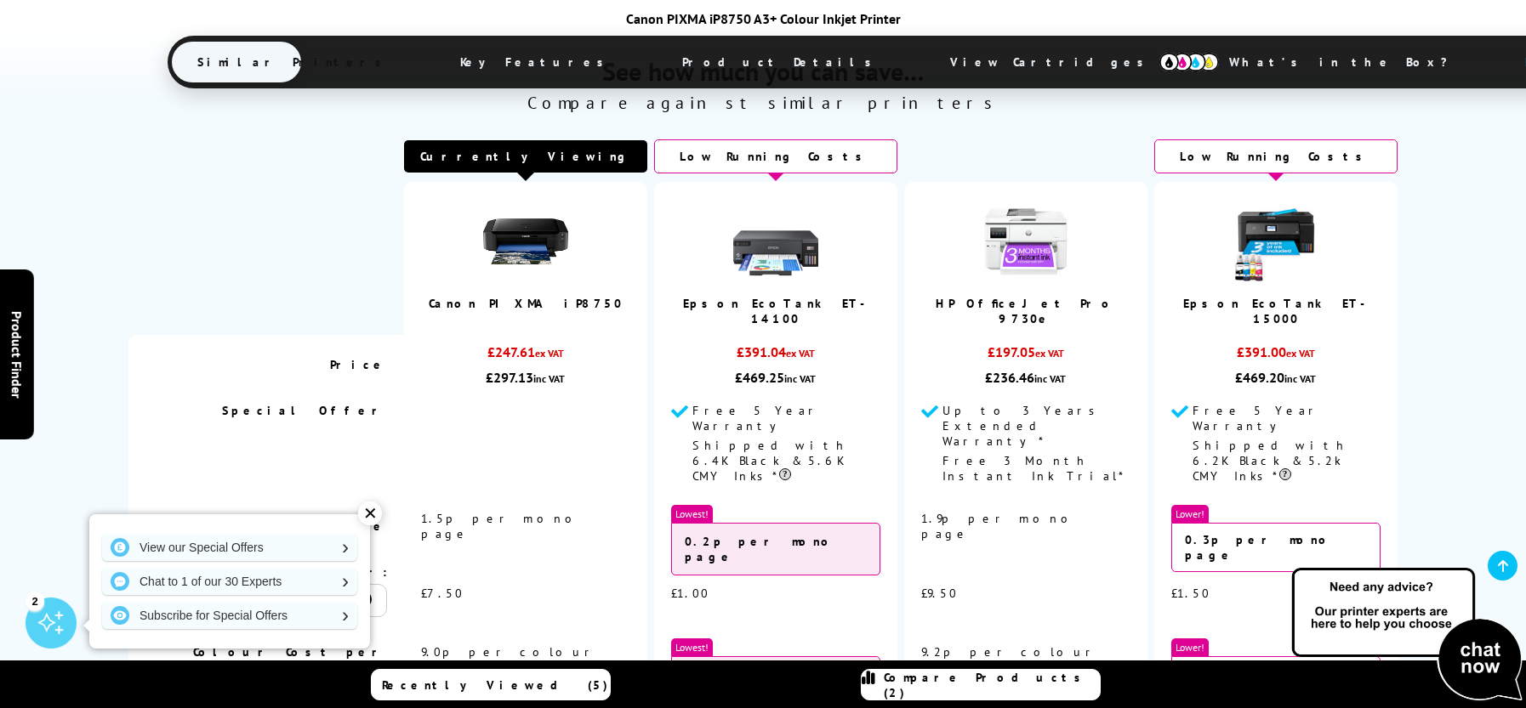
click at [528, 244] on img at bounding box center [525, 241] width 85 height 85
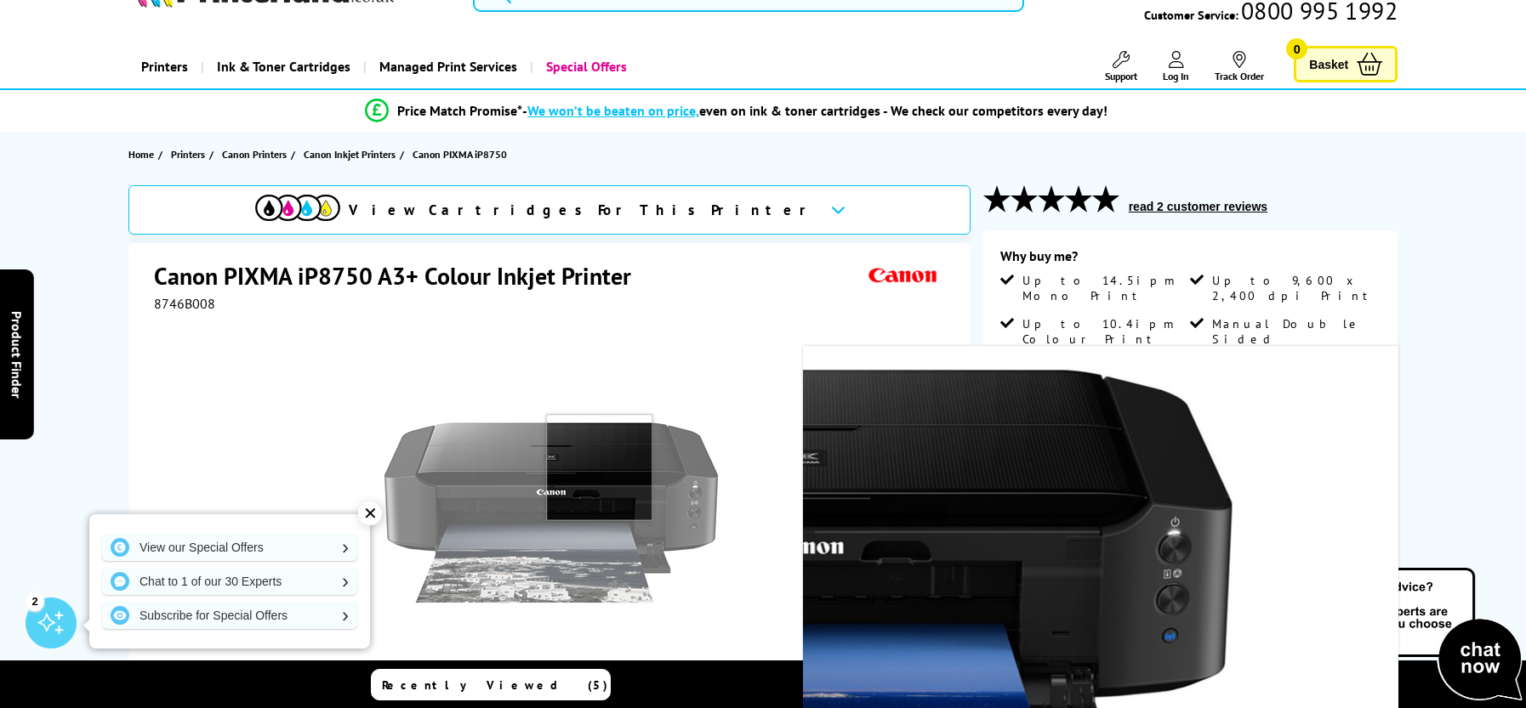
scroll to position [85, 0]
